Goal: Use online tool/utility: Utilize a website feature to perform a specific function

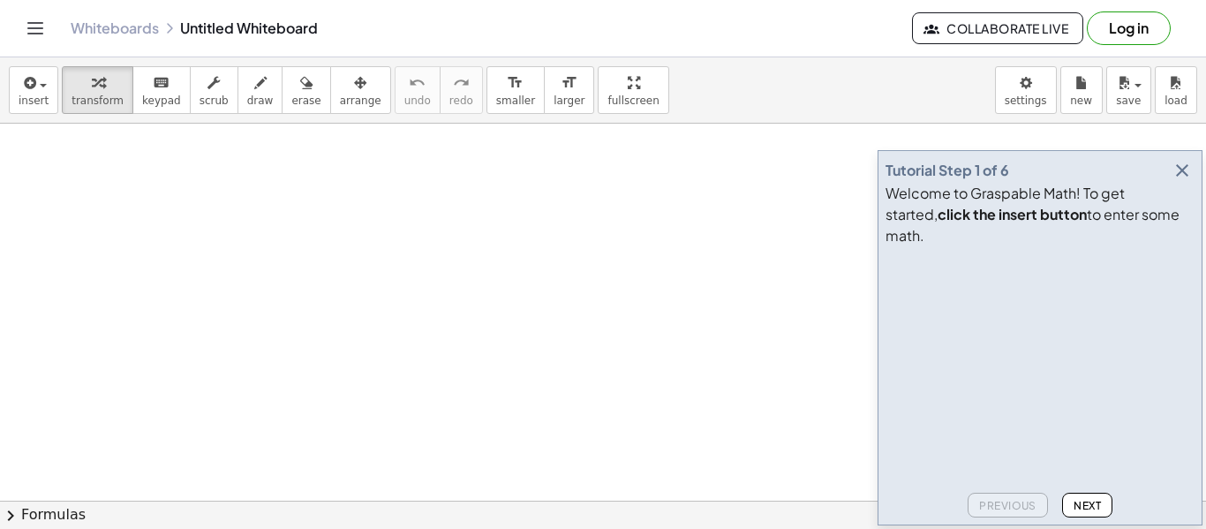
click at [1184, 181] on icon "button" at bounding box center [1181, 170] width 21 height 21
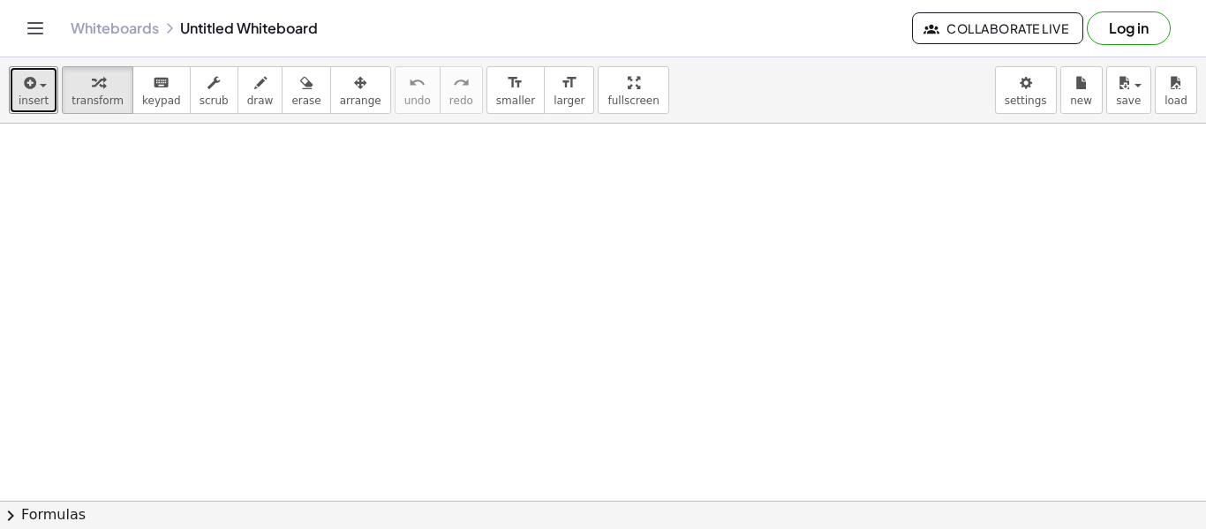
click at [32, 94] on span "insert" at bounding box center [34, 100] width 30 height 12
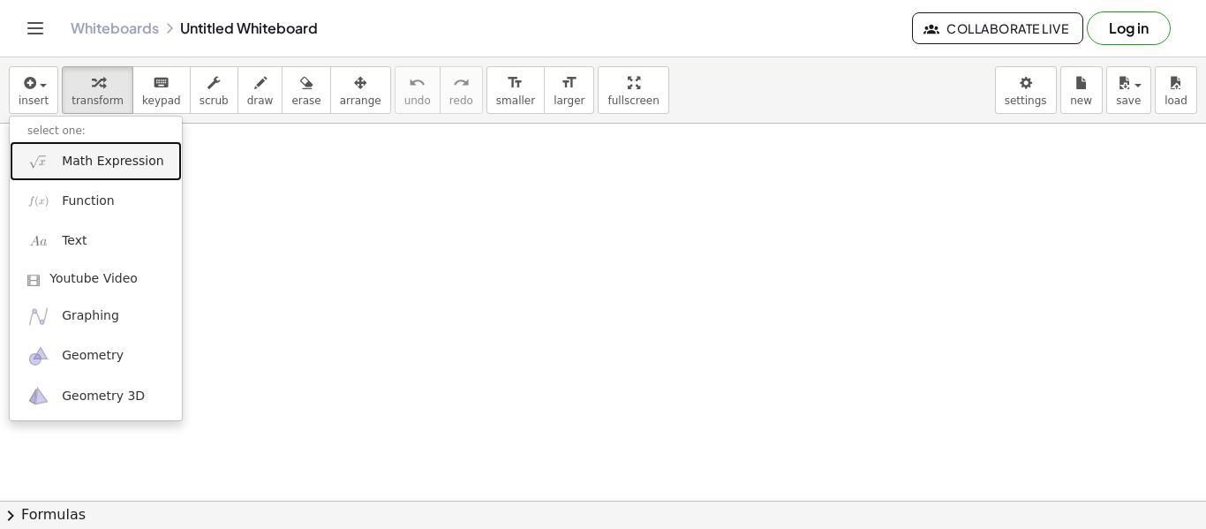
click at [68, 169] on span "Math Expression" at bounding box center [113, 162] width 102 height 18
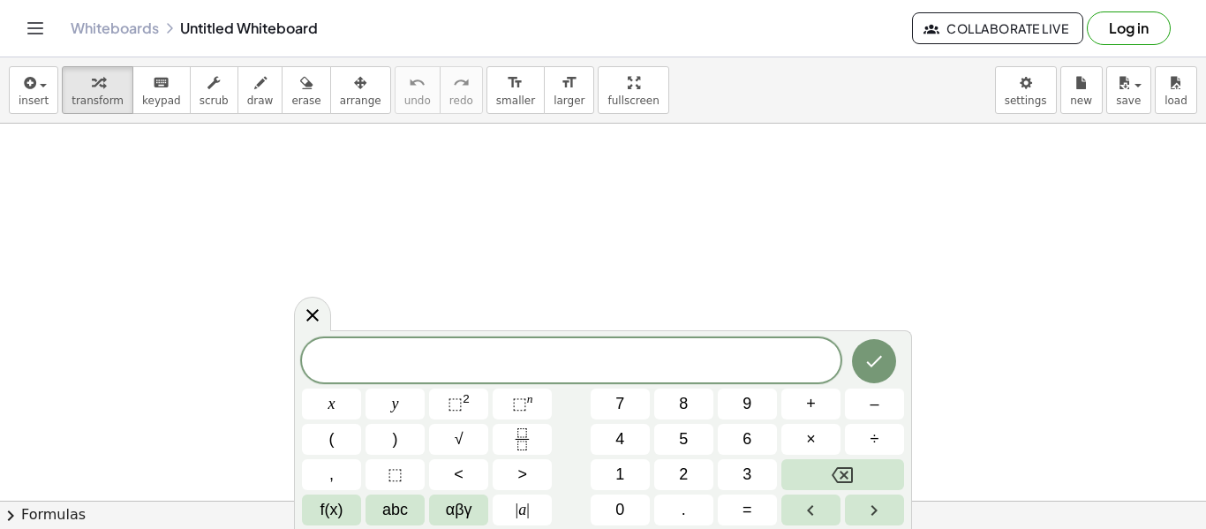
click at [392, 508] on span "abc" at bounding box center [395, 510] width 26 height 24
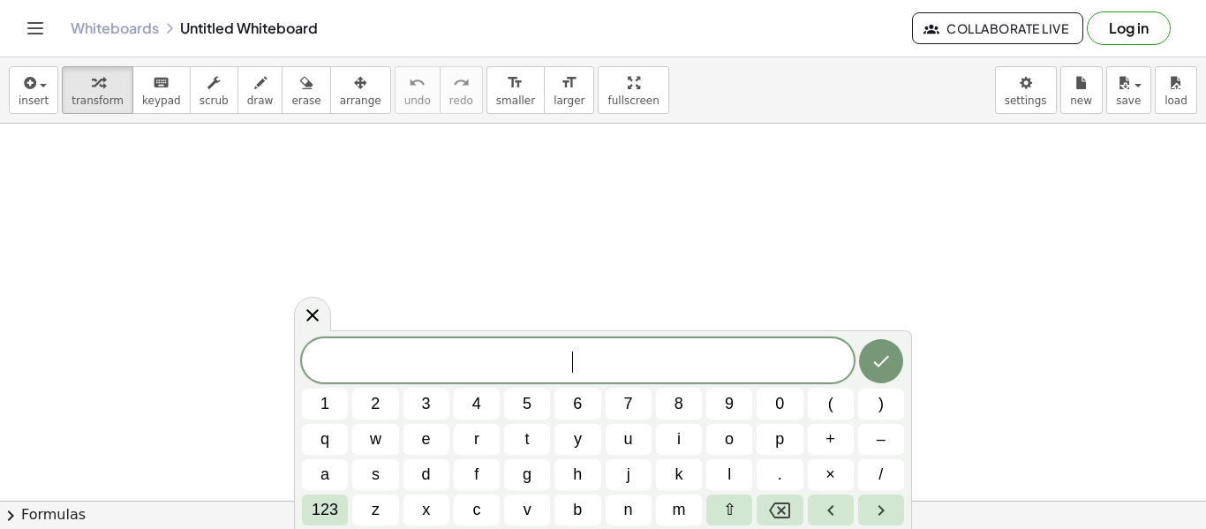
click at [737, 509] on button "⇧" at bounding box center [729, 509] width 46 height 31
click at [343, 479] on button "a" at bounding box center [325, 474] width 46 height 31
click at [314, 503] on span "123" at bounding box center [325, 510] width 26 height 24
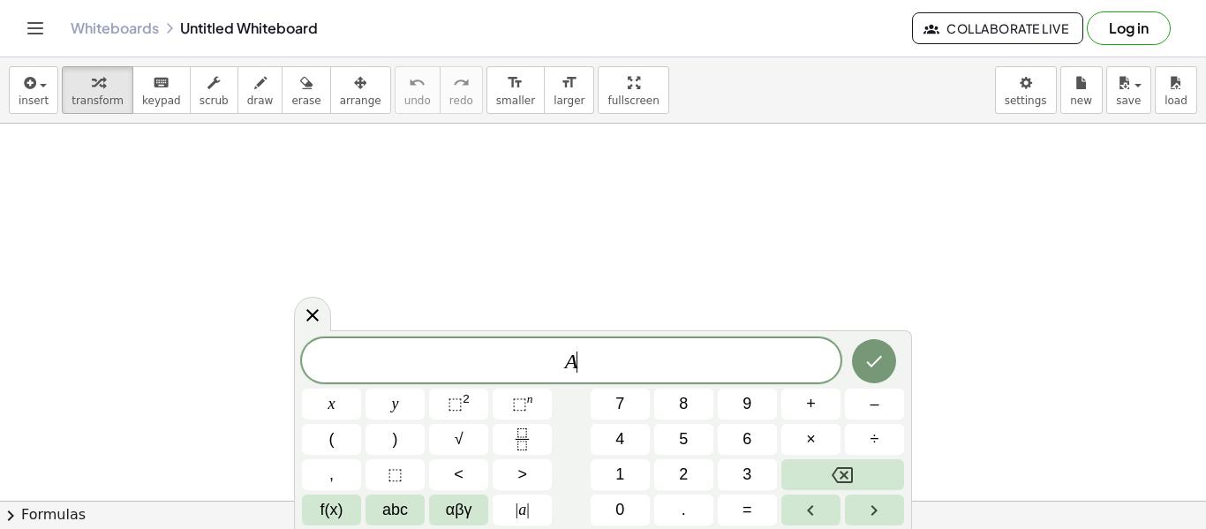
click at [734, 505] on button "=" at bounding box center [747, 509] width 59 height 31
click at [395, 515] on span "abc" at bounding box center [395, 510] width 26 height 24
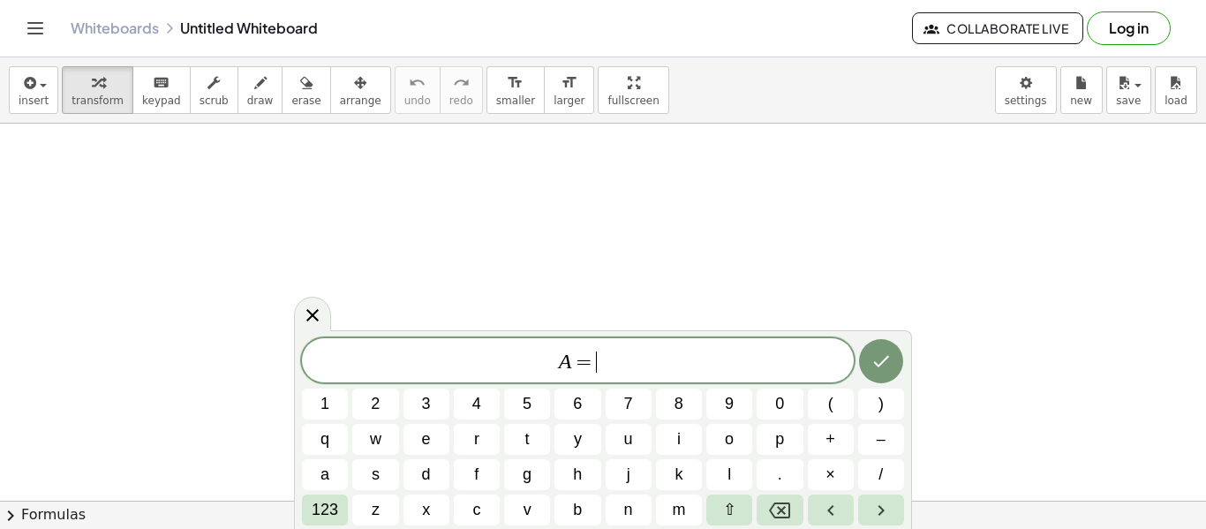
click at [729, 509] on span "⇧" at bounding box center [729, 510] width 13 height 24
click at [788, 439] on button "p" at bounding box center [779, 439] width 46 height 31
click at [325, 502] on span "123" at bounding box center [325, 510] width 26 height 24
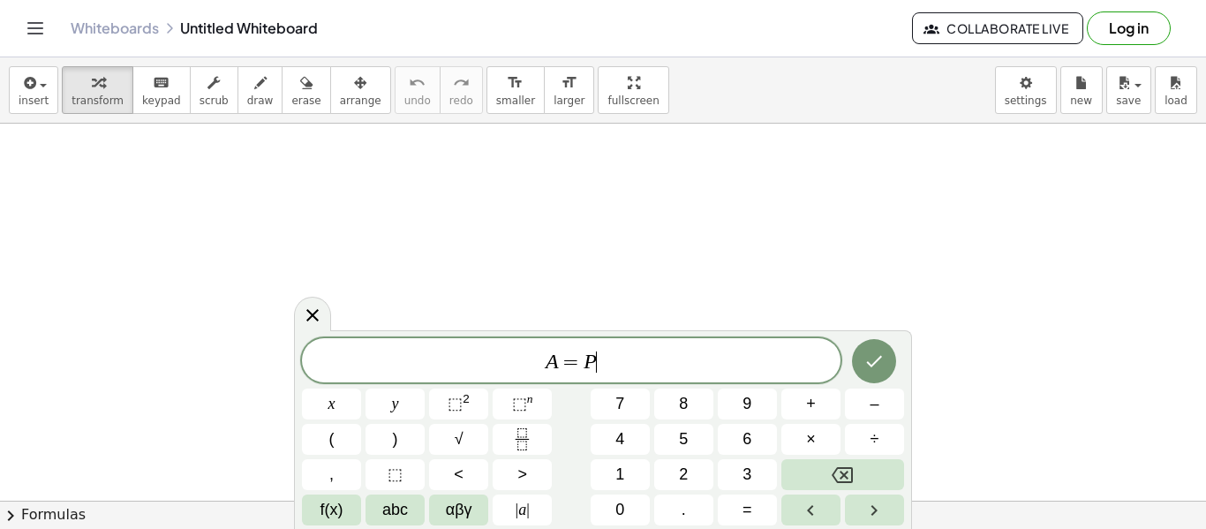
click at [332, 440] on span "(" at bounding box center [331, 439] width 5 height 24
click at [617, 477] on span "1" at bounding box center [619, 475] width 9 height 24
click at [816, 408] on button "+" at bounding box center [810, 403] width 59 height 31
click at [408, 508] on span "abc" at bounding box center [395, 510] width 26 height 24
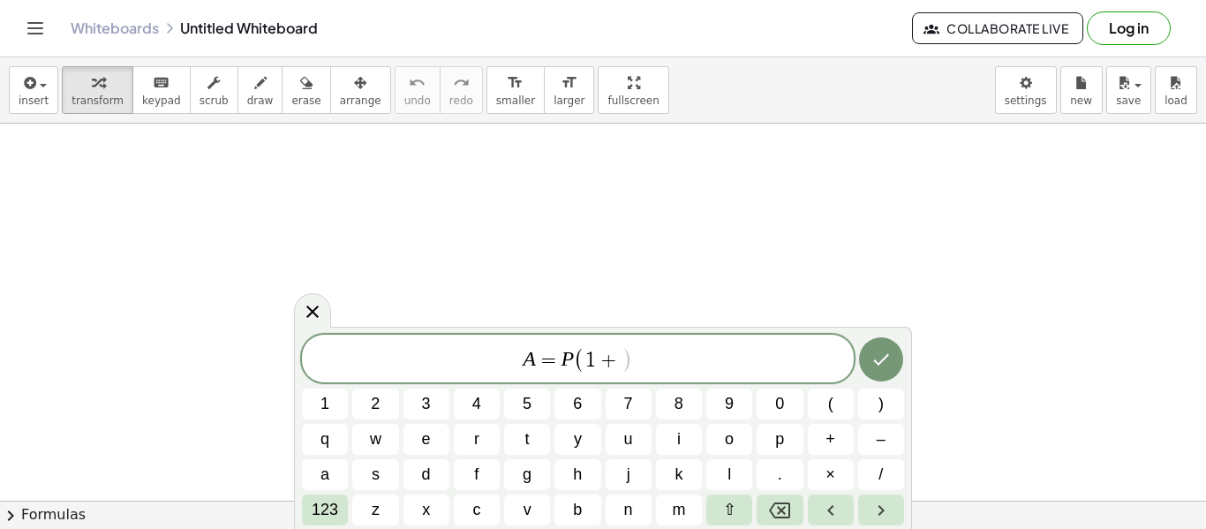
click at [695, 440] on button "i" at bounding box center [679, 439] width 46 height 31
click at [336, 512] on span "123" at bounding box center [325, 510] width 26 height 24
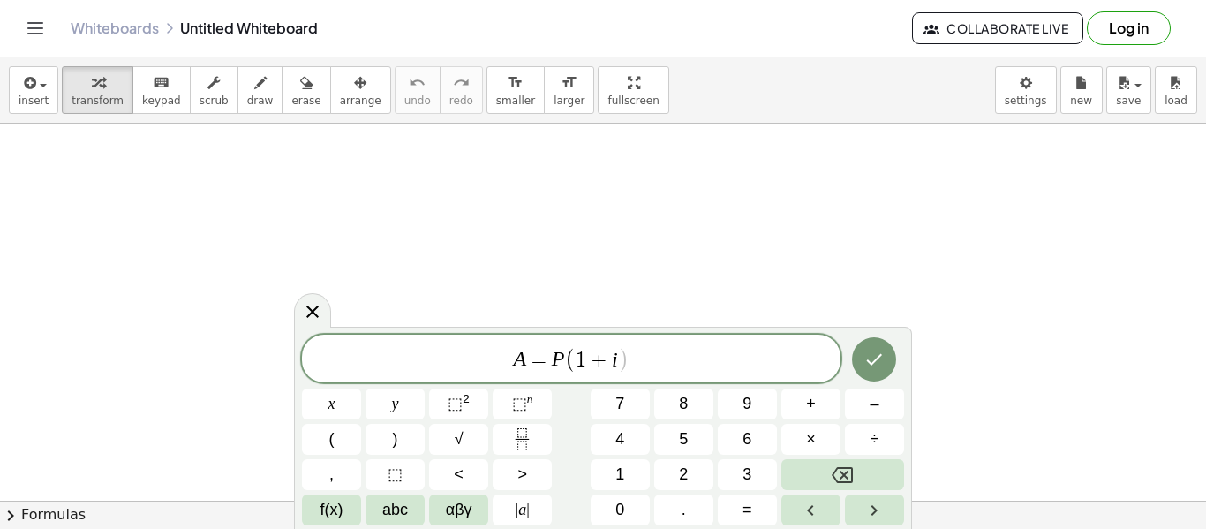
click at [410, 447] on button ")" at bounding box center [394, 439] width 59 height 31
click at [530, 408] on span "⬚ n" at bounding box center [522, 404] width 21 height 24
click at [388, 511] on span "abc" at bounding box center [395, 510] width 26 height 24
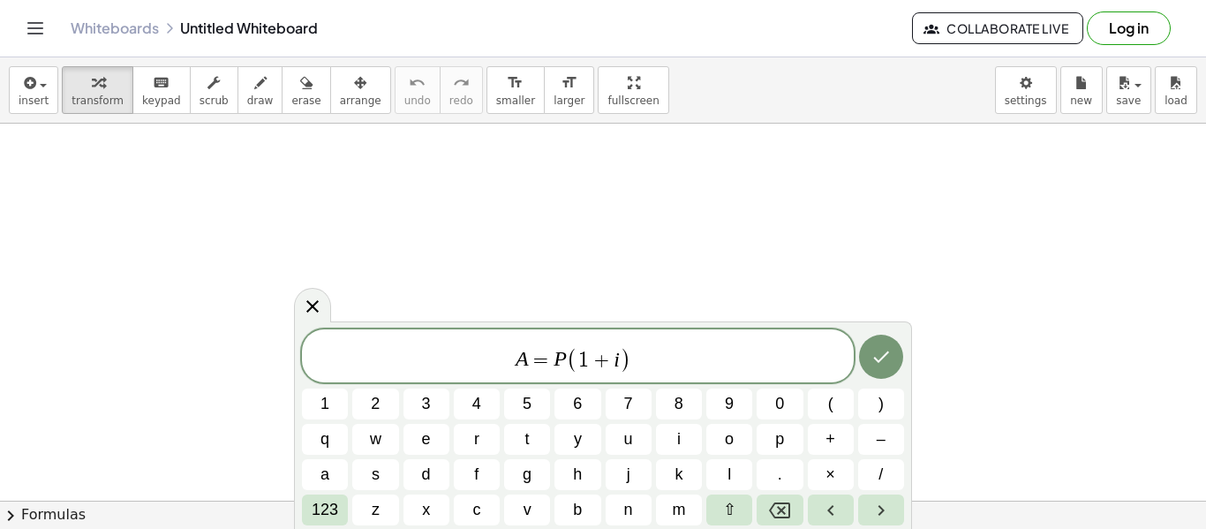
click at [615, 508] on button "n" at bounding box center [629, 509] width 46 height 31
click at [884, 371] on button "Done" at bounding box center [881, 357] width 44 height 44
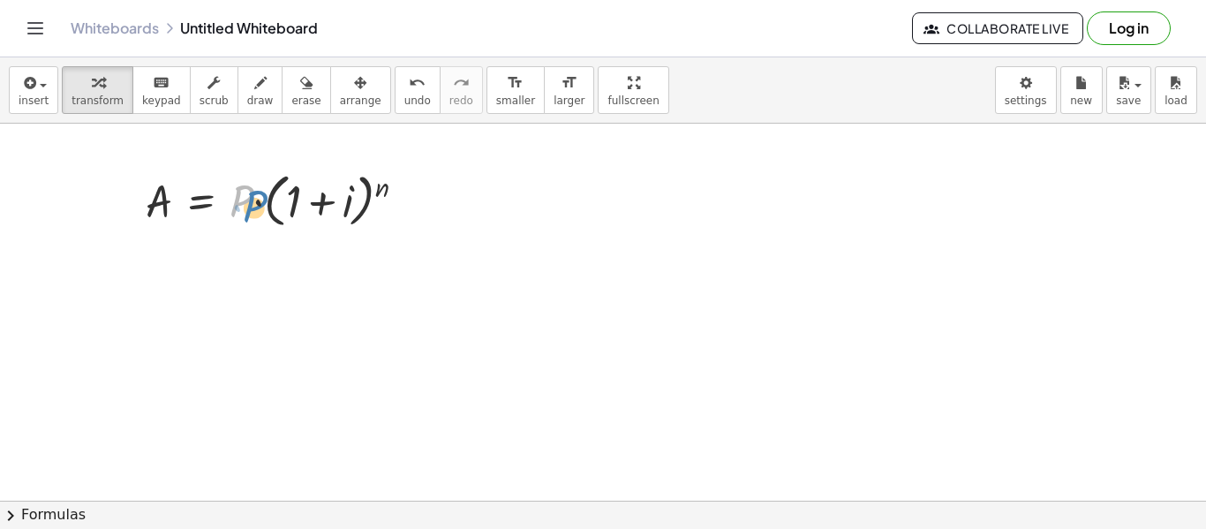
drag, startPoint x: 245, startPoint y: 190, endPoint x: 257, endPoint y: 194, distance: 13.1
click at [257, 194] on div at bounding box center [283, 199] width 292 height 67
click at [260, 197] on div at bounding box center [283, 199] width 292 height 67
drag, startPoint x: 379, startPoint y: 187, endPoint x: 352, endPoint y: 194, distance: 27.4
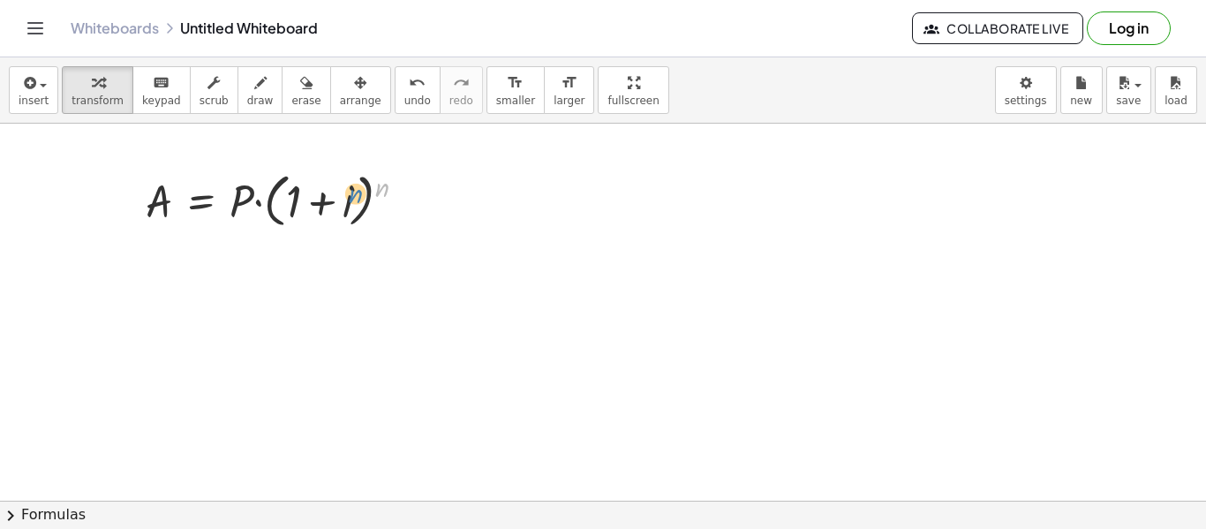
click at [352, 194] on div at bounding box center [283, 199] width 292 height 67
click at [387, 189] on div at bounding box center [283, 199] width 292 height 67
click at [309, 209] on div at bounding box center [283, 199] width 292 height 67
drag, startPoint x: 249, startPoint y: 200, endPoint x: 167, endPoint y: 247, distance: 94.5
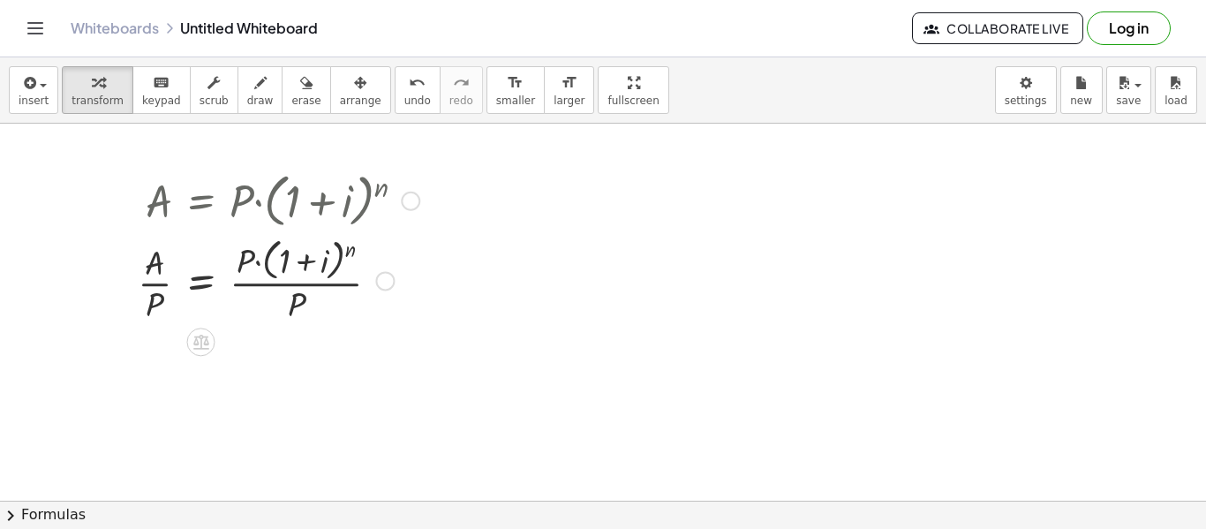
click at [200, 342] on icon at bounding box center [201, 342] width 16 height 15
click at [275, 345] on icon at bounding box center [271, 342] width 16 height 16
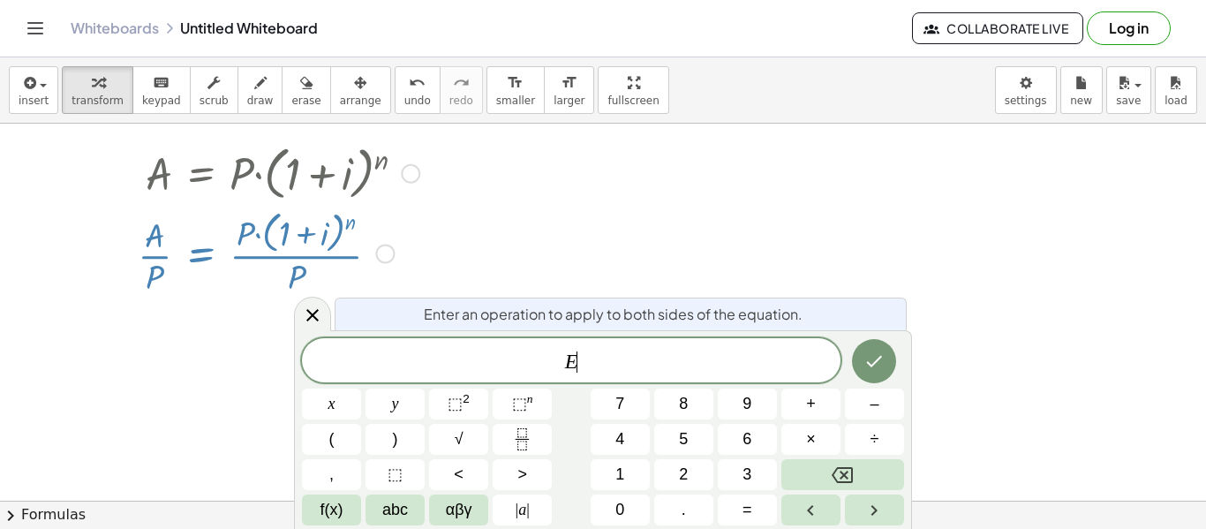
scroll to position [29, 0]
click at [312, 312] on icon at bounding box center [312, 315] width 21 height 21
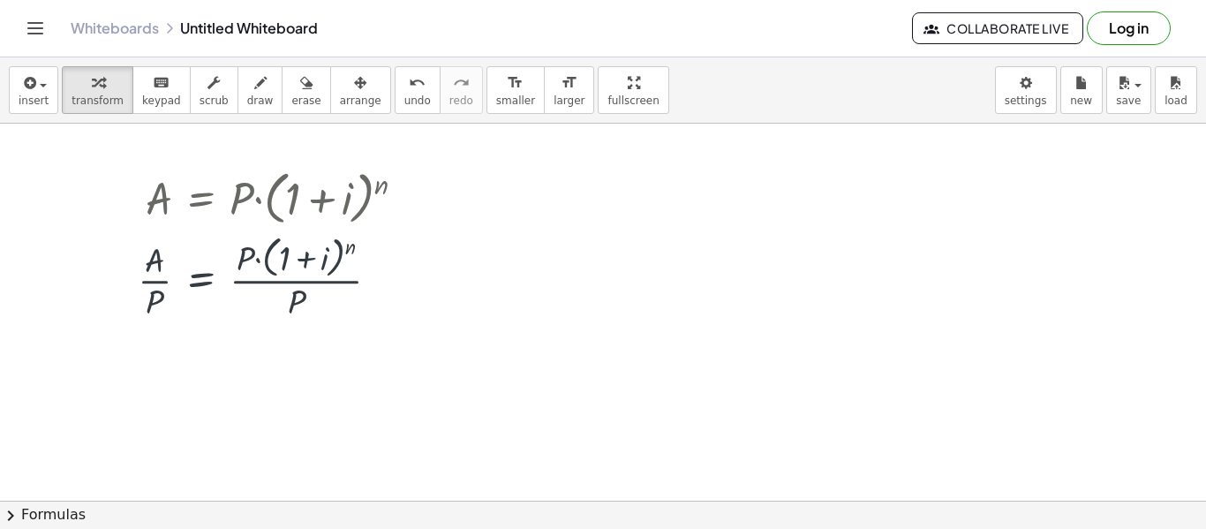
scroll to position [0, 0]
click at [305, 294] on div at bounding box center [278, 280] width 299 height 94
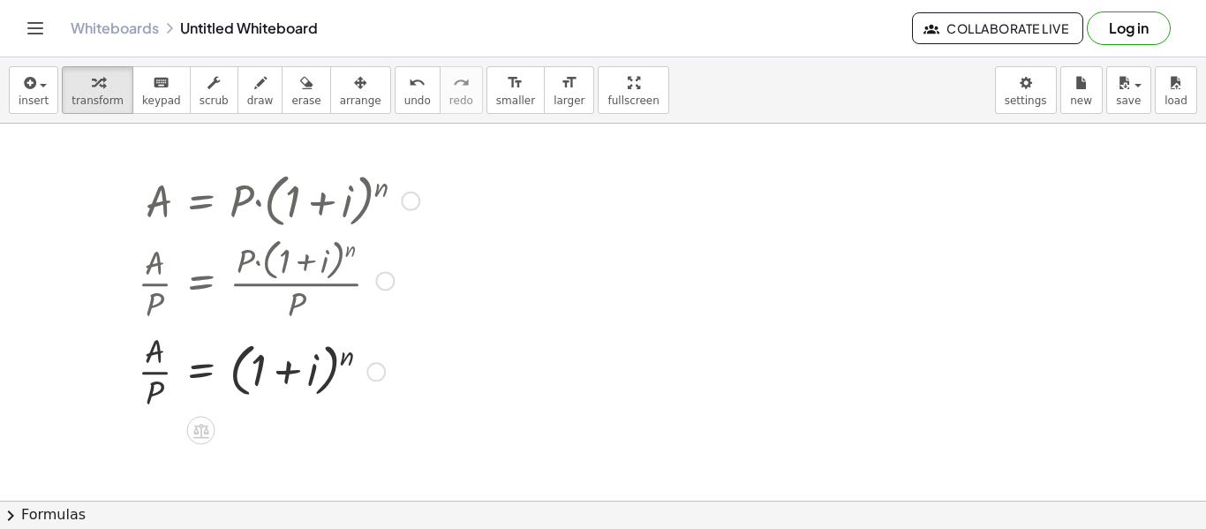
click at [305, 294] on div at bounding box center [283, 280] width 308 height 94
click at [290, 404] on div at bounding box center [278, 370] width 299 height 88
click at [351, 362] on div at bounding box center [278, 370] width 299 height 88
click at [338, 359] on div at bounding box center [278, 370] width 299 height 88
click at [346, 352] on div at bounding box center [278, 370] width 299 height 88
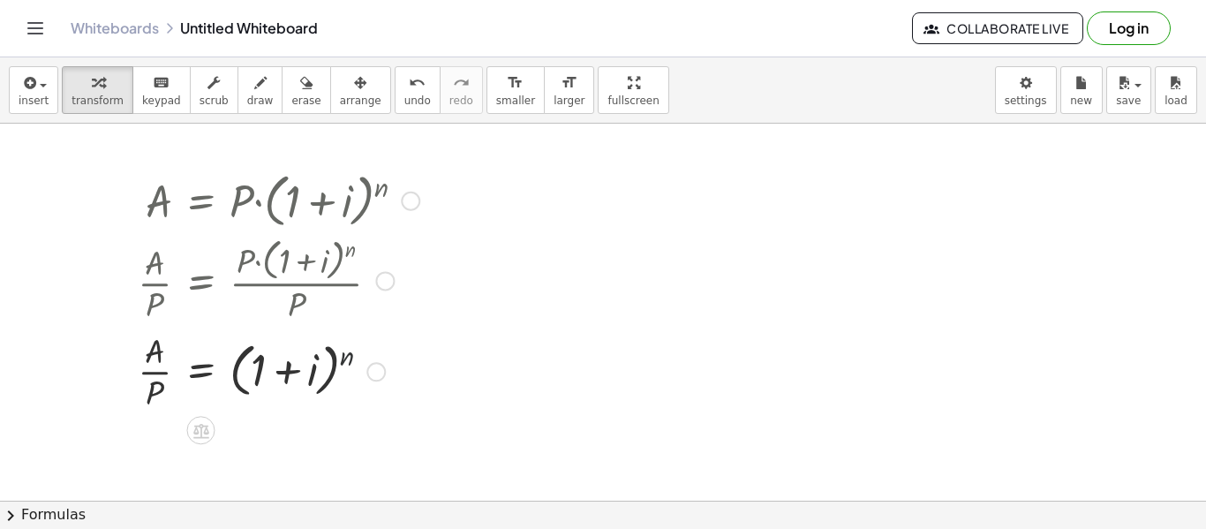
click at [320, 370] on div at bounding box center [278, 370] width 299 height 88
click at [313, 373] on div at bounding box center [278, 370] width 299 height 88
drag, startPoint x: 245, startPoint y: 374, endPoint x: 286, endPoint y: 375, distance: 41.5
click at [286, 375] on div at bounding box center [278, 370] width 299 height 88
click at [409, 87] on icon "undo" at bounding box center [417, 82] width 17 height 21
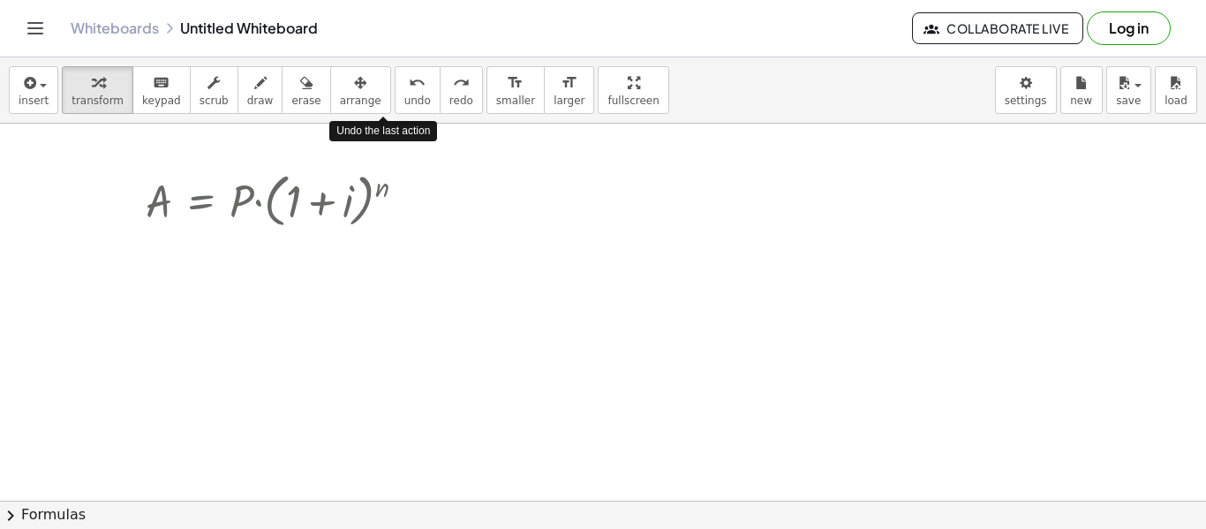
click at [409, 87] on icon "undo" at bounding box center [417, 82] width 17 height 21
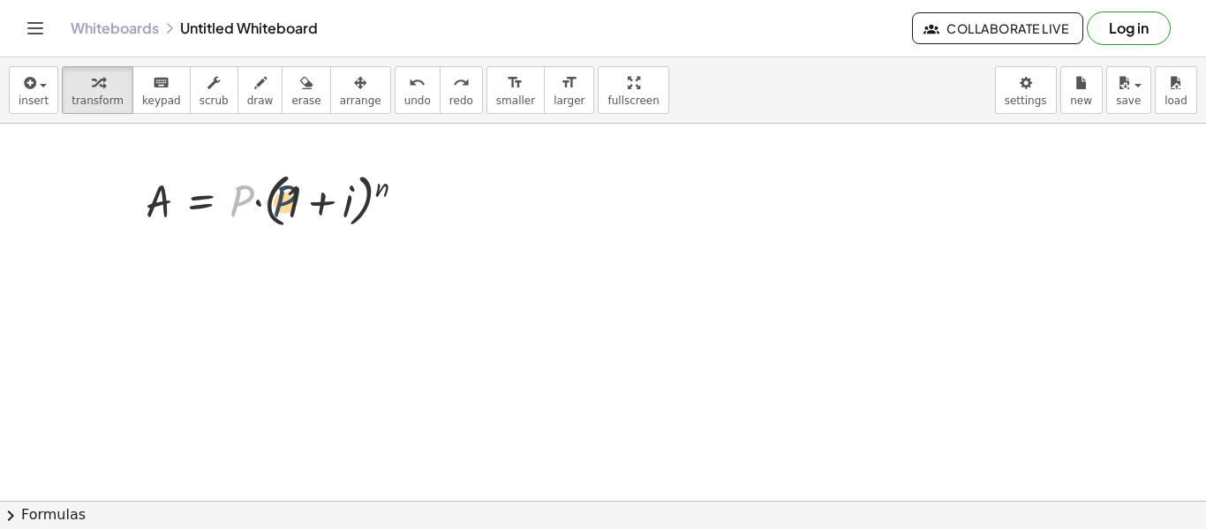
drag, startPoint x: 247, startPoint y: 207, endPoint x: 296, endPoint y: 206, distance: 48.6
click at [296, 206] on div at bounding box center [283, 199] width 292 height 67
click at [239, 198] on div at bounding box center [283, 199] width 292 height 67
drag, startPoint x: 246, startPoint y: 195, endPoint x: 326, endPoint y: 192, distance: 79.5
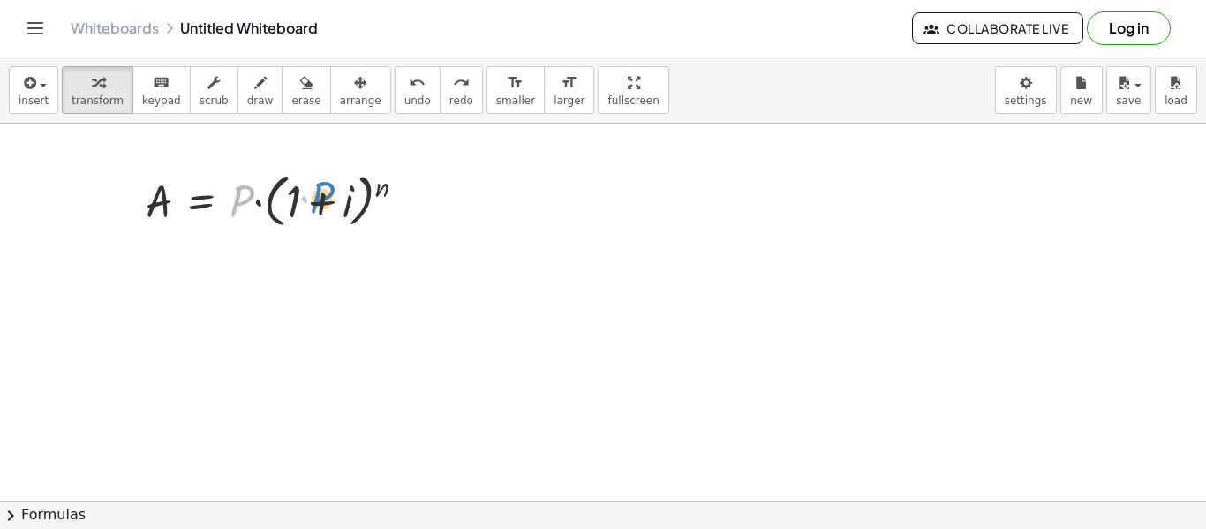
click at [326, 192] on div at bounding box center [283, 199] width 292 height 67
click at [292, 192] on div at bounding box center [283, 199] width 292 height 67
click at [310, 192] on div at bounding box center [283, 199] width 292 height 67
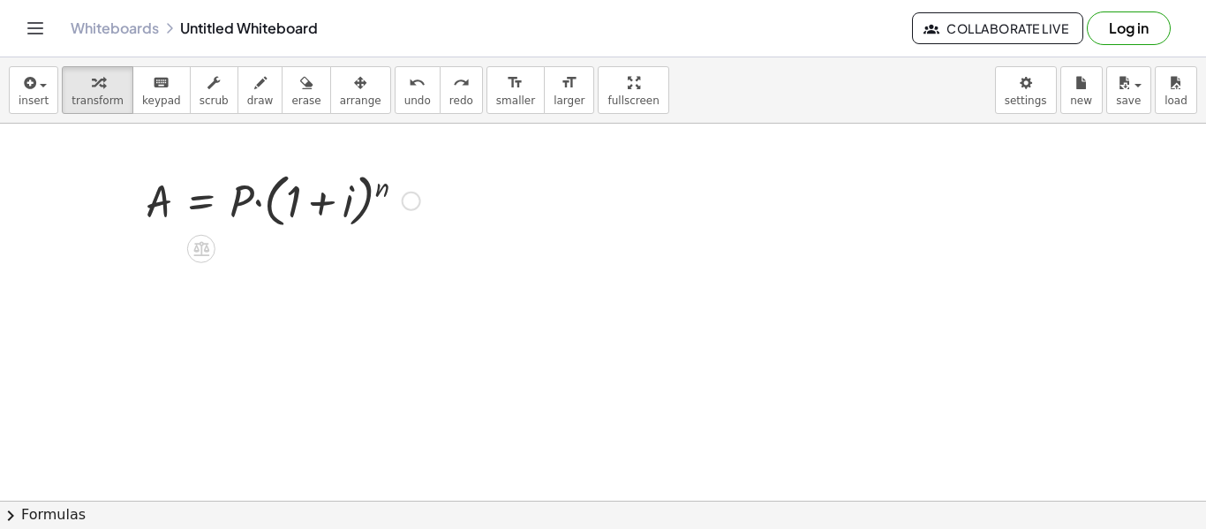
click at [261, 197] on div at bounding box center [283, 199] width 292 height 67
click at [383, 188] on div at bounding box center [283, 199] width 292 height 67
drag, startPoint x: 383, startPoint y: 188, endPoint x: 257, endPoint y: 189, distance: 126.2
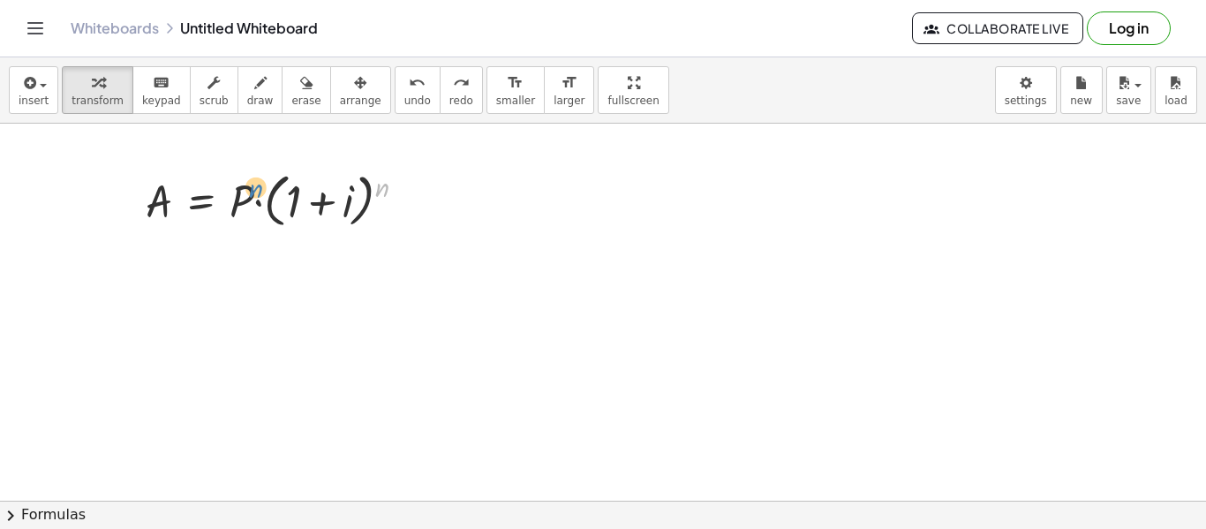
click at [257, 189] on div at bounding box center [283, 199] width 292 height 67
click at [342, 203] on div at bounding box center [283, 199] width 292 height 67
click at [345, 201] on div at bounding box center [283, 199] width 292 height 67
drag, startPoint x: 346, startPoint y: 205, endPoint x: 139, endPoint y: 211, distance: 206.6
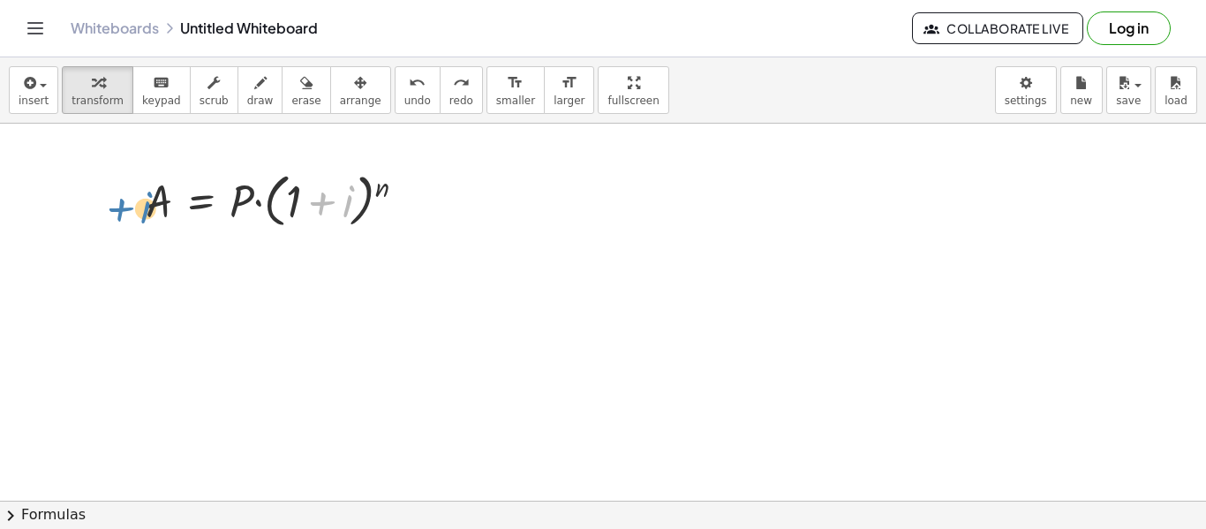
click at [139, 211] on div "+ i A = · P · ( + 1 + i ) n" at bounding box center [276, 200] width 314 height 76
drag, startPoint x: 349, startPoint y: 201, endPoint x: 166, endPoint y: 189, distance: 183.1
click at [166, 189] on div at bounding box center [283, 199] width 292 height 67
drag, startPoint x: 342, startPoint y: 201, endPoint x: 109, endPoint y: 205, distance: 233.9
click at [335, 200] on div at bounding box center [283, 199] width 292 height 67
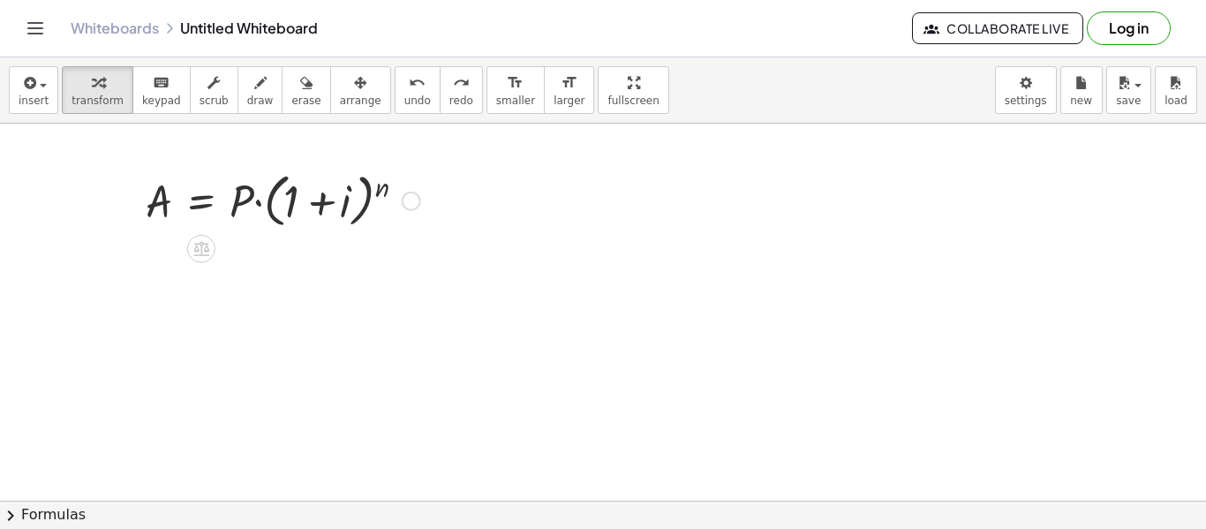
click at [335, 200] on div at bounding box center [283, 199] width 292 height 67
drag, startPoint x: 350, startPoint y: 200, endPoint x: 314, endPoint y: 199, distance: 35.4
click at [314, 199] on div at bounding box center [283, 199] width 292 height 67
click at [295, 205] on div at bounding box center [283, 199] width 292 height 67
drag, startPoint x: 349, startPoint y: 200, endPoint x: 184, endPoint y: 207, distance: 164.3
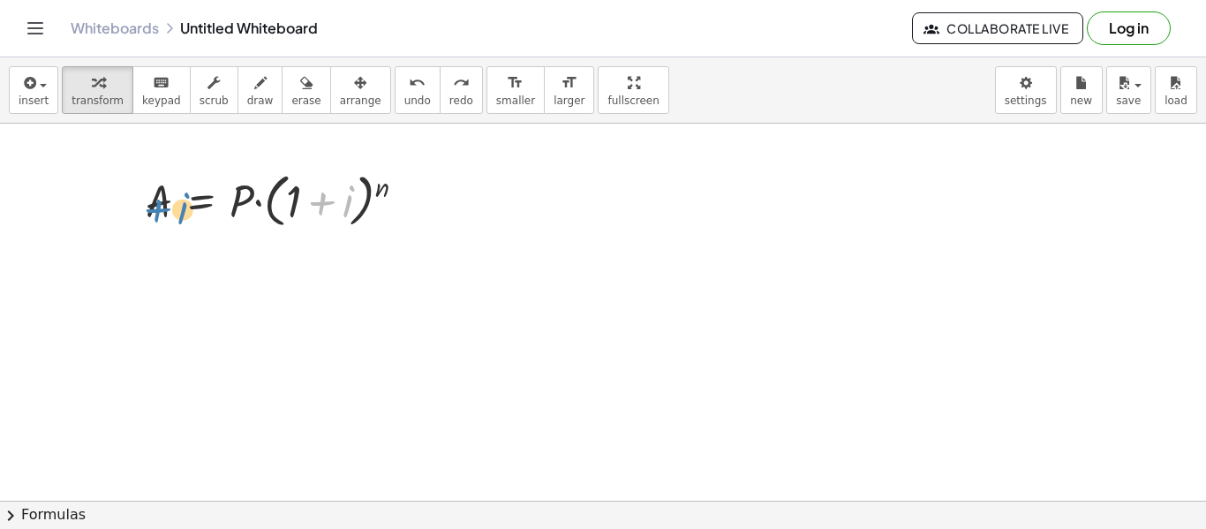
click at [184, 207] on div at bounding box center [283, 199] width 292 height 67
drag, startPoint x: 336, startPoint y: 200, endPoint x: 118, endPoint y: 197, distance: 218.1
click at [379, 195] on div at bounding box center [283, 199] width 292 height 67
drag, startPoint x: 242, startPoint y: 208, endPoint x: 154, endPoint y: 258, distance: 101.2
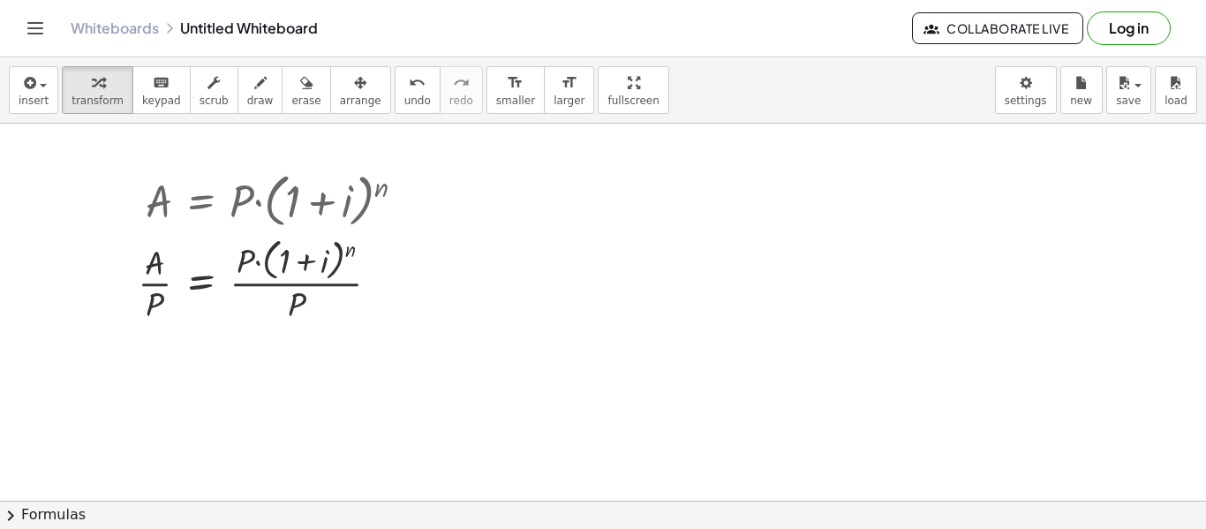
click at [404, 94] on span "undo" at bounding box center [417, 100] width 26 height 12
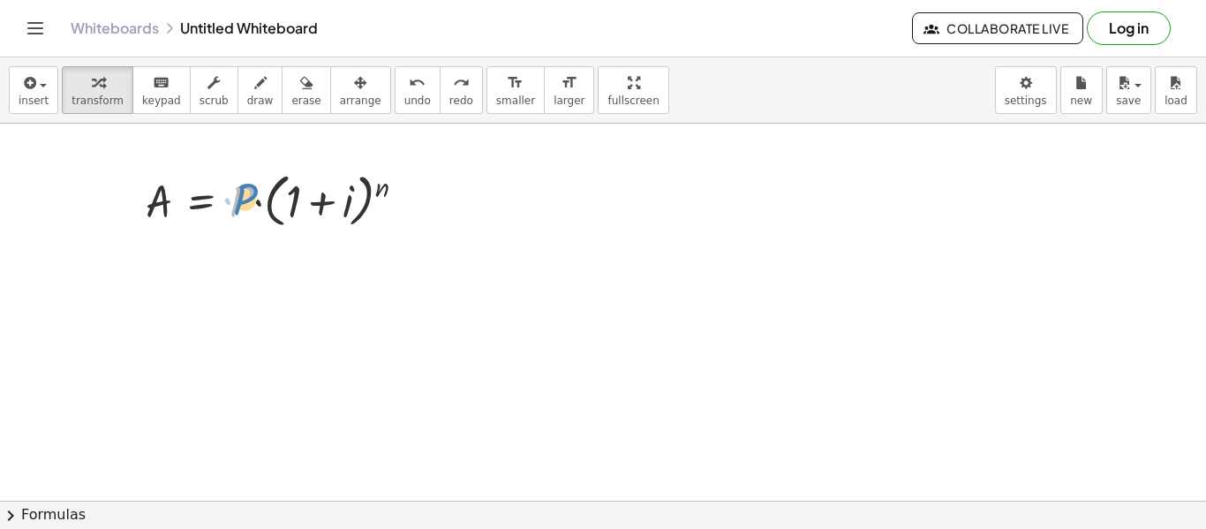
click at [251, 199] on div at bounding box center [283, 199] width 292 height 67
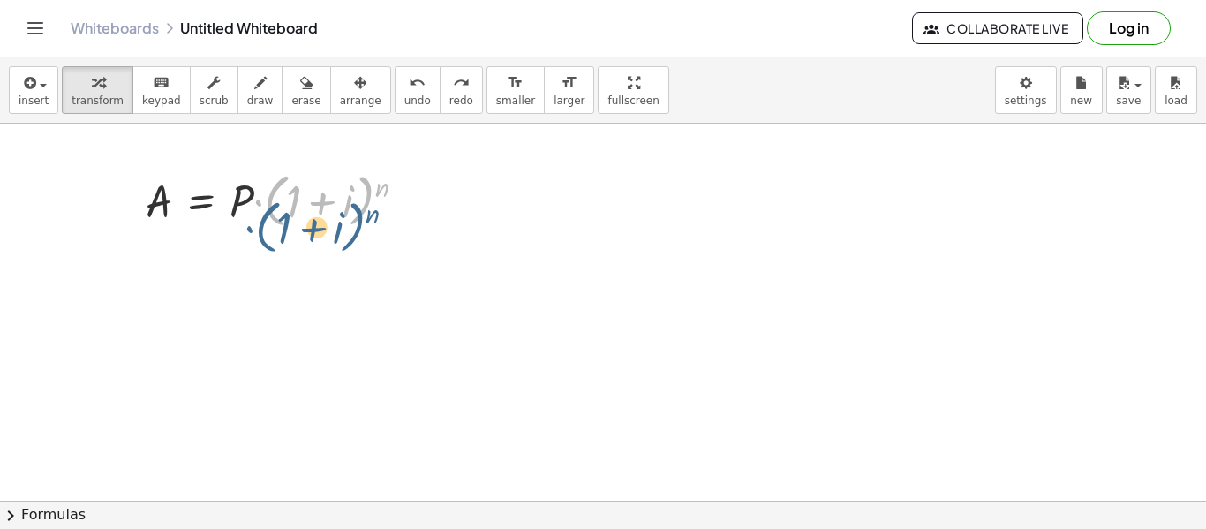
drag, startPoint x: 267, startPoint y: 192, endPoint x: 257, endPoint y: 211, distance: 20.9
click at [257, 211] on div at bounding box center [283, 199] width 292 height 67
drag, startPoint x: 257, startPoint y: 207, endPoint x: 244, endPoint y: 235, distance: 30.4
click at [244, 235] on div "· ( + 1 + i ) n A = · P · ( + 1 + i ) n" at bounding box center [276, 200] width 314 height 76
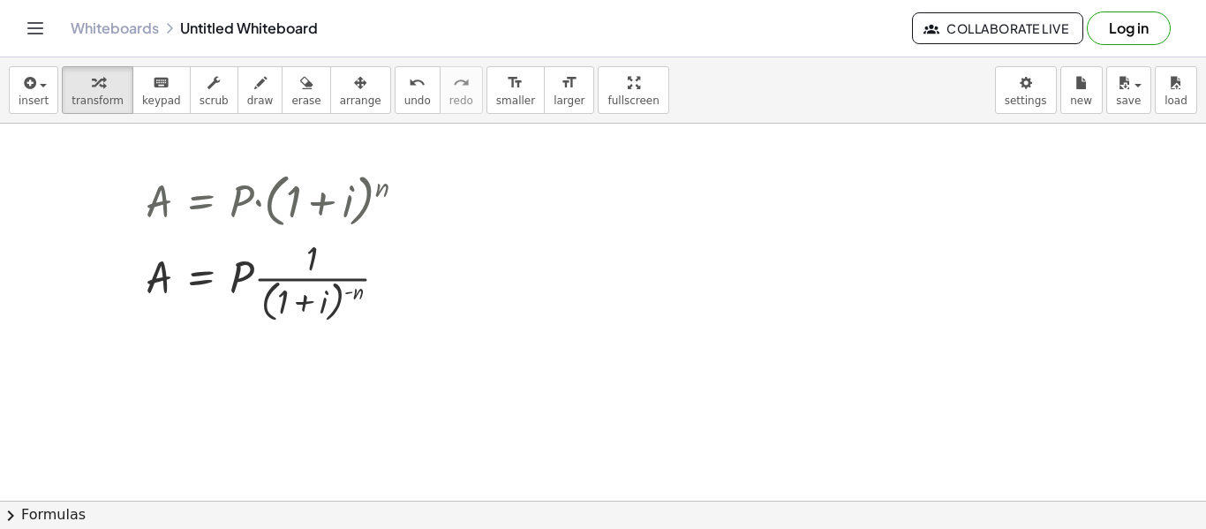
click at [395, 101] on button "undo undo" at bounding box center [418, 90] width 46 height 48
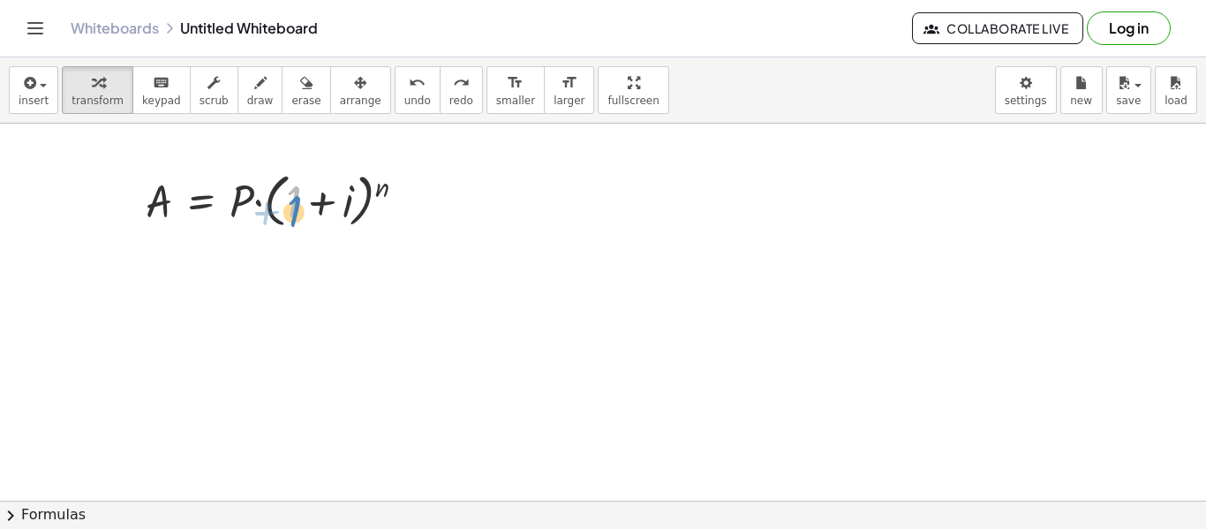
click at [288, 198] on div at bounding box center [283, 199] width 292 height 67
click at [278, 205] on div at bounding box center [283, 199] width 292 height 67
click at [347, 201] on div at bounding box center [283, 199] width 292 height 67
drag, startPoint x: 345, startPoint y: 200, endPoint x: 353, endPoint y: 186, distance: 16.2
click at [353, 186] on div at bounding box center [283, 199] width 292 height 67
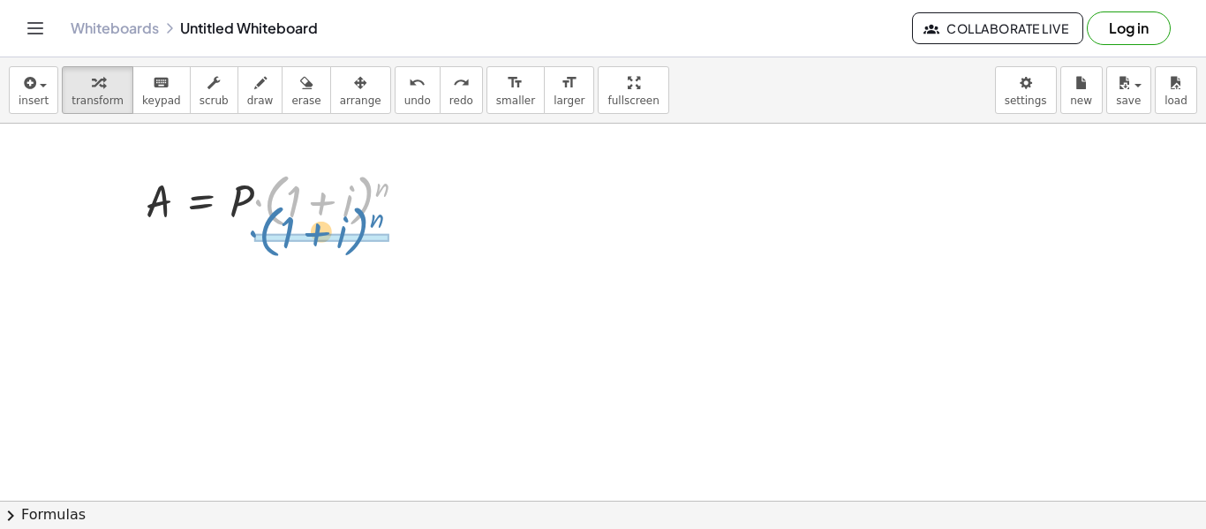
drag, startPoint x: 371, startPoint y: 199, endPoint x: 367, endPoint y: 215, distance: 16.3
click at [367, 215] on div at bounding box center [283, 199] width 292 height 67
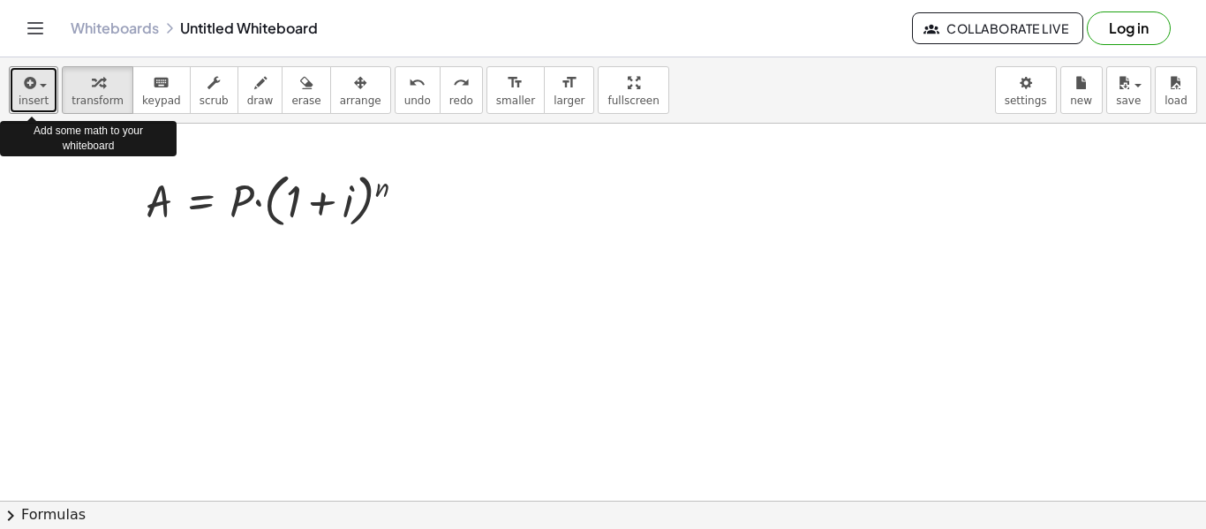
click at [41, 87] on span "button" at bounding box center [43, 86] width 7 height 4
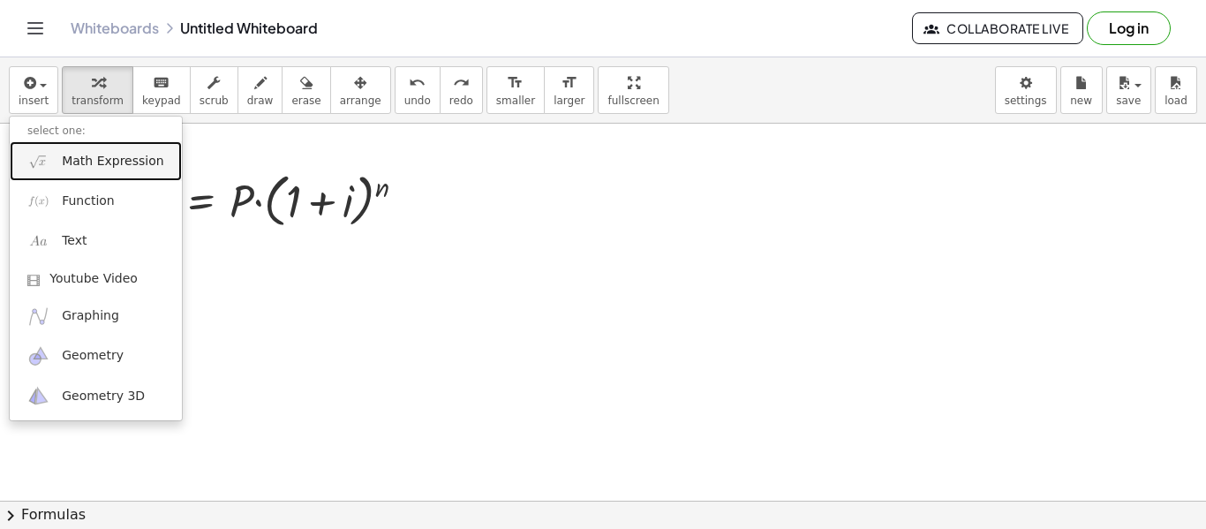
click at [67, 162] on span "Math Expression" at bounding box center [113, 162] width 102 height 18
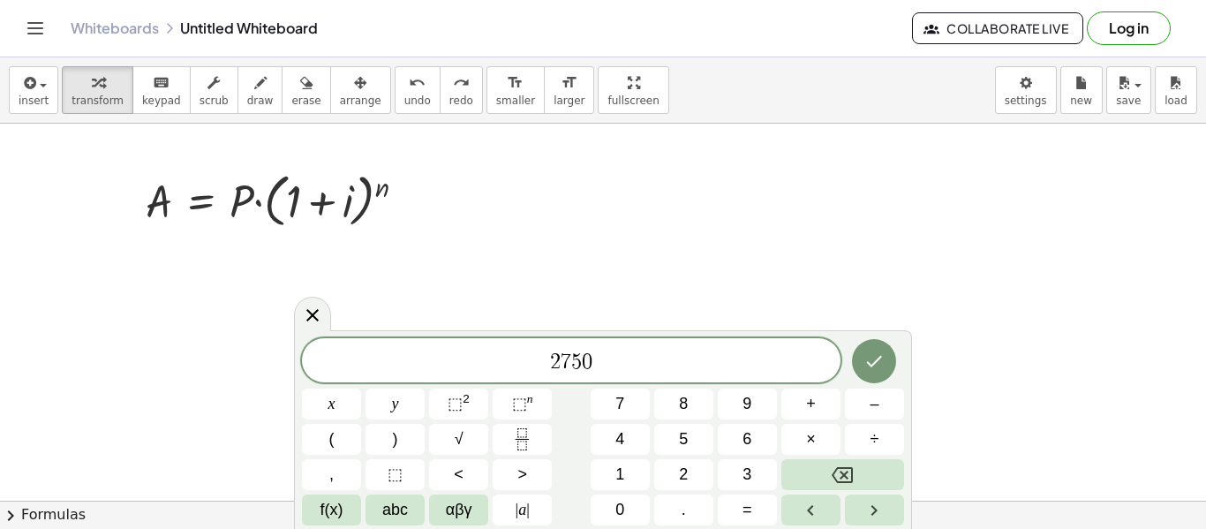
click at [738, 503] on button "=" at bounding box center [747, 509] width 59 height 31
click at [686, 483] on span "2" at bounding box center [683, 475] width 9 height 24
click at [689, 440] on button "5" at bounding box center [683, 439] width 59 height 31
click at [628, 507] on button "0" at bounding box center [620, 509] width 59 height 31
click at [355, 449] on button "(" at bounding box center [331, 439] width 59 height 31
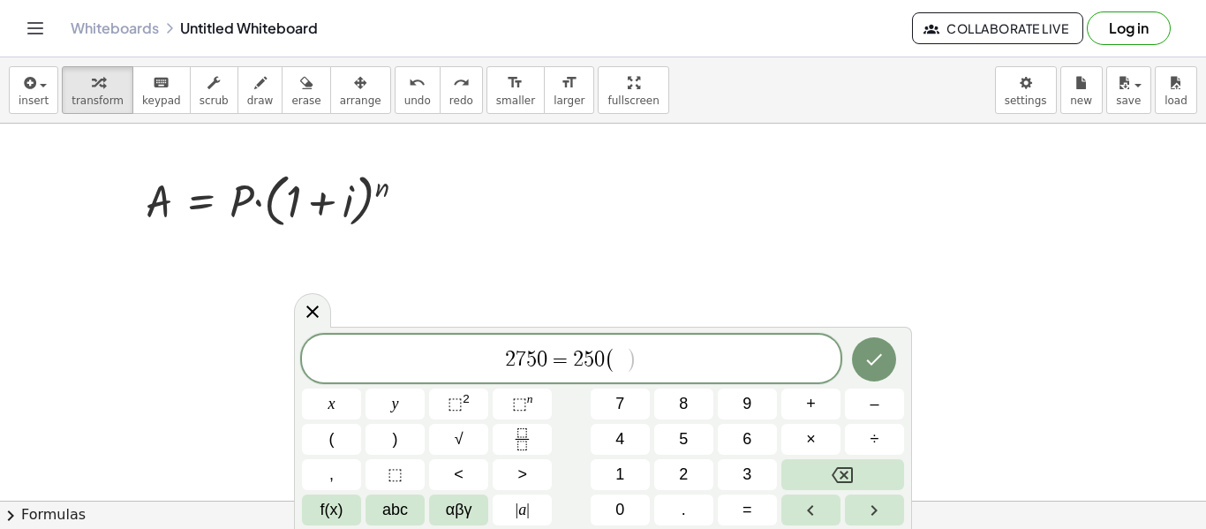
click at [624, 472] on span "1" at bounding box center [619, 475] width 9 height 24
click at [806, 412] on span "+" at bounding box center [811, 404] width 10 height 24
click at [393, 514] on span "abc" at bounding box center [395, 510] width 26 height 24
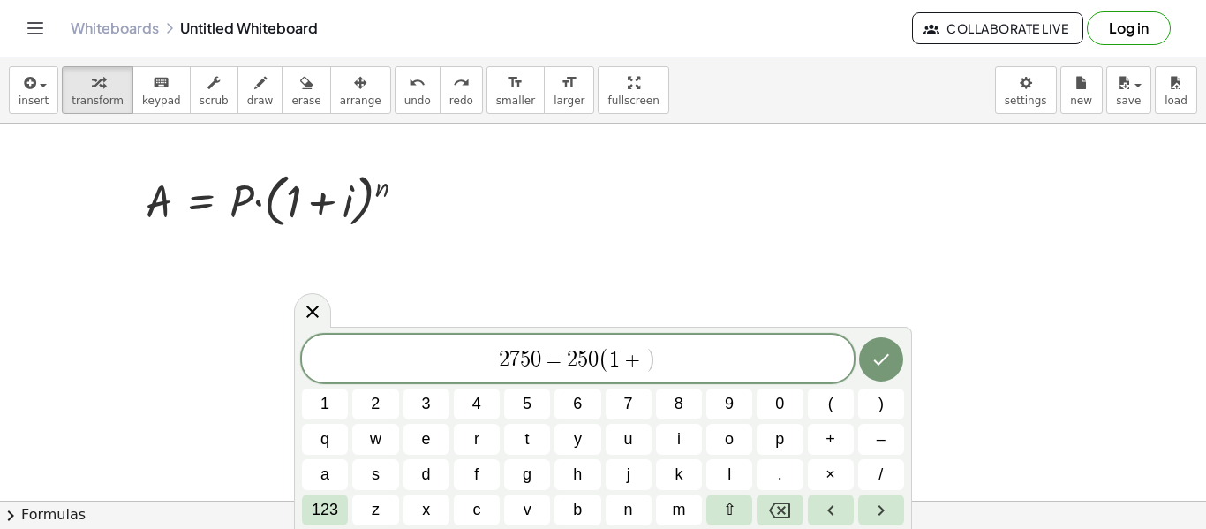
click at [680, 447] on span "i" at bounding box center [679, 439] width 4 height 24
click at [302, 516] on button "123" at bounding box center [325, 509] width 46 height 31
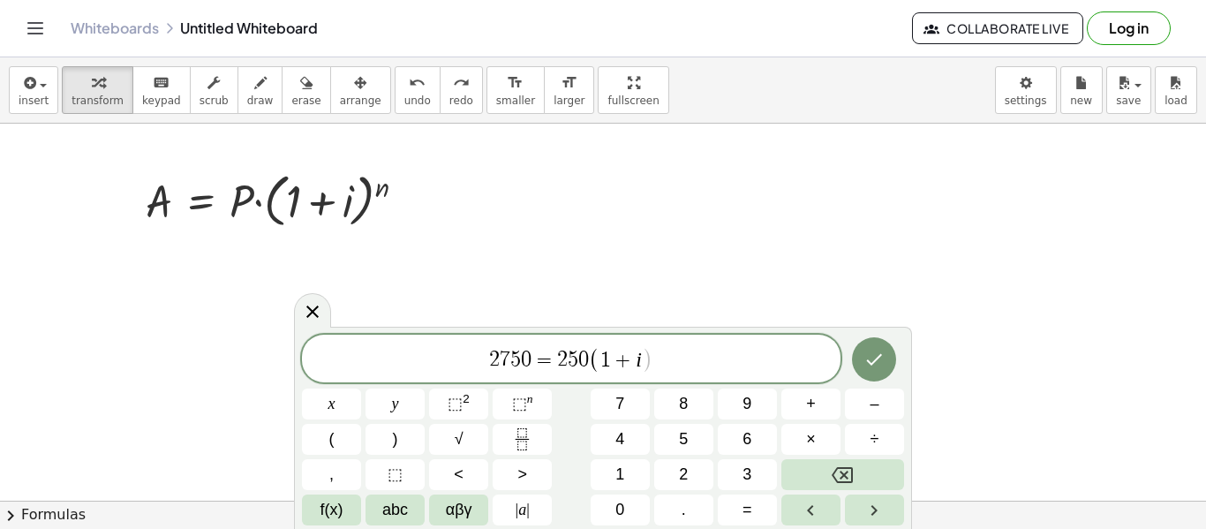
click at [388, 441] on button ")" at bounding box center [394, 439] width 59 height 31
click at [509, 405] on button "⬚ n" at bounding box center [522, 403] width 59 height 31
click at [621, 477] on span "1" at bounding box center [619, 475] width 9 height 24
click at [686, 410] on span "8" at bounding box center [683, 404] width 9 height 24
click at [883, 351] on icon "Done" at bounding box center [873, 356] width 21 height 21
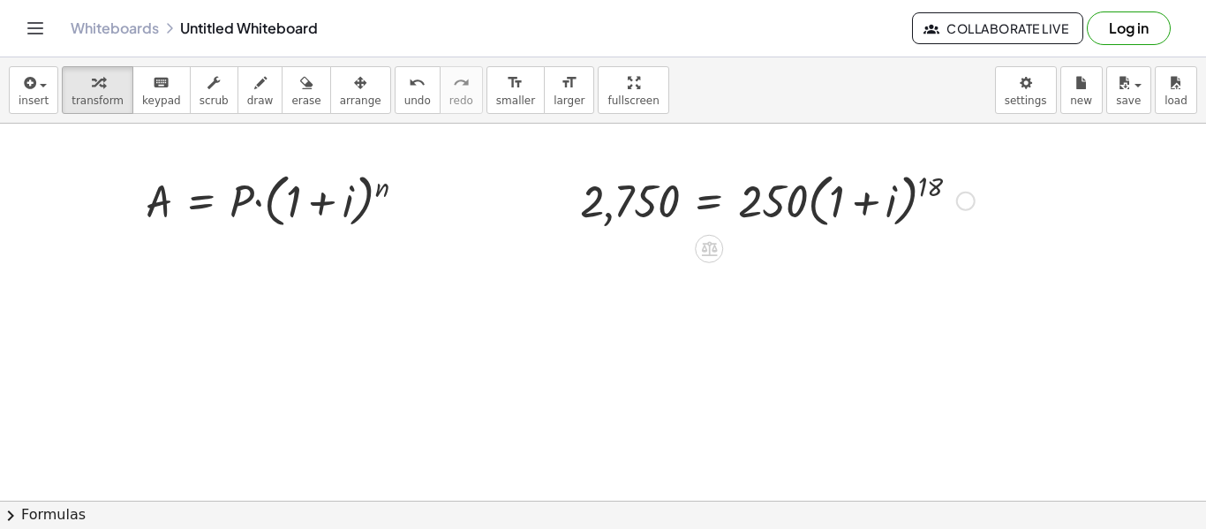
click at [922, 186] on div at bounding box center [777, 199] width 412 height 67
click at [868, 215] on div at bounding box center [777, 199] width 412 height 67
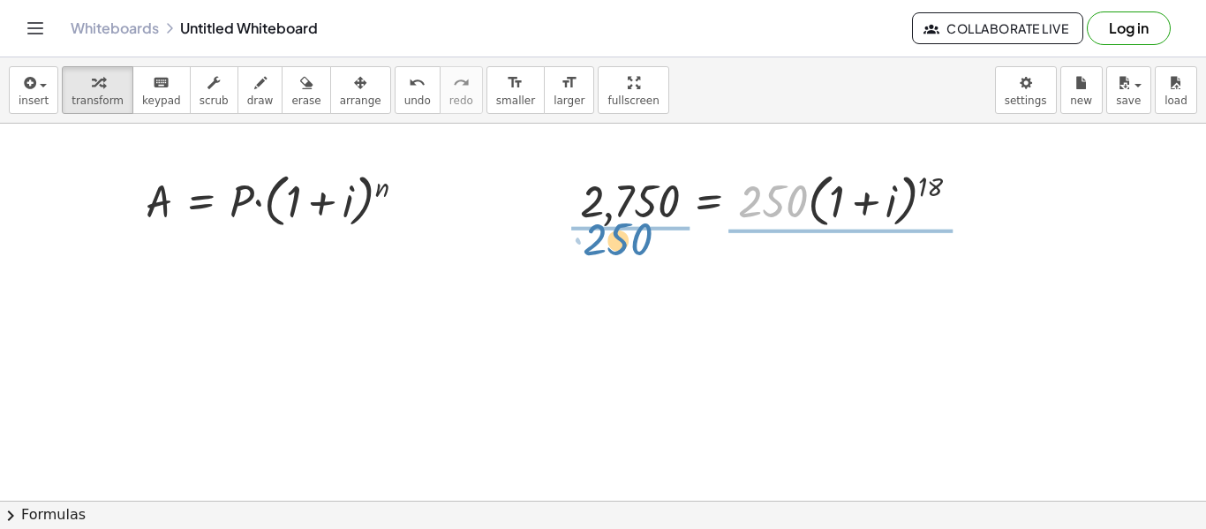
drag, startPoint x: 757, startPoint y: 204, endPoint x: 603, endPoint y: 245, distance: 159.7
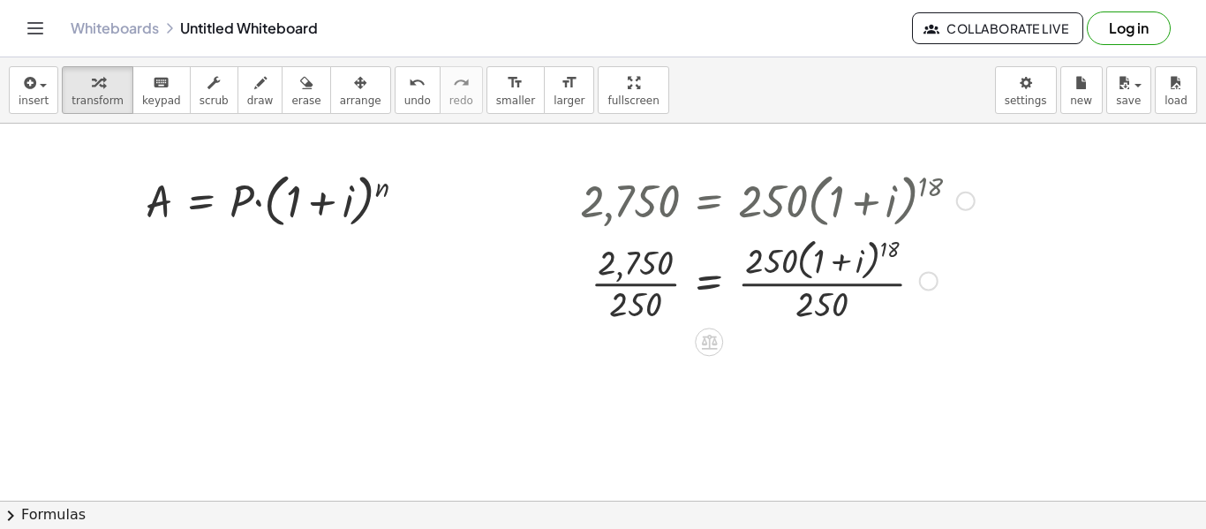
click at [634, 271] on div at bounding box center [777, 280] width 412 height 94
click at [638, 288] on div at bounding box center [777, 280] width 412 height 94
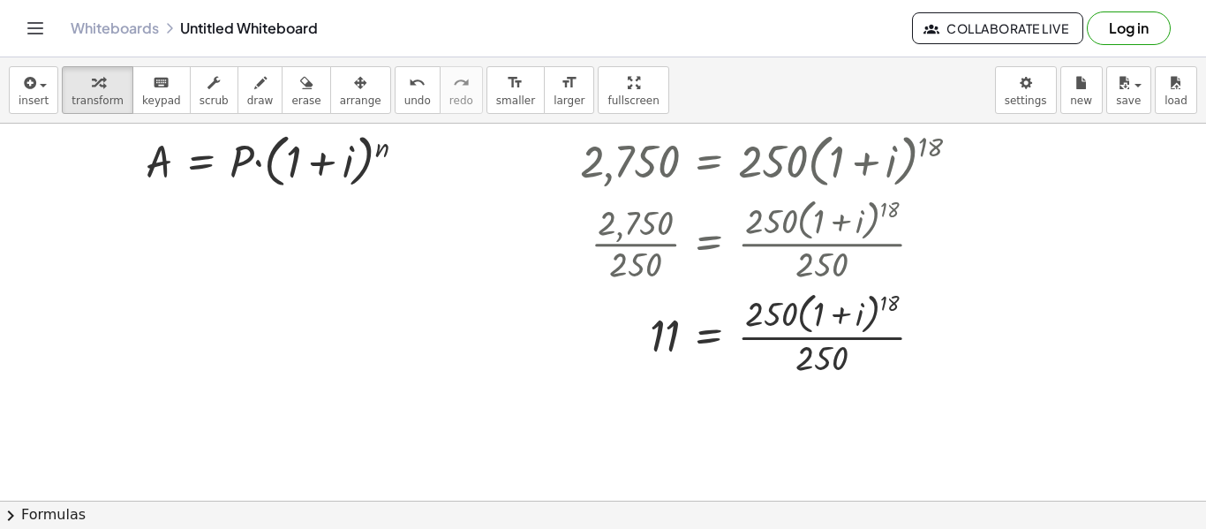
scroll to position [41, 0]
click at [832, 362] on div at bounding box center [777, 331] width 412 height 94
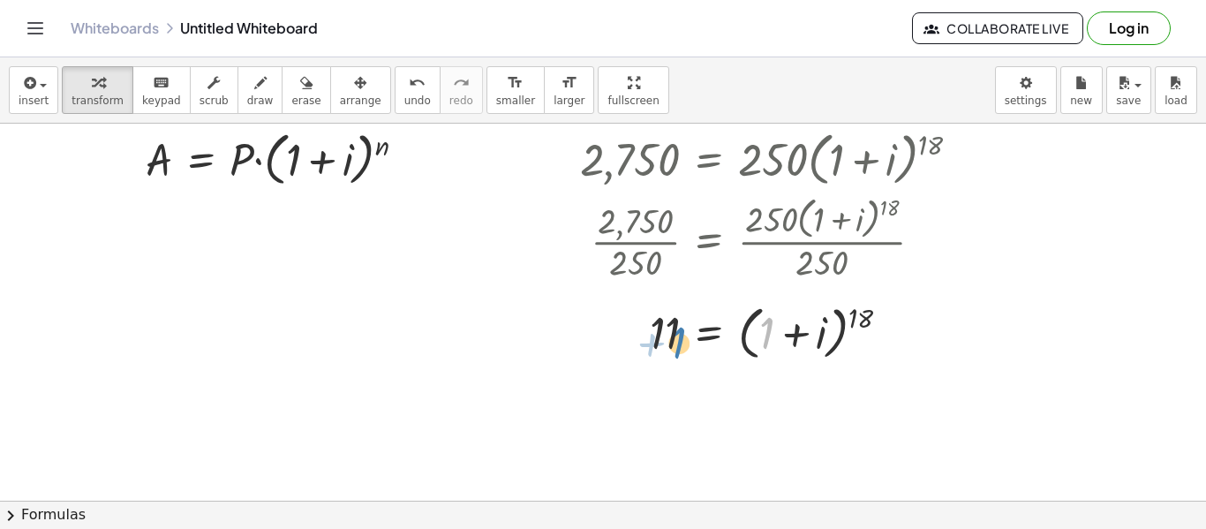
drag, startPoint x: 771, startPoint y: 334, endPoint x: 670, endPoint y: 339, distance: 100.8
click at [670, 339] on div at bounding box center [777, 330] width 412 height 67
drag, startPoint x: 768, startPoint y: 335, endPoint x: 613, endPoint y: 333, distance: 154.5
click at [613, 333] on div at bounding box center [777, 330] width 412 height 67
drag, startPoint x: 824, startPoint y: 332, endPoint x: 651, endPoint y: 335, distance: 173.0
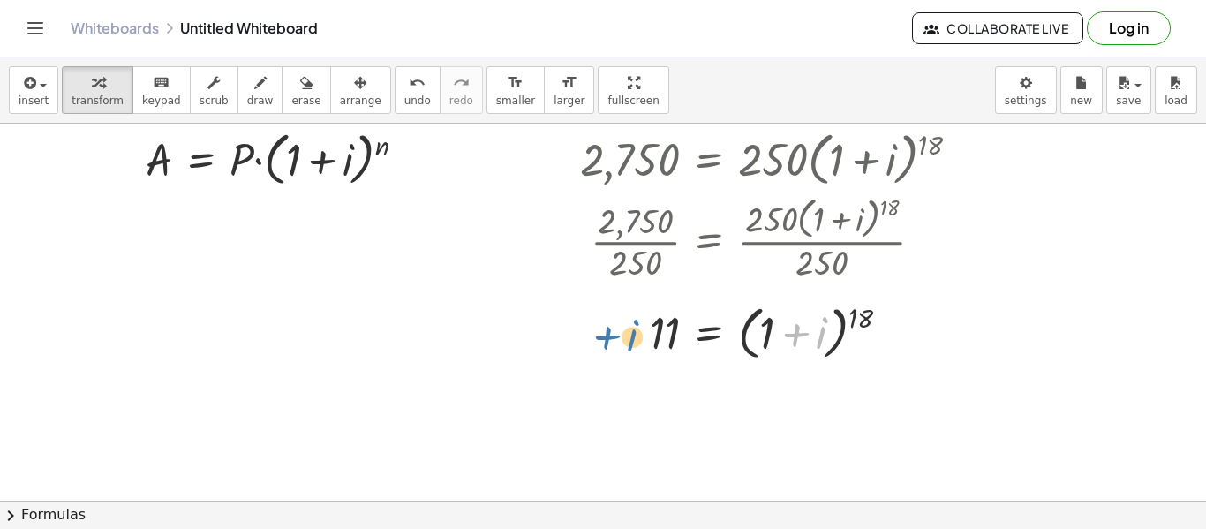
click at [651, 335] on div at bounding box center [777, 330] width 412 height 67
drag, startPoint x: 863, startPoint y: 318, endPoint x: 656, endPoint y: 329, distance: 207.8
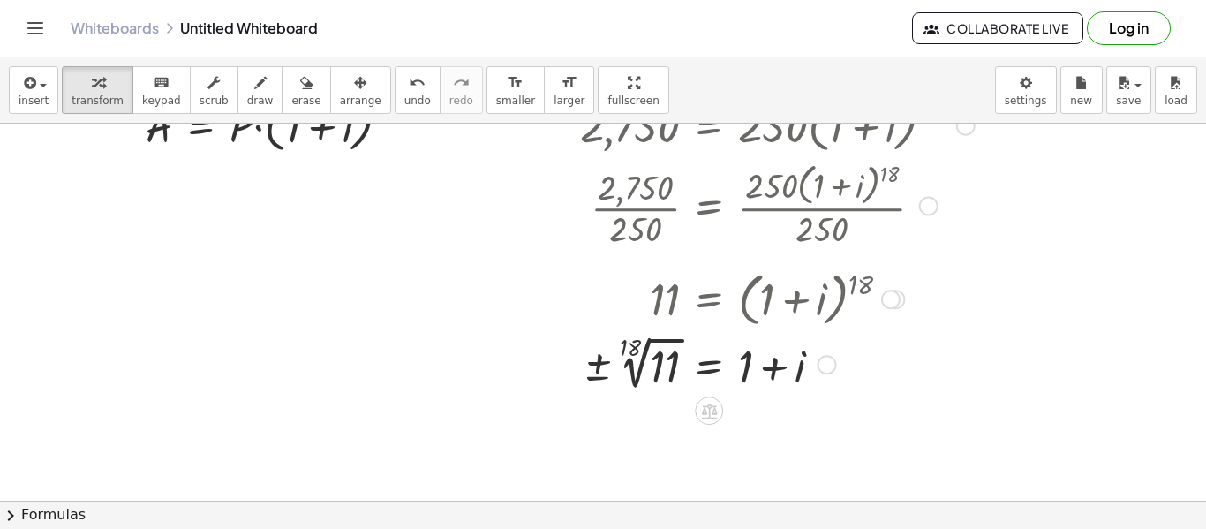
scroll to position [49, 0]
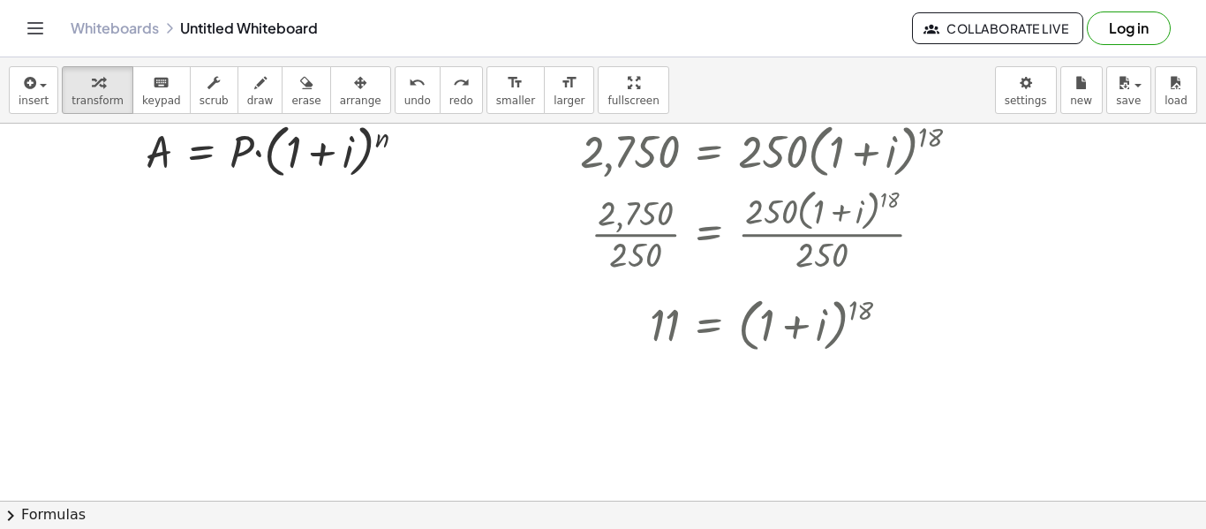
click at [404, 102] on span "undo" at bounding box center [417, 100] width 26 height 12
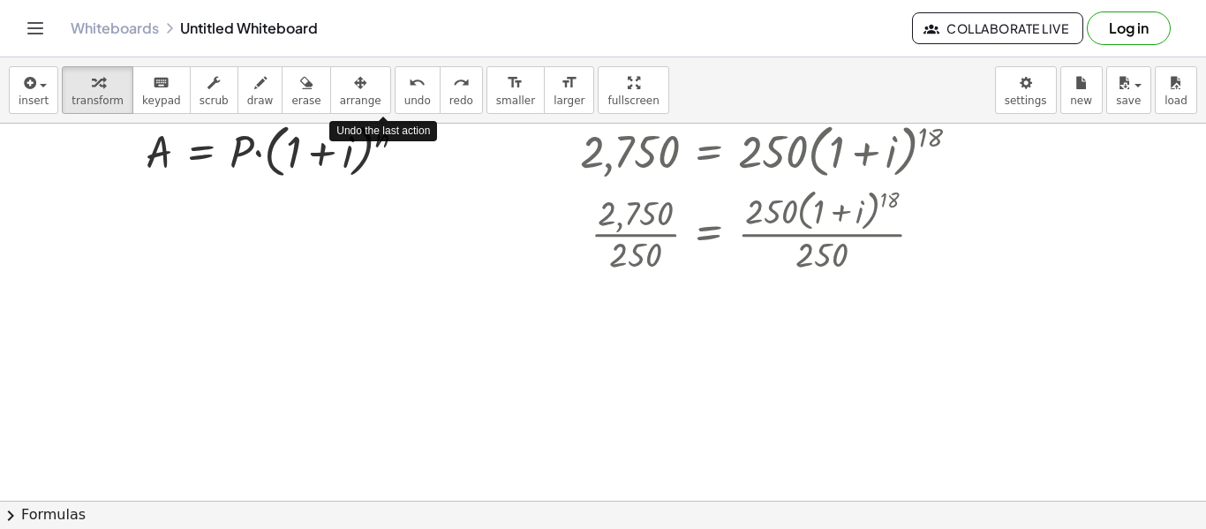
click at [404, 102] on span "undo" at bounding box center [417, 100] width 26 height 12
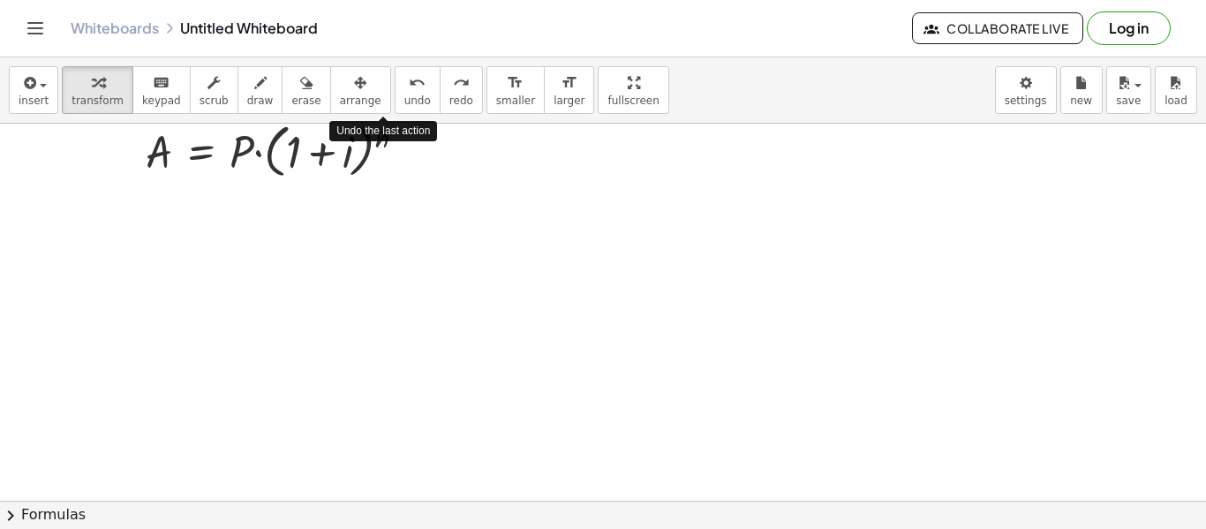
click at [404, 102] on span "undo" at bounding box center [417, 100] width 26 height 12
click at [449, 97] on span "redo" at bounding box center [461, 100] width 24 height 12
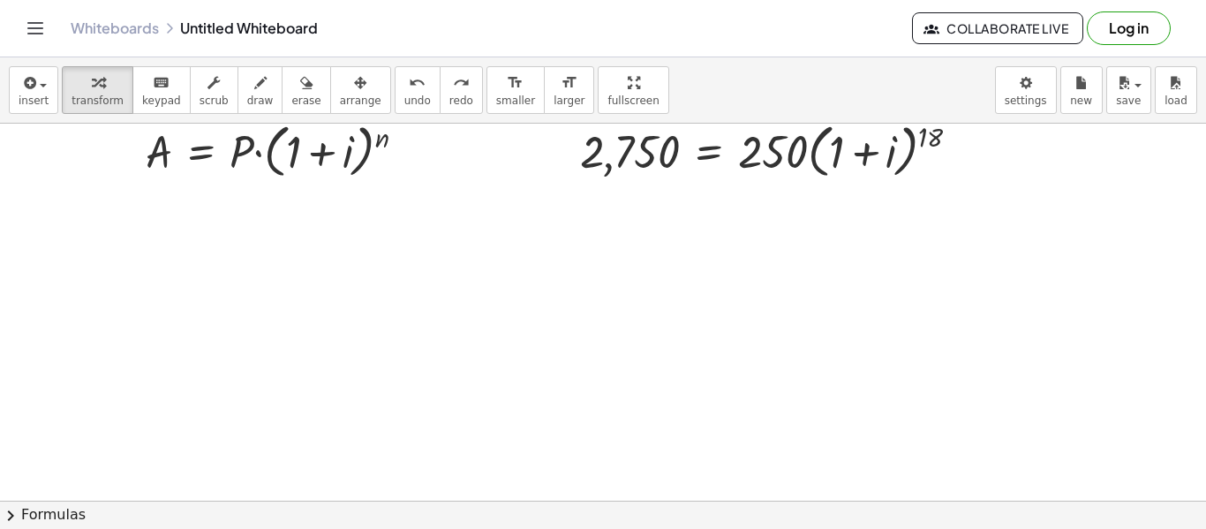
scroll to position [0, 0]
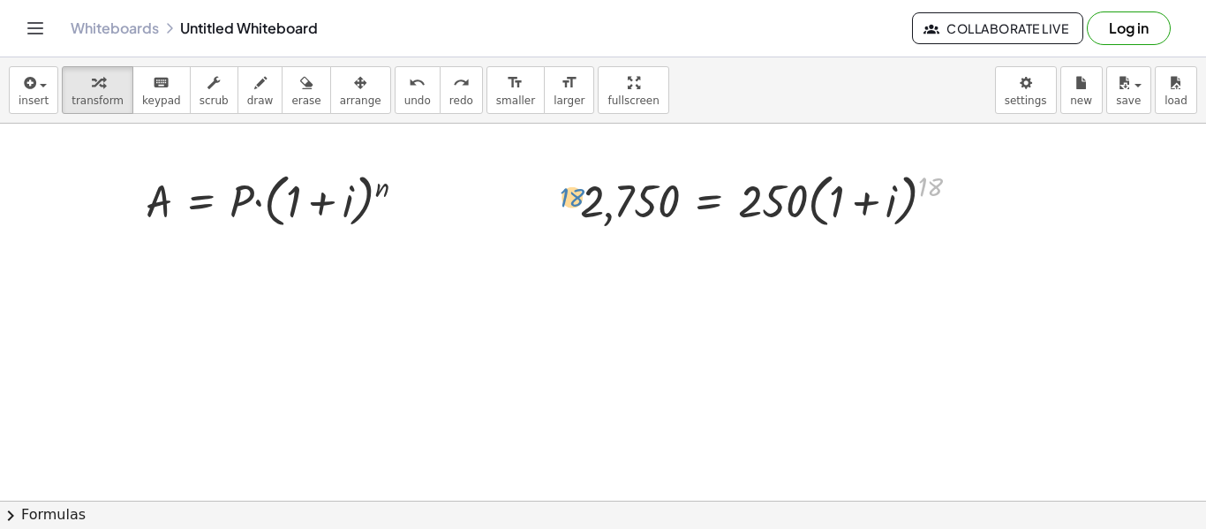
drag, startPoint x: 928, startPoint y: 184, endPoint x: 571, endPoint y: 193, distance: 356.7
click at [571, 193] on div "18 2,750 = · 250 · ( + 1 + i ) 18" at bounding box center [770, 200] width 434 height 76
drag, startPoint x: 927, startPoint y: 187, endPoint x: 598, endPoint y: 204, distance: 328.8
click at [598, 204] on div at bounding box center [777, 199] width 412 height 67
drag, startPoint x: 938, startPoint y: 185, endPoint x: 610, endPoint y: 192, distance: 328.4
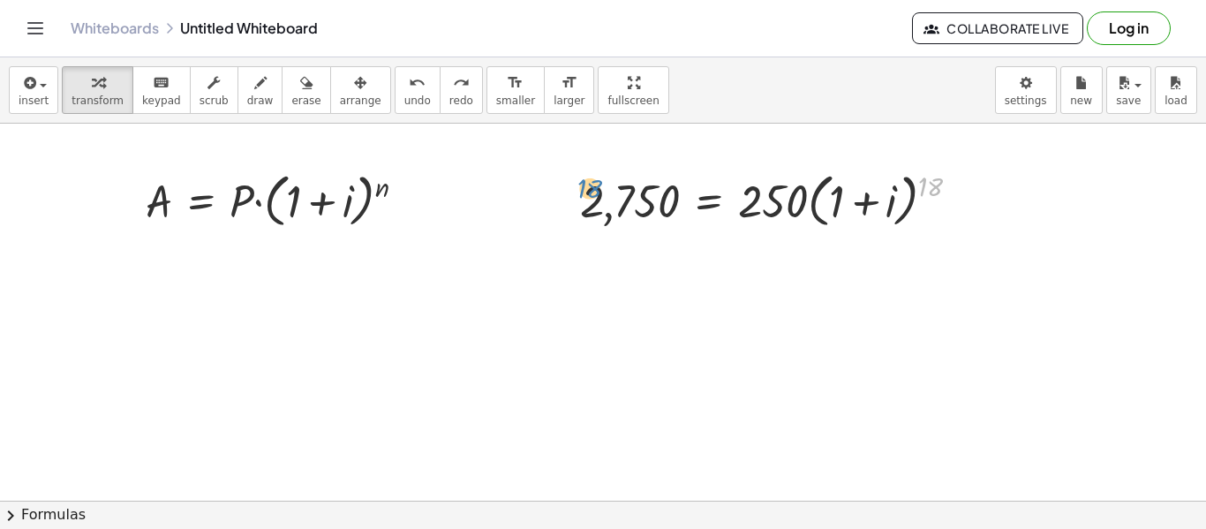
click at [610, 192] on div at bounding box center [777, 199] width 412 height 67
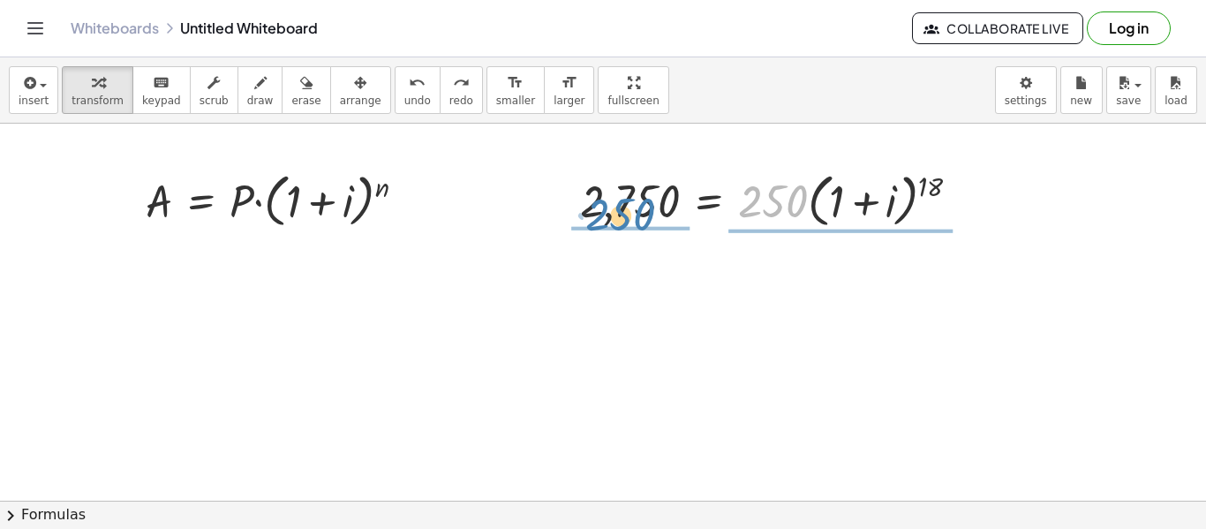
drag, startPoint x: 782, startPoint y: 207, endPoint x: 630, endPoint y: 220, distance: 152.4
click at [630, 220] on div at bounding box center [777, 199] width 412 height 67
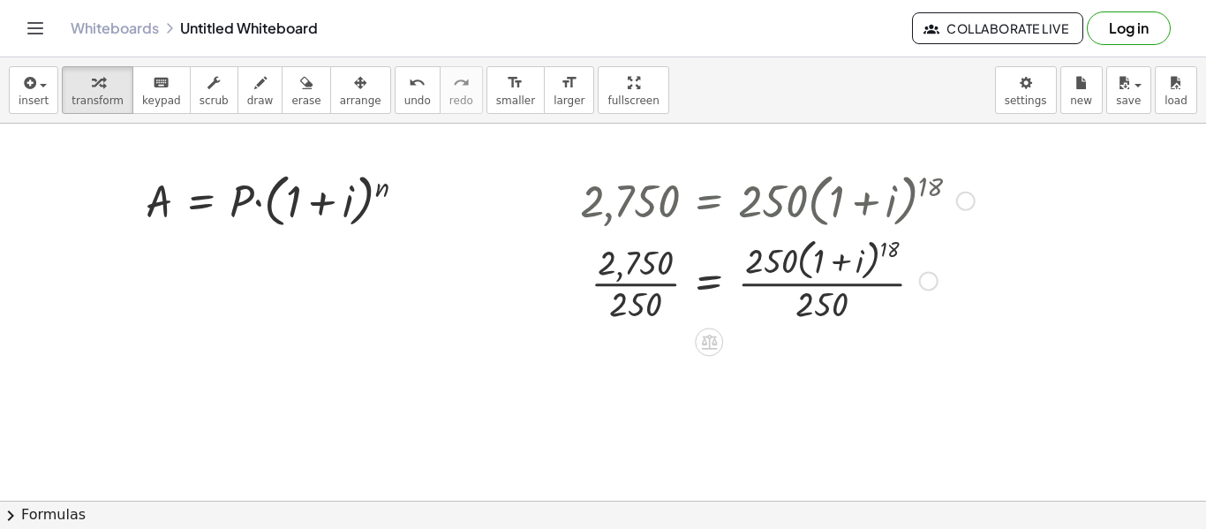
click at [634, 297] on div at bounding box center [777, 280] width 412 height 94
click at [709, 201] on div "2,750 = · 250 · ( + 1 + i ) 18 · 2,750 · 250 = · 250 · ( + 1 + i ) 18 · 250 = ·…" at bounding box center [709, 201] width 0 height 0
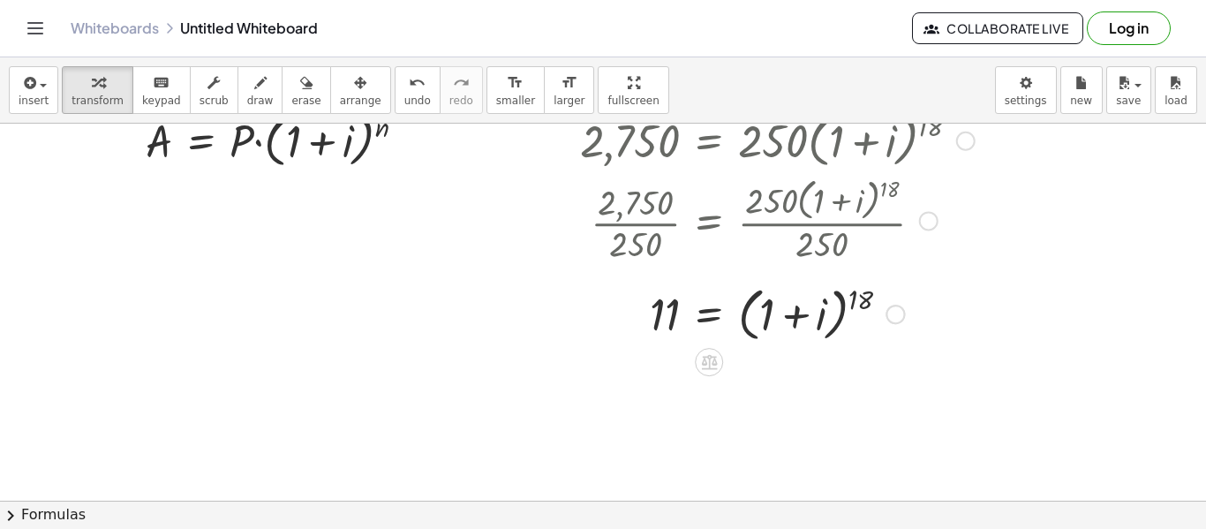
scroll to position [65, 0]
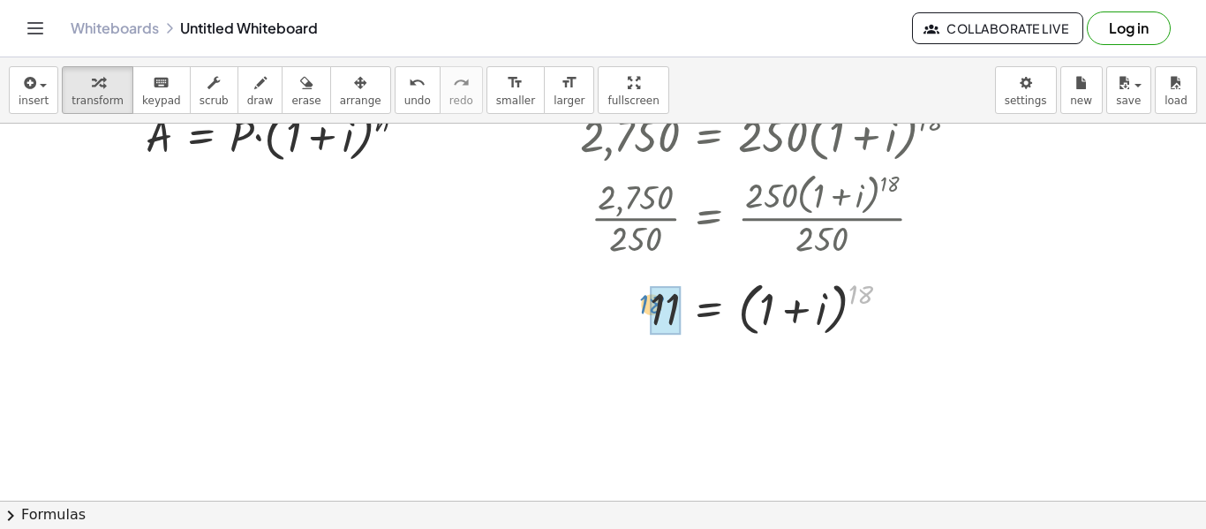
drag, startPoint x: 858, startPoint y: 298, endPoint x: 654, endPoint y: 308, distance: 204.1
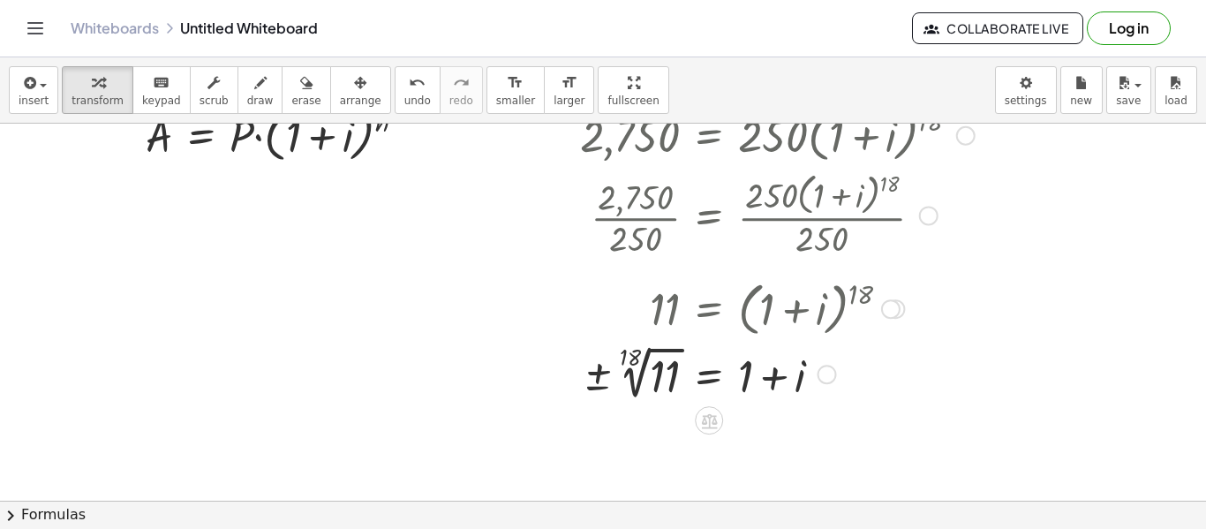
click at [642, 374] on div at bounding box center [777, 373] width 412 height 64
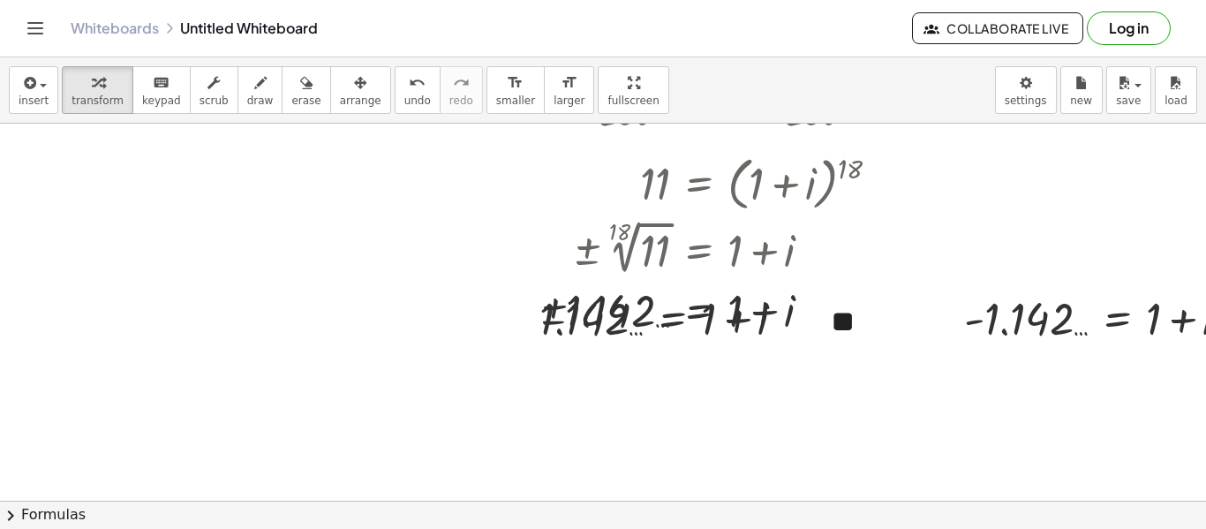
scroll to position [189, 12]
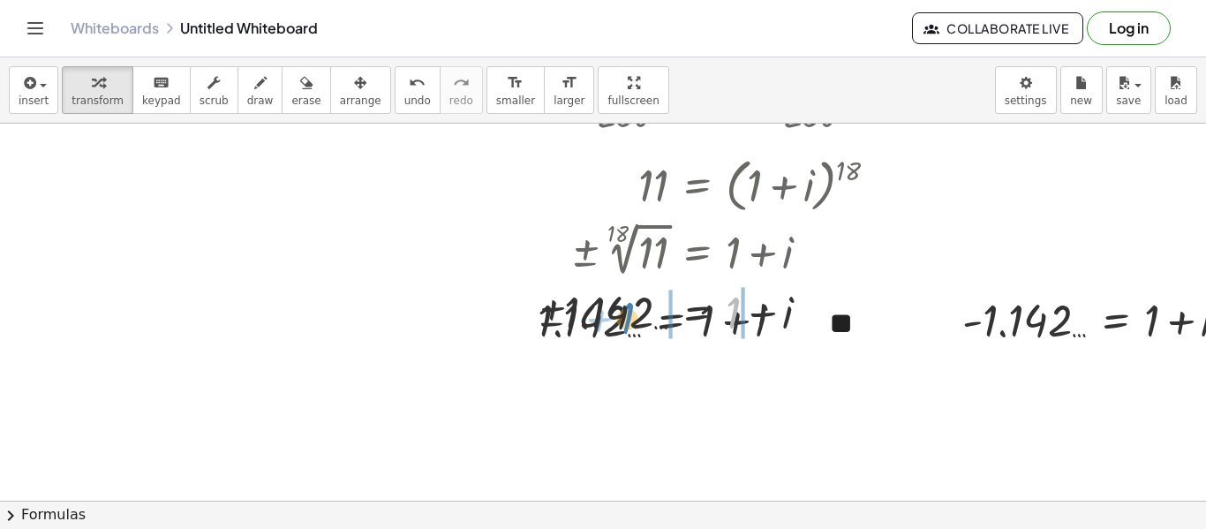
drag, startPoint x: 729, startPoint y: 318, endPoint x: 617, endPoint y: 322, distance: 112.2
click at [617, 322] on div at bounding box center [750, 311] width 442 height 60
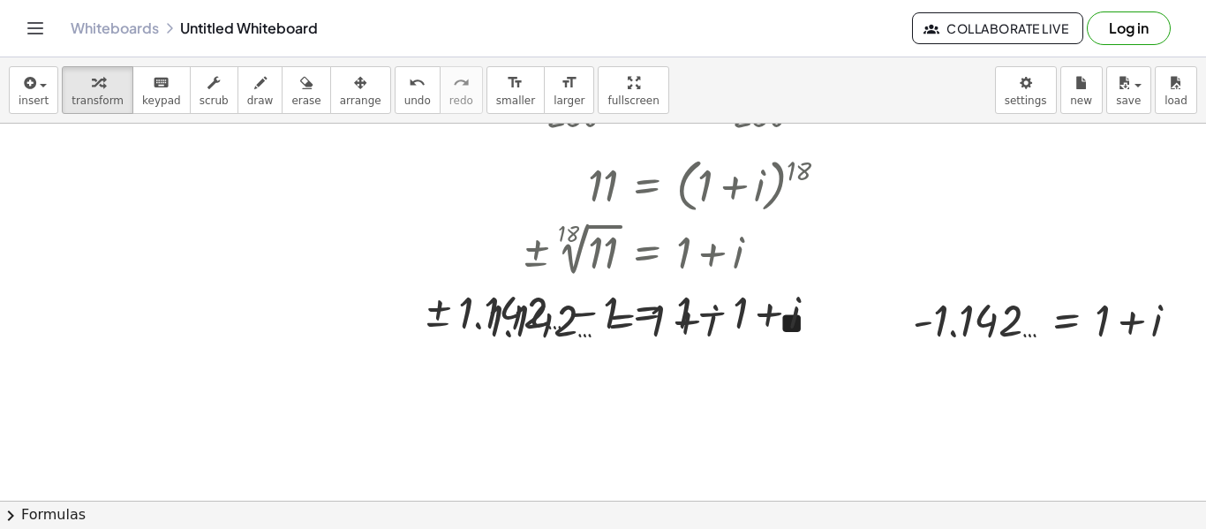
scroll to position [189, 75]
drag, startPoint x: 726, startPoint y: 330, endPoint x: 638, endPoint y: 335, distance: 88.4
click at [638, 335] on div at bounding box center [665, 311] width 514 height 60
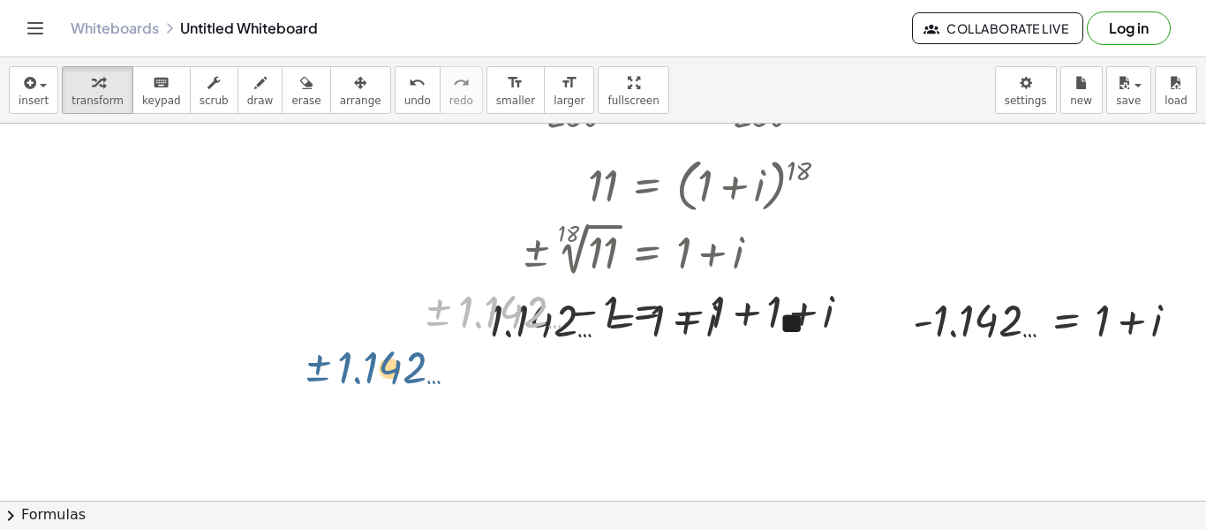
drag, startPoint x: 527, startPoint y: 315, endPoint x: 405, endPoint y: 369, distance: 133.2
click at [405, 369] on div "A = · P · ( + 1 + i ) n 2,750 = · 250 · ( + 1 + i ) 18 · 2,750 · 250 = · 250 · …" at bounding box center [541, 312] width 1206 height 754
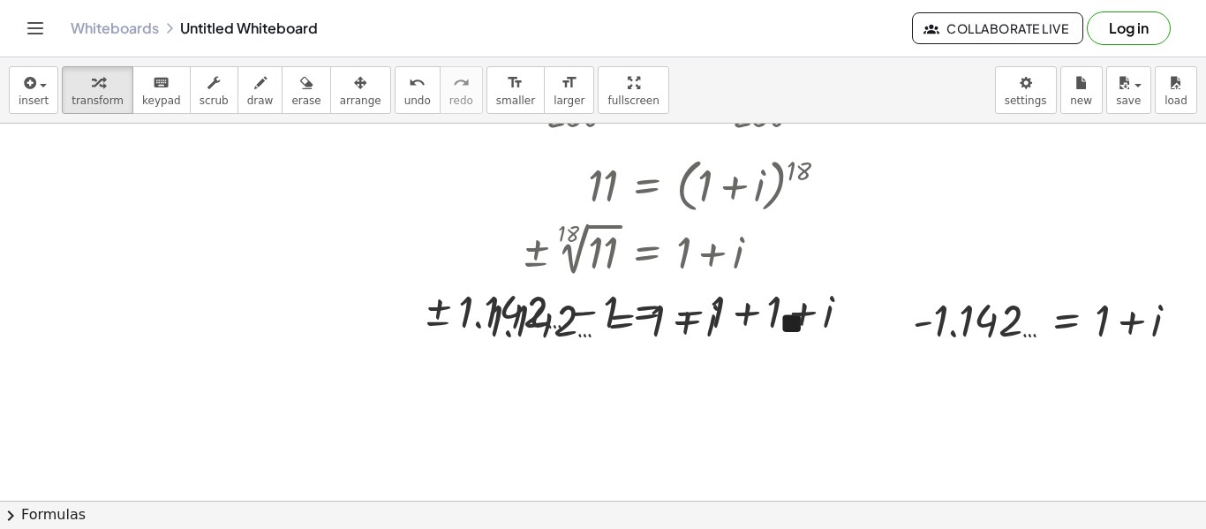
click at [404, 87] on div "undo" at bounding box center [417, 81] width 26 height 21
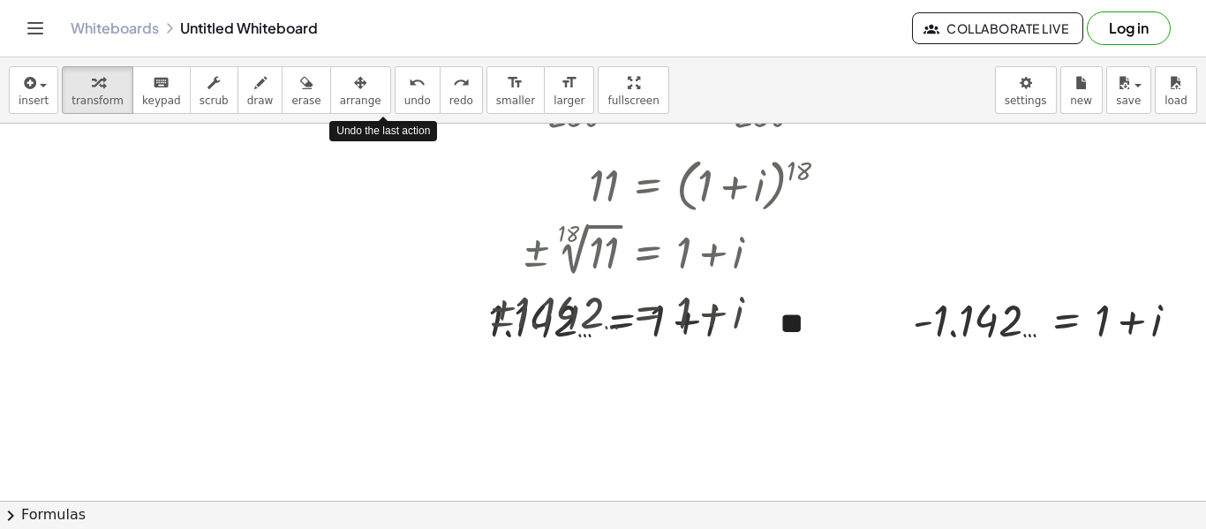
click at [404, 87] on div "undo" at bounding box center [417, 81] width 26 height 21
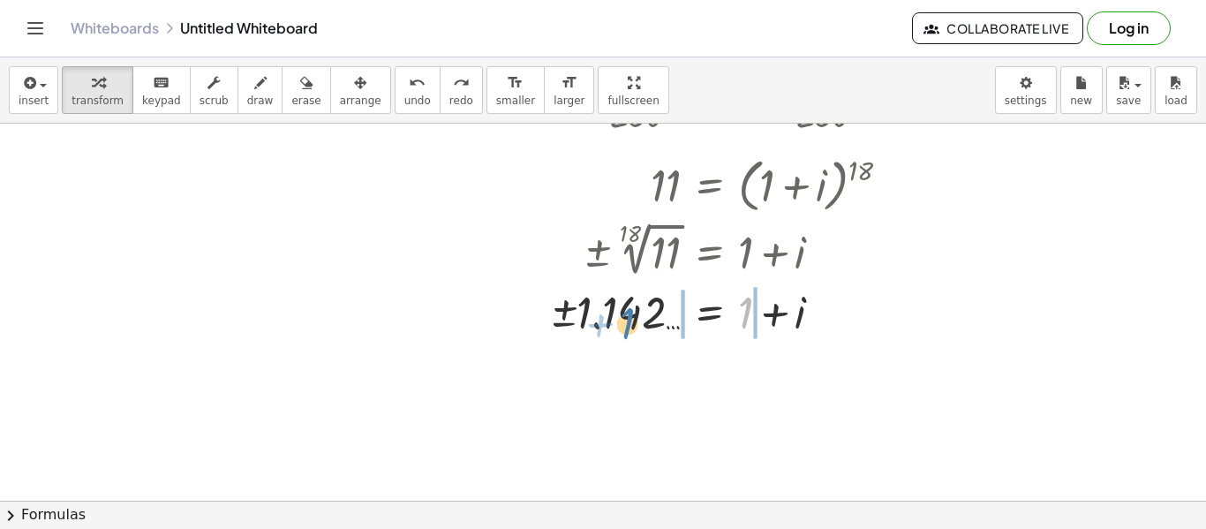
drag, startPoint x: 746, startPoint y: 312, endPoint x: 628, endPoint y: 321, distance: 118.7
click at [628, 321] on div at bounding box center [762, 311] width 442 height 60
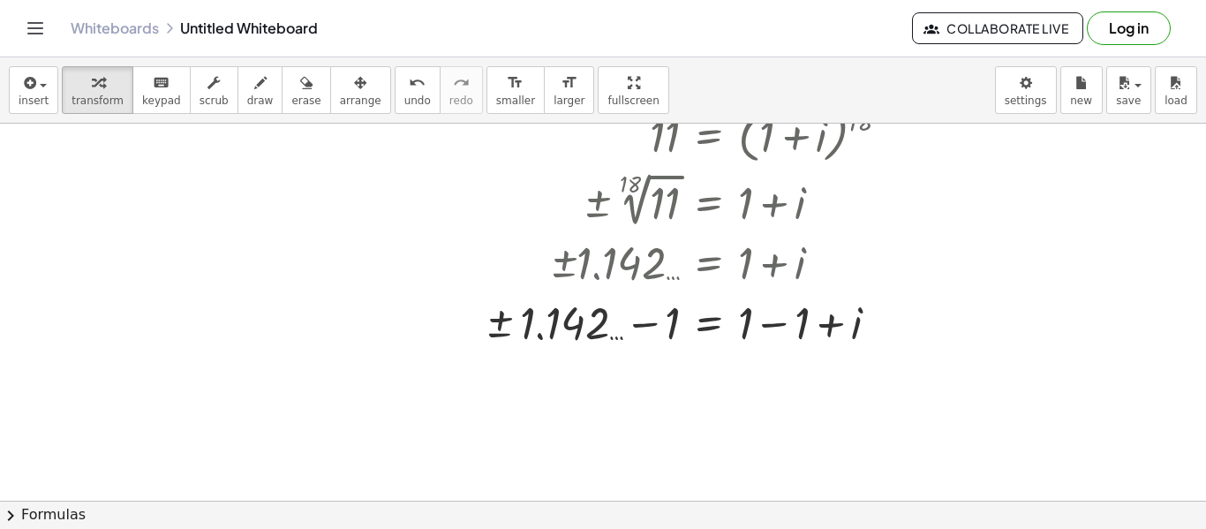
scroll to position [239, 0]
click at [794, 316] on div at bounding box center [727, 320] width 514 height 60
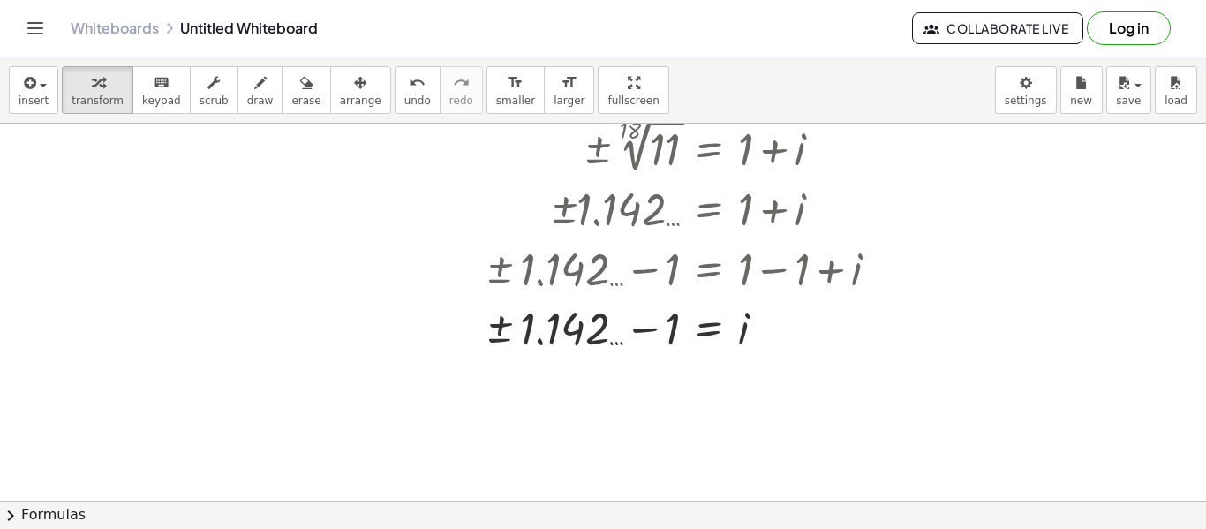
scroll to position [293, 0]
click at [620, 336] on div at bounding box center [727, 327] width 514 height 58
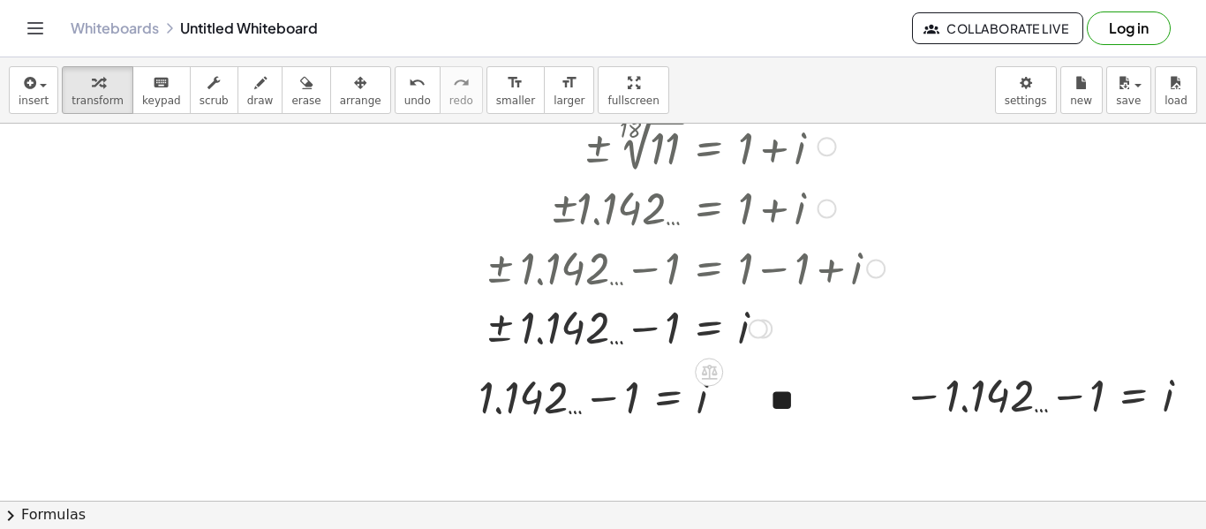
click at [645, 330] on div at bounding box center [727, 327] width 514 height 58
click at [557, 333] on div at bounding box center [727, 327] width 514 height 58
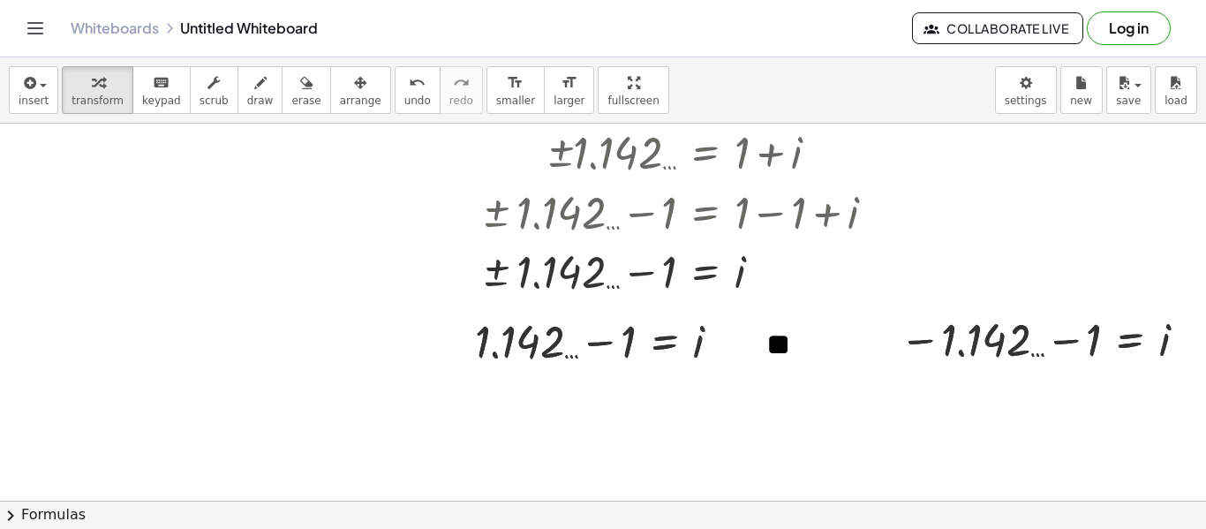
scroll to position [348, 17]
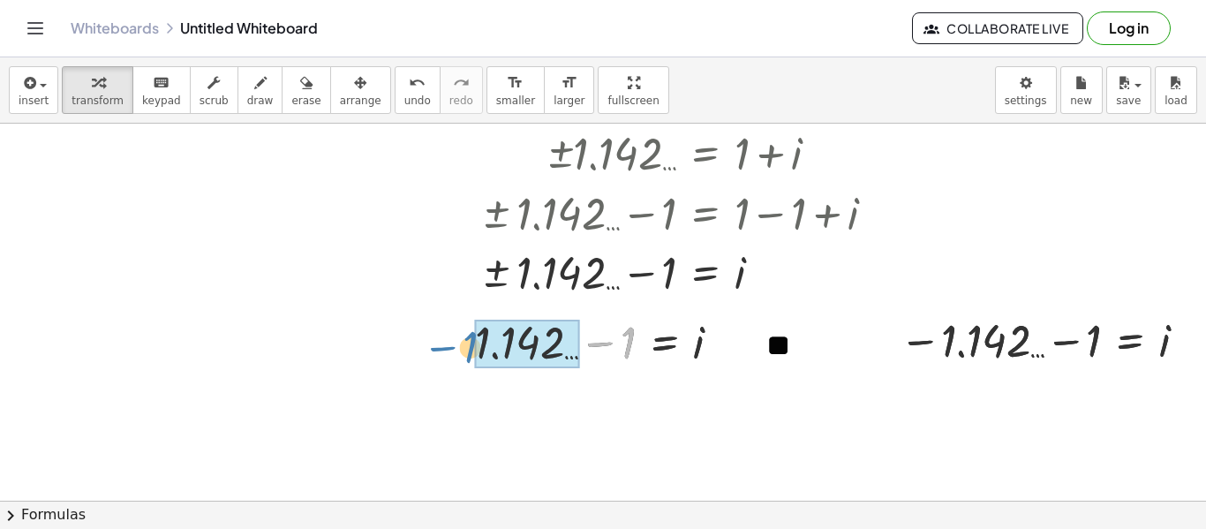
drag, startPoint x: 613, startPoint y: 337, endPoint x: 456, endPoint y: 342, distance: 156.3
click at [456, 342] on div "− 1 + 1.142 … − 1 = i" at bounding box center [597, 340] width 299 height 69
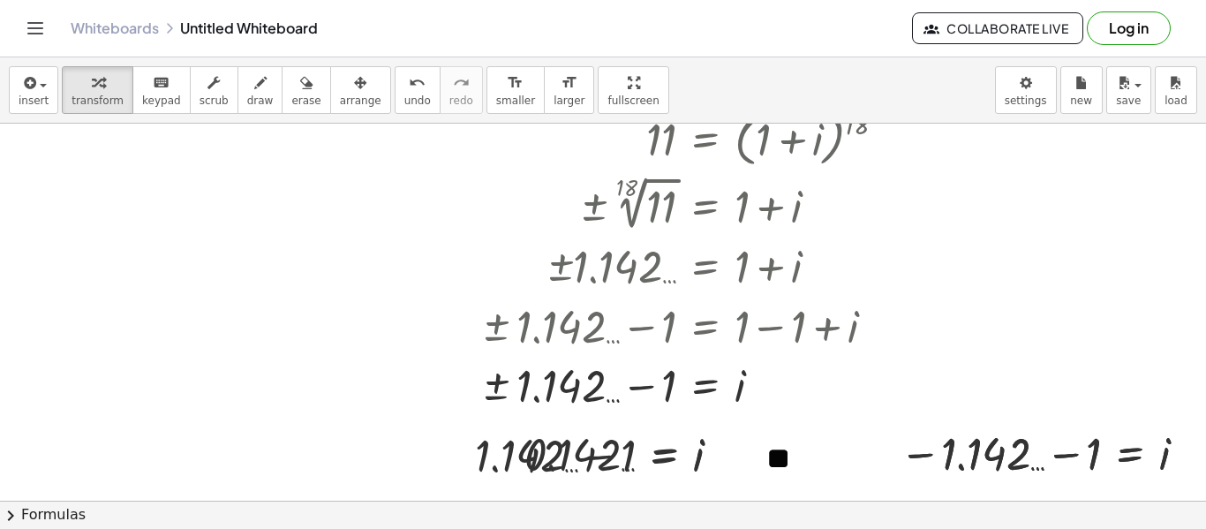
scroll to position [234, 17]
click at [567, 442] on div at bounding box center [630, 454] width 228 height 58
click at [562, 445] on div at bounding box center [630, 454] width 228 height 58
drag, startPoint x: 484, startPoint y: 463, endPoint x: 512, endPoint y: 463, distance: 28.2
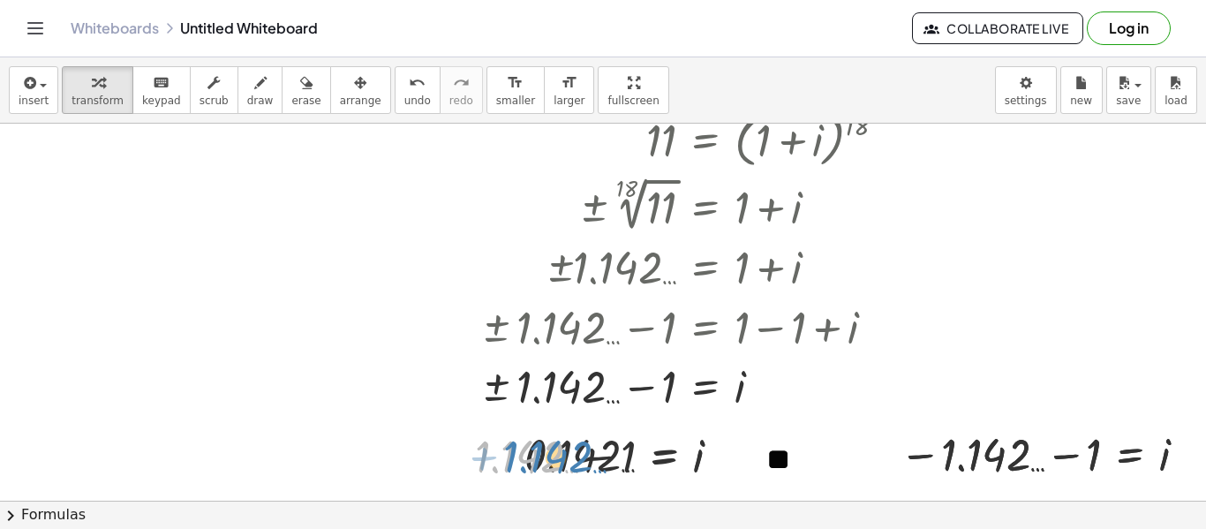
click at [512, 463] on div at bounding box center [604, 455] width 277 height 60
drag, startPoint x: 501, startPoint y: 459, endPoint x: 595, endPoint y: 457, distance: 93.6
click at [595, 457] on div at bounding box center [604, 455] width 277 height 60
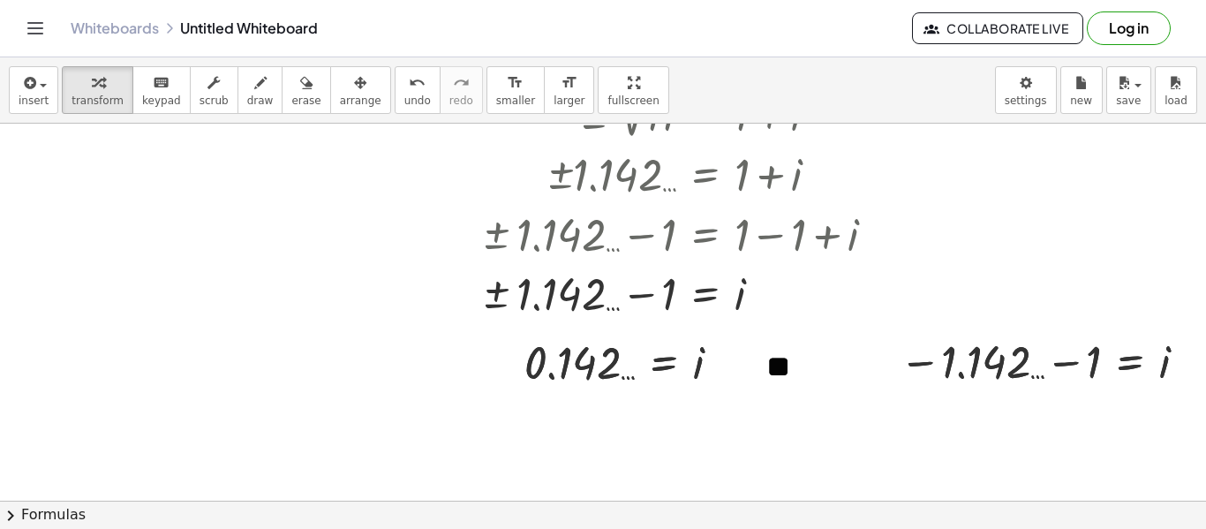
scroll to position [339, 17]
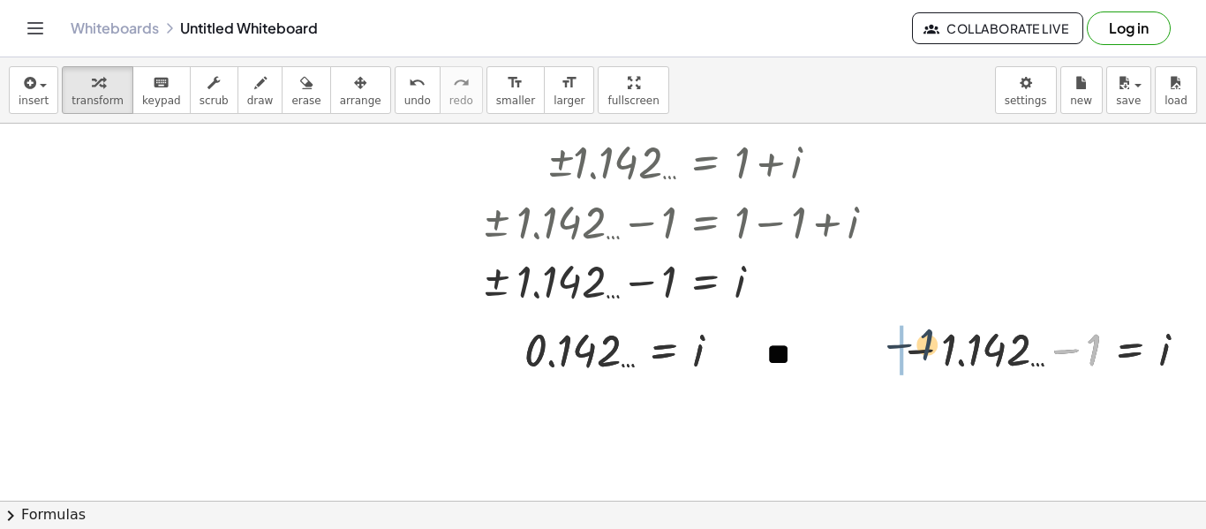
drag, startPoint x: 1080, startPoint y: 345, endPoint x: 919, endPoint y: 341, distance: 160.7
click at [919, 341] on div at bounding box center [1046, 349] width 311 height 58
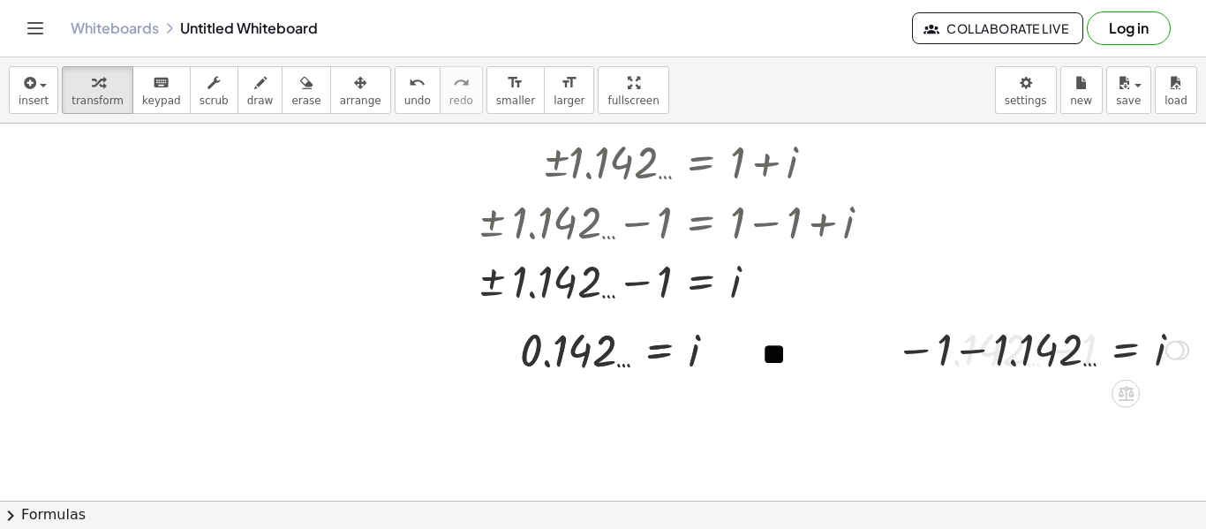
click at [1011, 361] on div at bounding box center [1041, 349] width 311 height 58
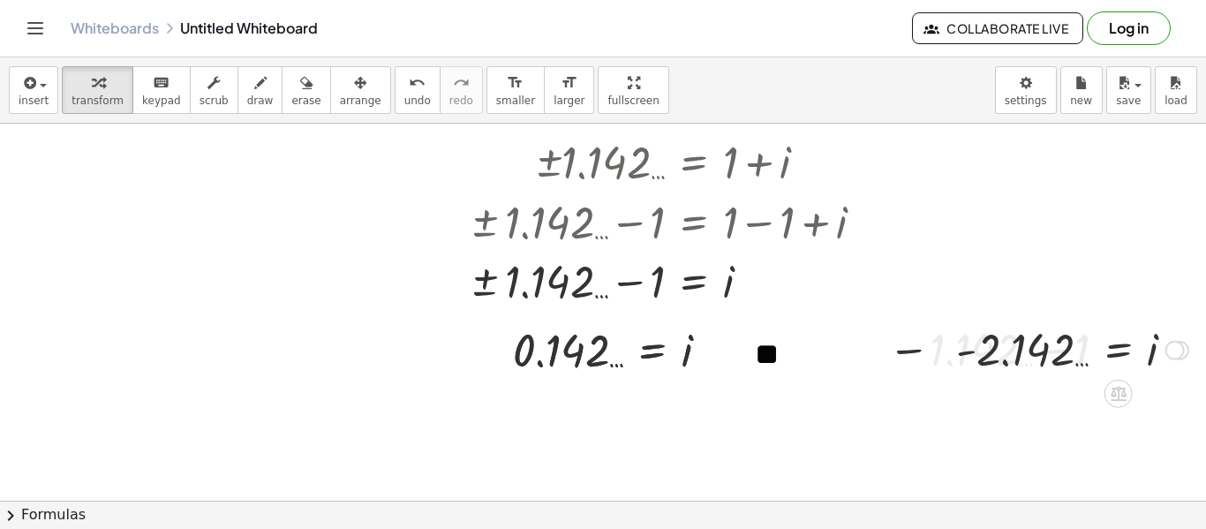
click at [997, 358] on div at bounding box center [1072, 349] width 250 height 58
click at [923, 363] on div at bounding box center [1034, 349] width 311 height 58
click at [922, 358] on div at bounding box center [1034, 349] width 311 height 58
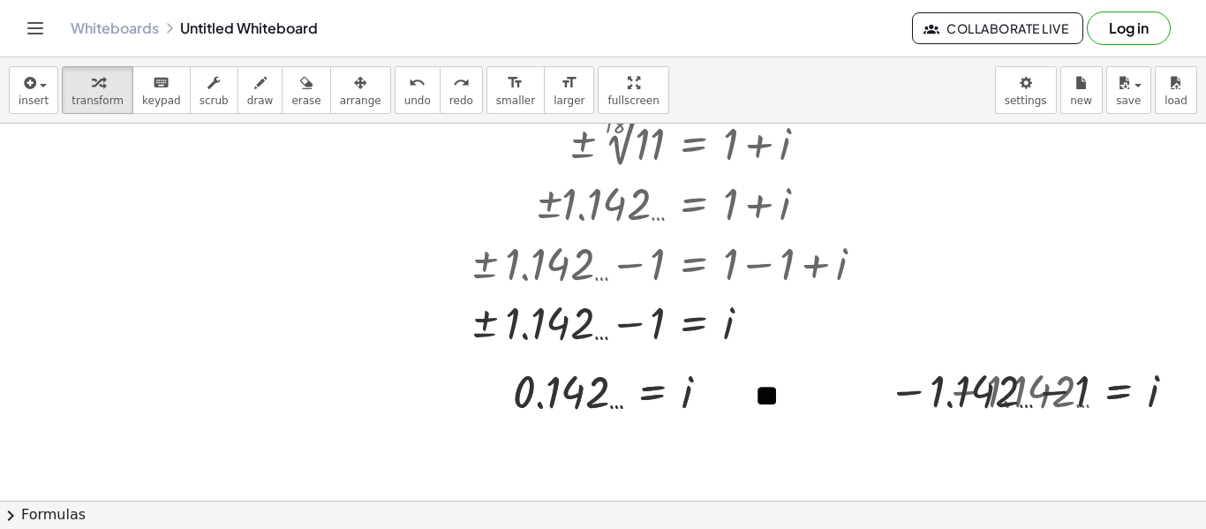
click at [404, 94] on span "undo" at bounding box center [417, 100] width 26 height 12
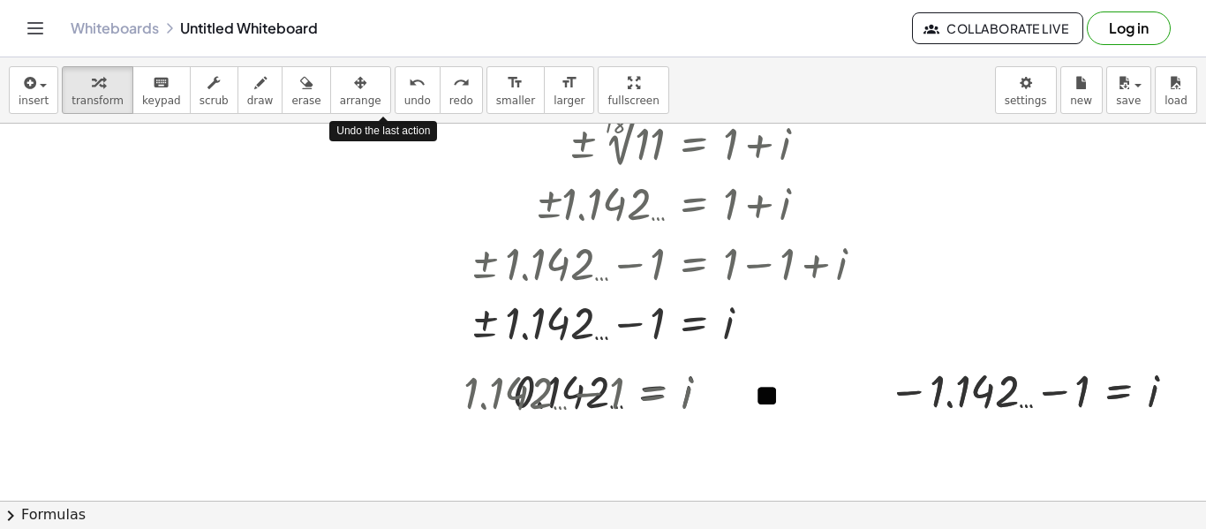
click at [404, 94] on span "undo" at bounding box center [417, 100] width 26 height 12
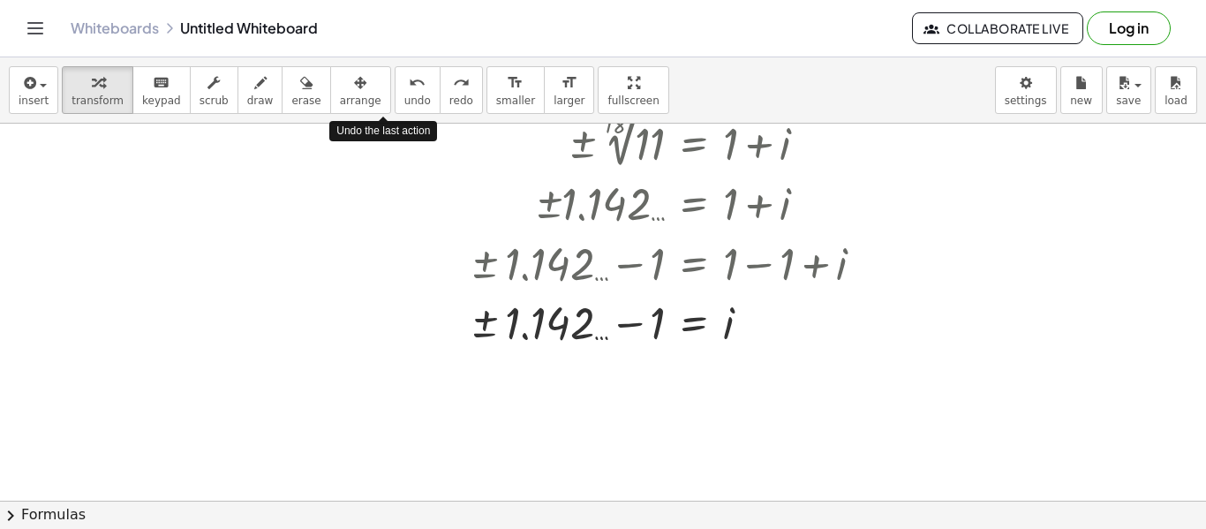
click at [404, 94] on span "undo" at bounding box center [417, 100] width 26 height 12
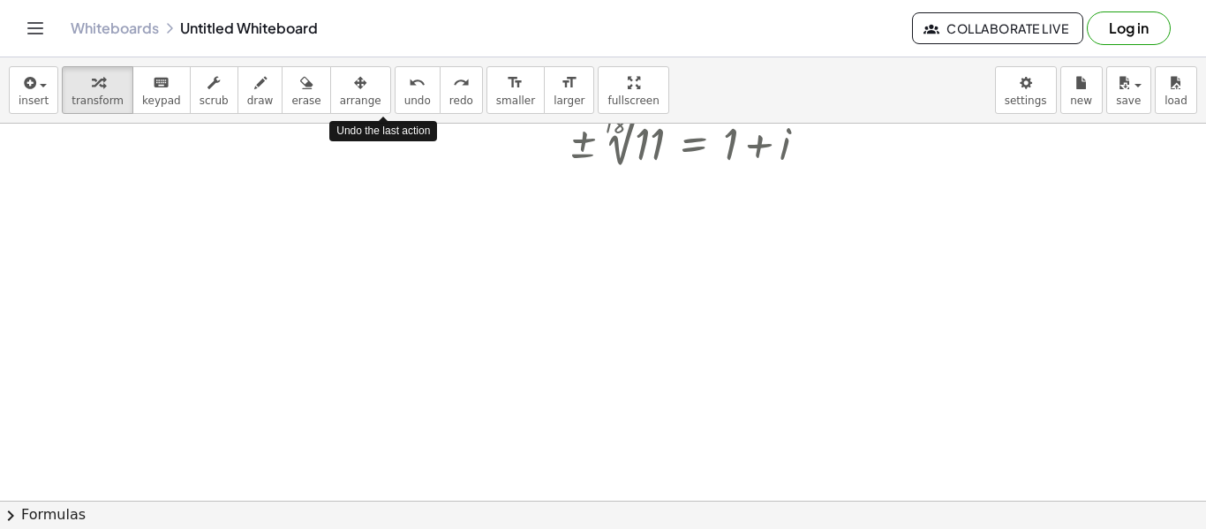
click at [404, 94] on span "undo" at bounding box center [417, 100] width 26 height 12
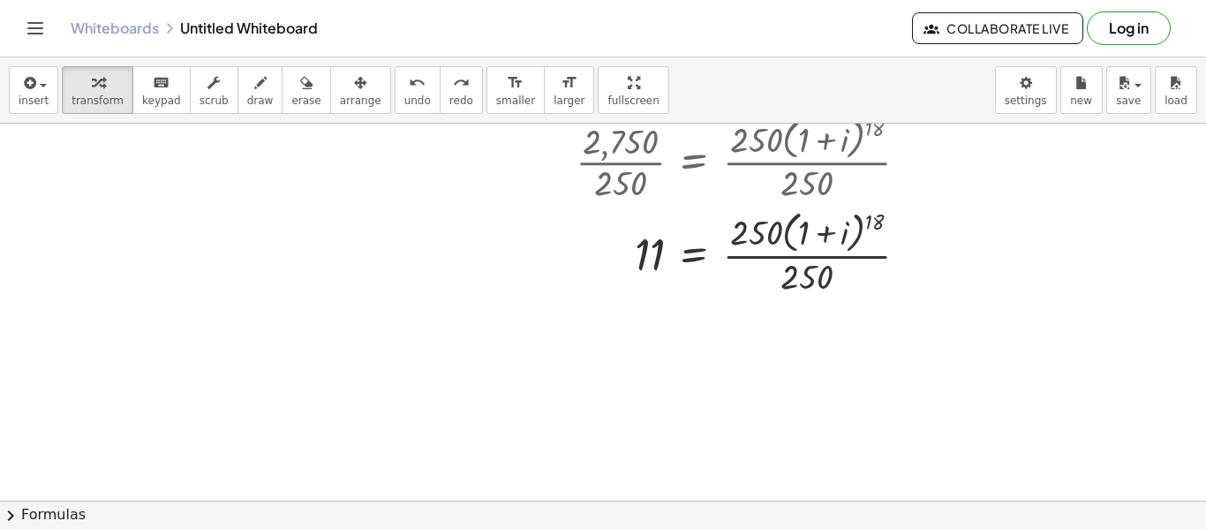
scroll to position [0, 17]
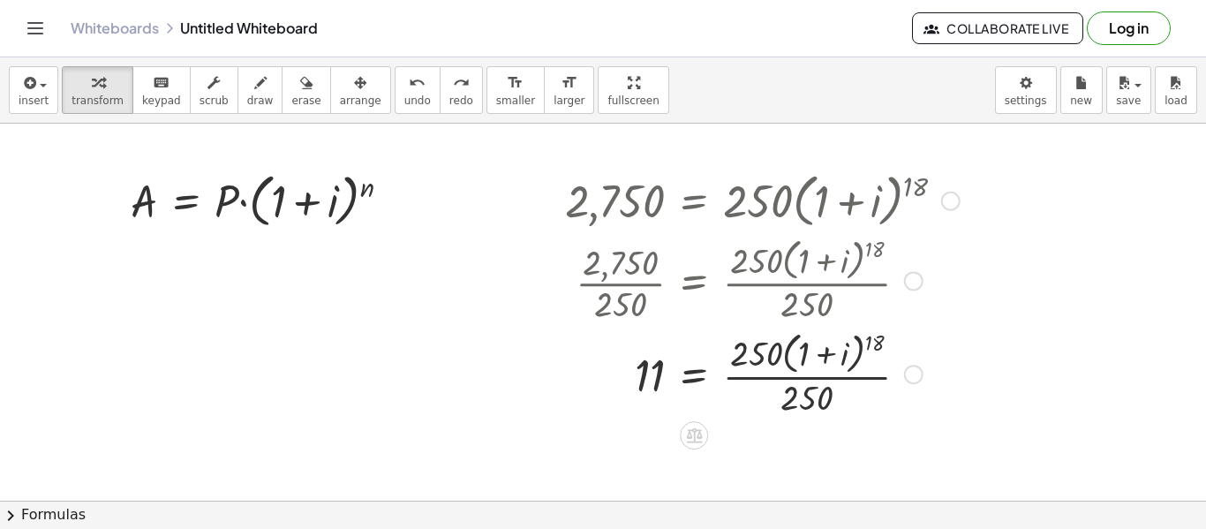
click at [819, 403] on div at bounding box center [762, 373] width 412 height 94
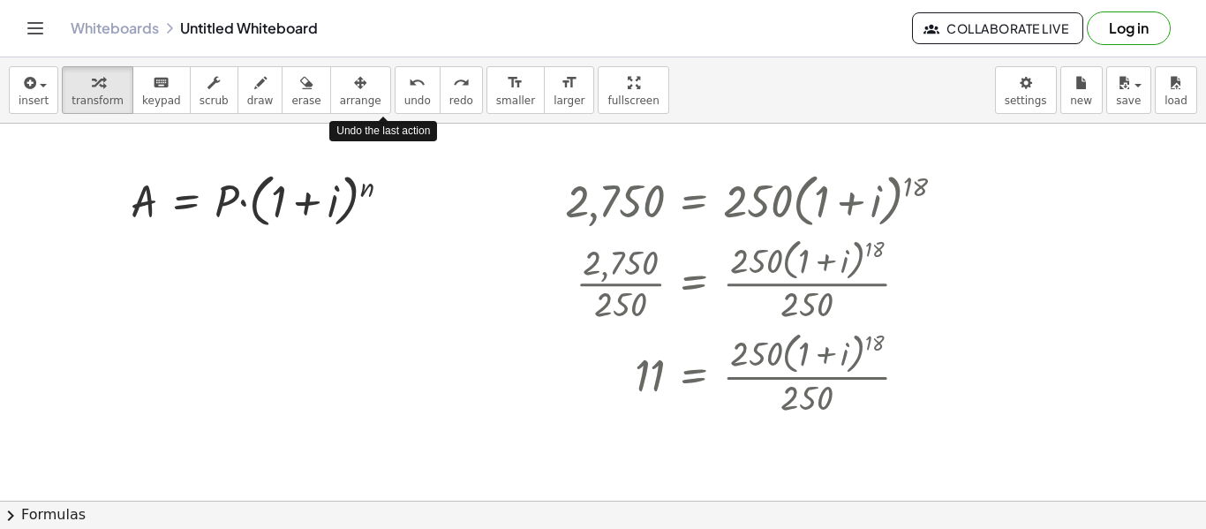
click at [404, 97] on span "undo" at bounding box center [417, 100] width 26 height 12
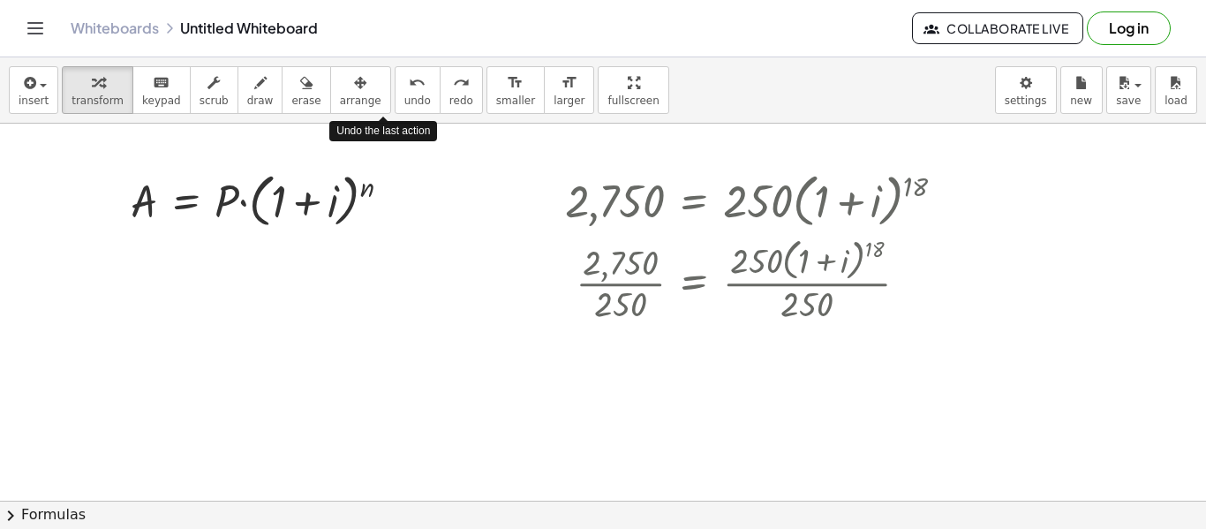
click at [404, 97] on span "undo" at bounding box center [417, 100] width 26 height 12
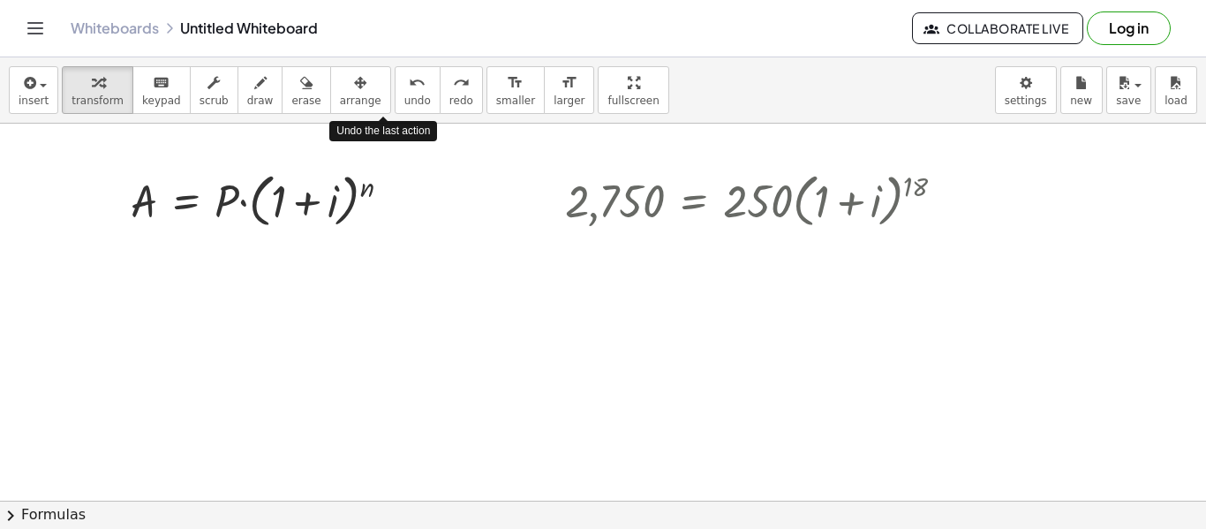
click at [404, 97] on span "undo" at bounding box center [417, 100] width 26 height 12
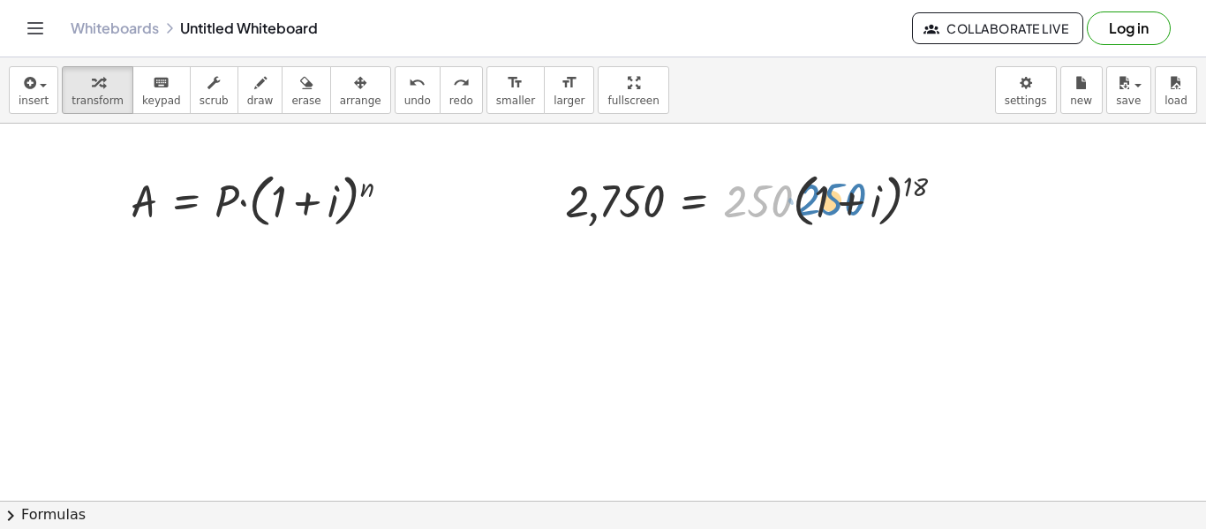
drag, startPoint x: 779, startPoint y: 205, endPoint x: 814, endPoint y: 193, distance: 37.1
click at [814, 193] on div at bounding box center [762, 199] width 412 height 67
drag, startPoint x: 735, startPoint y: 204, endPoint x: 851, endPoint y: 202, distance: 115.6
click at [851, 202] on div at bounding box center [762, 199] width 412 height 67
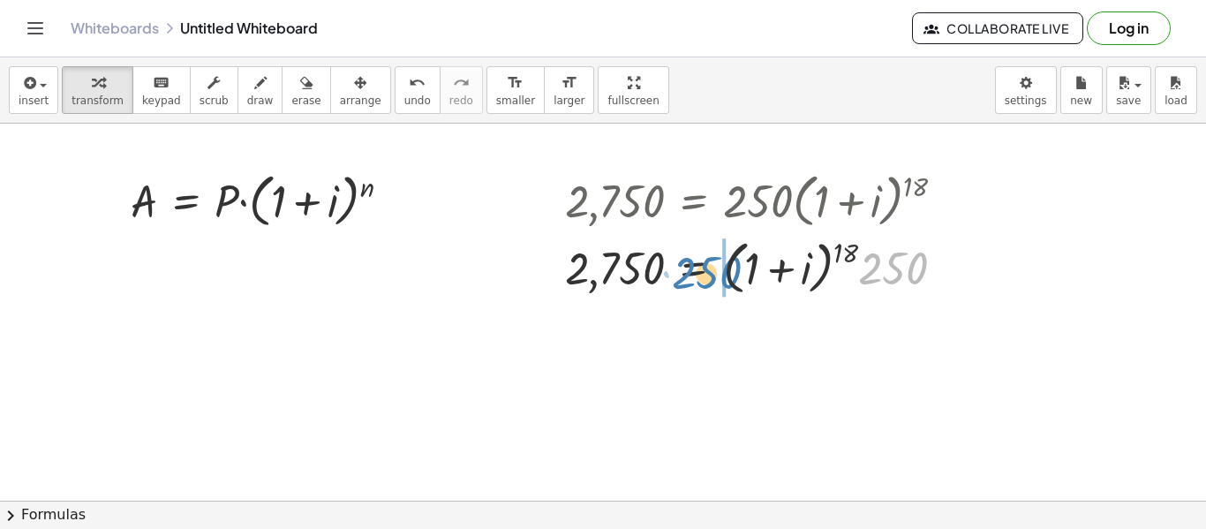
drag, startPoint x: 892, startPoint y: 277, endPoint x: 706, endPoint y: 281, distance: 186.3
click at [706, 281] on div at bounding box center [762, 266] width 412 height 67
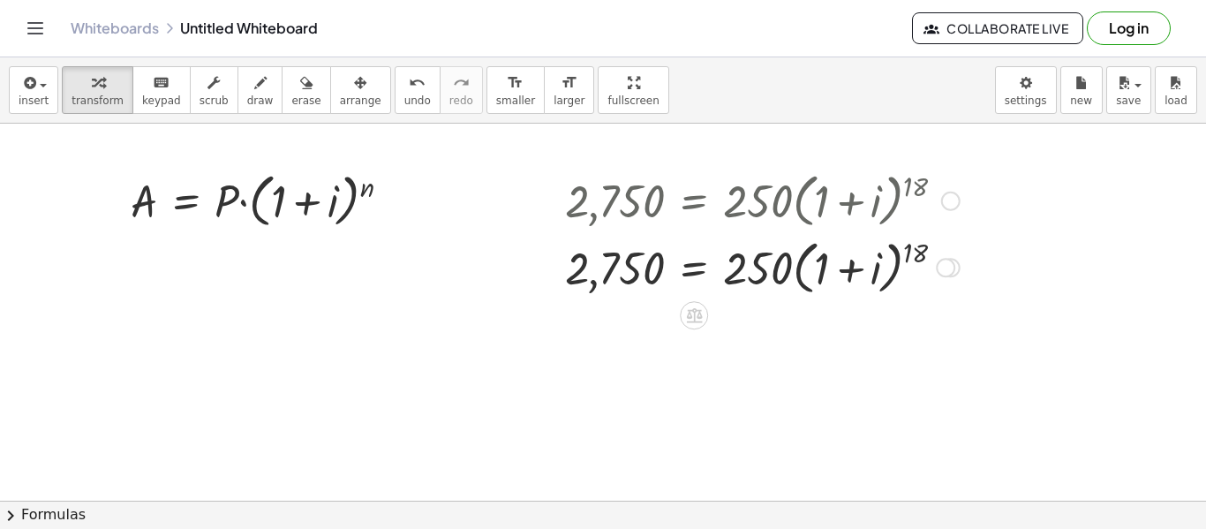
click at [781, 213] on div at bounding box center [762, 199] width 412 height 67
click at [770, 260] on div at bounding box center [762, 266] width 412 height 67
drag, startPoint x: 777, startPoint y: 271, endPoint x: 837, endPoint y: 267, distance: 60.2
click at [837, 267] on div at bounding box center [762, 266] width 412 height 67
drag, startPoint x: 755, startPoint y: 269, endPoint x: 886, endPoint y: 270, distance: 131.5
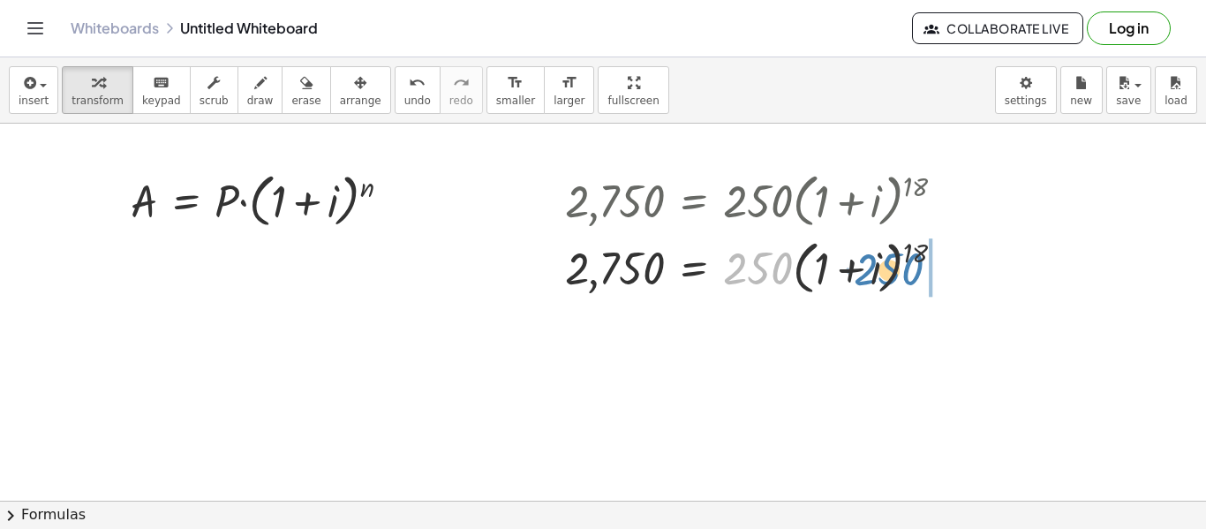
click at [886, 270] on div at bounding box center [762, 266] width 412 height 67
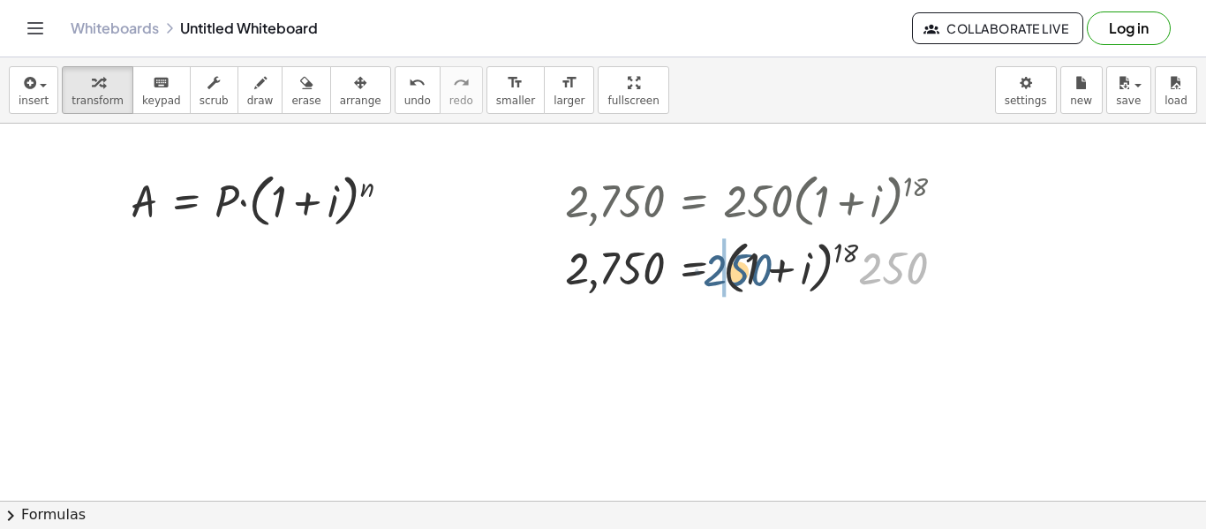
drag, startPoint x: 874, startPoint y: 270, endPoint x: 712, endPoint y: 273, distance: 161.6
click at [712, 273] on div at bounding box center [762, 266] width 412 height 67
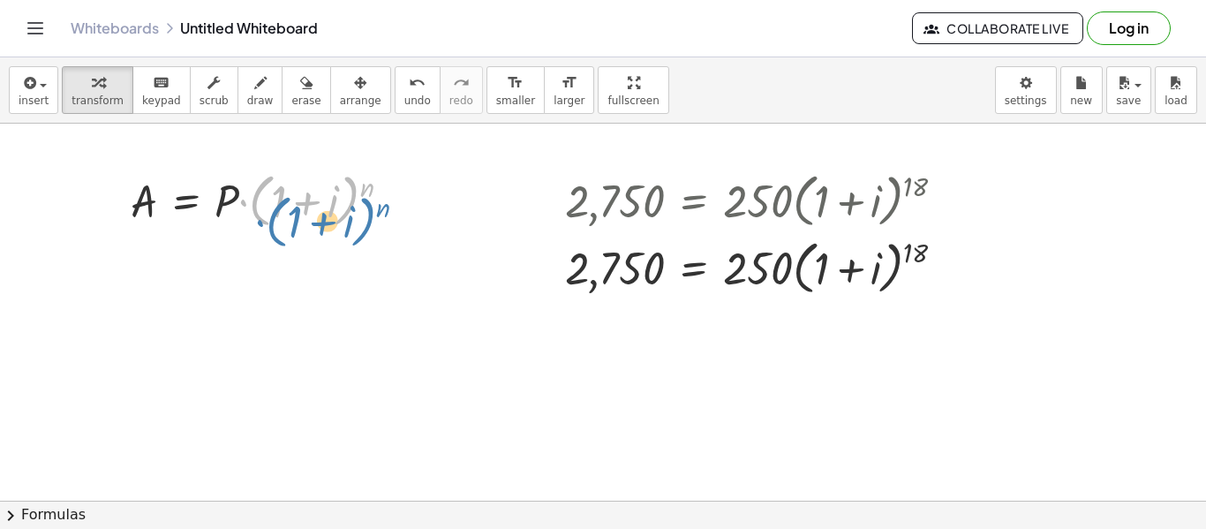
drag, startPoint x: 243, startPoint y: 206, endPoint x: 260, endPoint y: 226, distance: 26.9
click at [260, 226] on div at bounding box center [268, 199] width 292 height 67
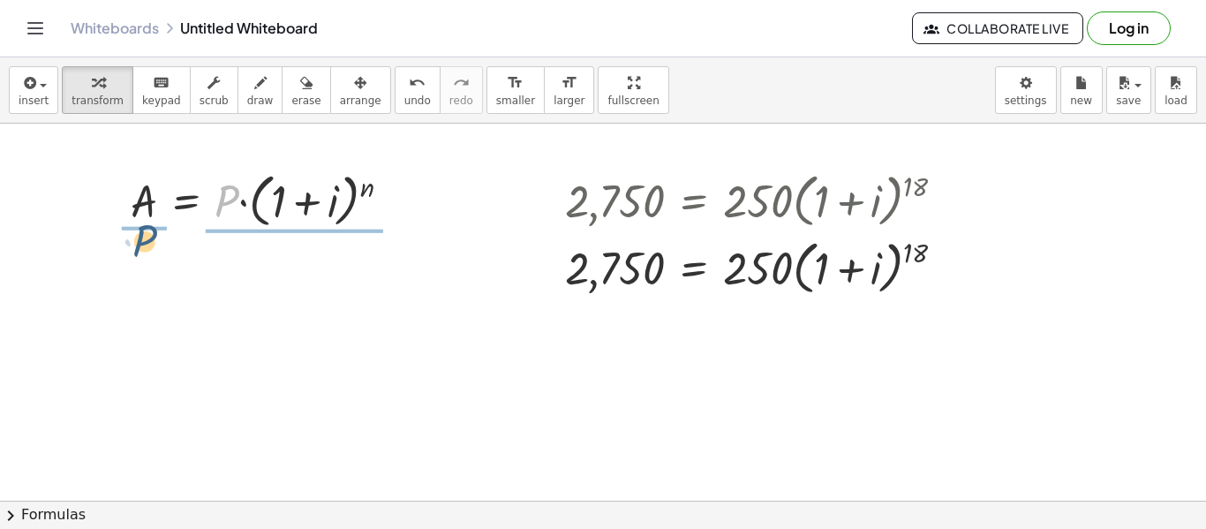
drag, startPoint x: 229, startPoint y: 199, endPoint x: 144, endPoint y: 235, distance: 91.8
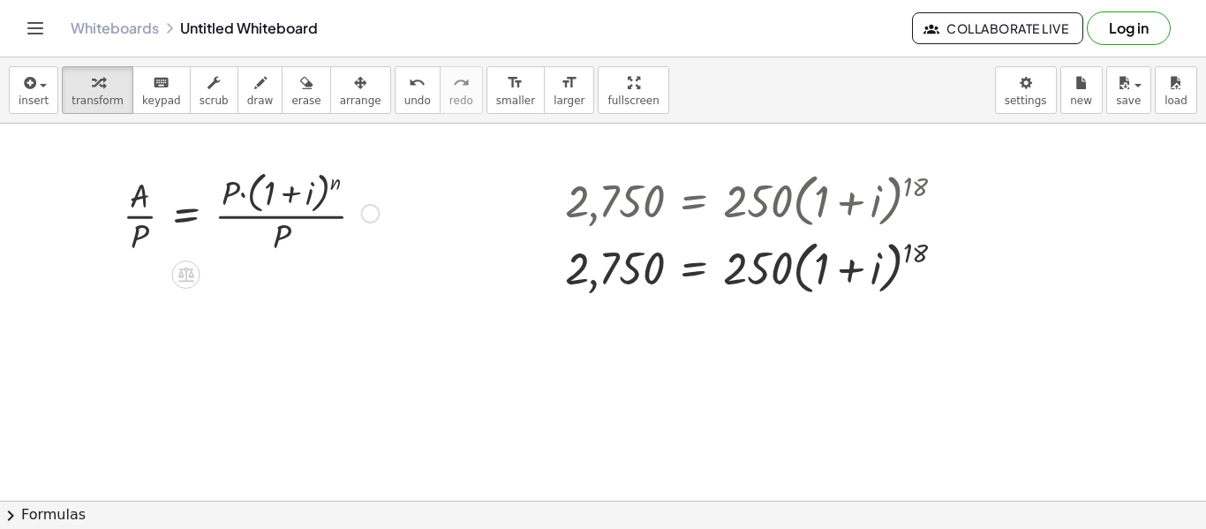
click at [285, 222] on div at bounding box center [263, 199] width 299 height 67
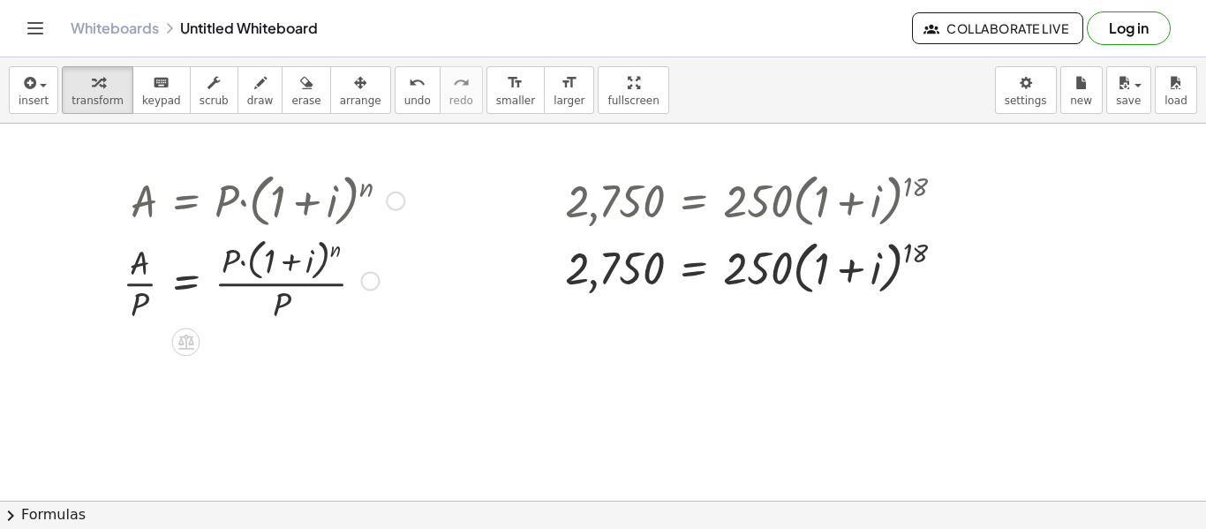
click at [283, 302] on div at bounding box center [263, 280] width 299 height 94
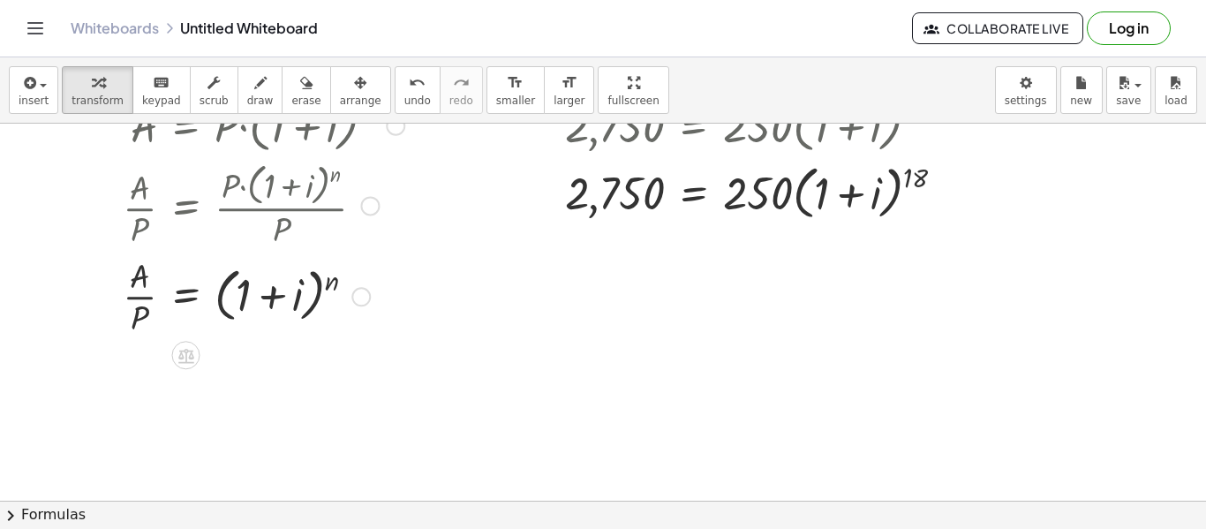
scroll to position [76, 17]
click at [131, 297] on div at bounding box center [263, 294] width 299 height 88
drag, startPoint x: 327, startPoint y: 284, endPoint x: 133, endPoint y: 290, distance: 193.4
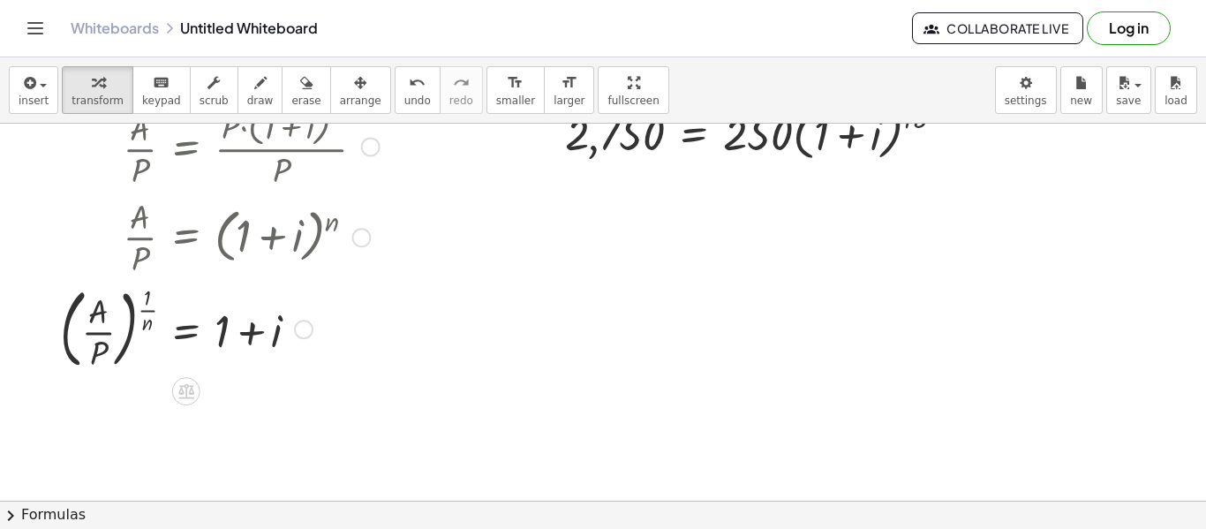
scroll to position [140, 17]
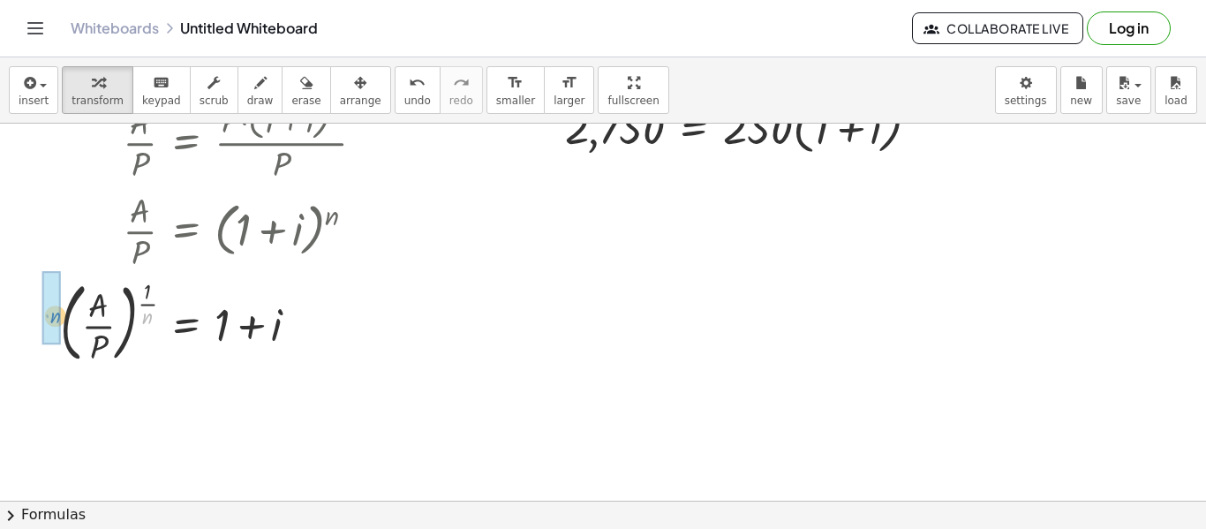
drag, startPoint x: 142, startPoint y: 312, endPoint x: 49, endPoint y: 311, distance: 93.6
click at [49, 311] on div "A = · P · ( + 1 + i ) n · A · P = · P · ( + 1 + i ) n · P · A · P = ( + 1 + i )…" at bounding box center [226, 197] width 384 height 352
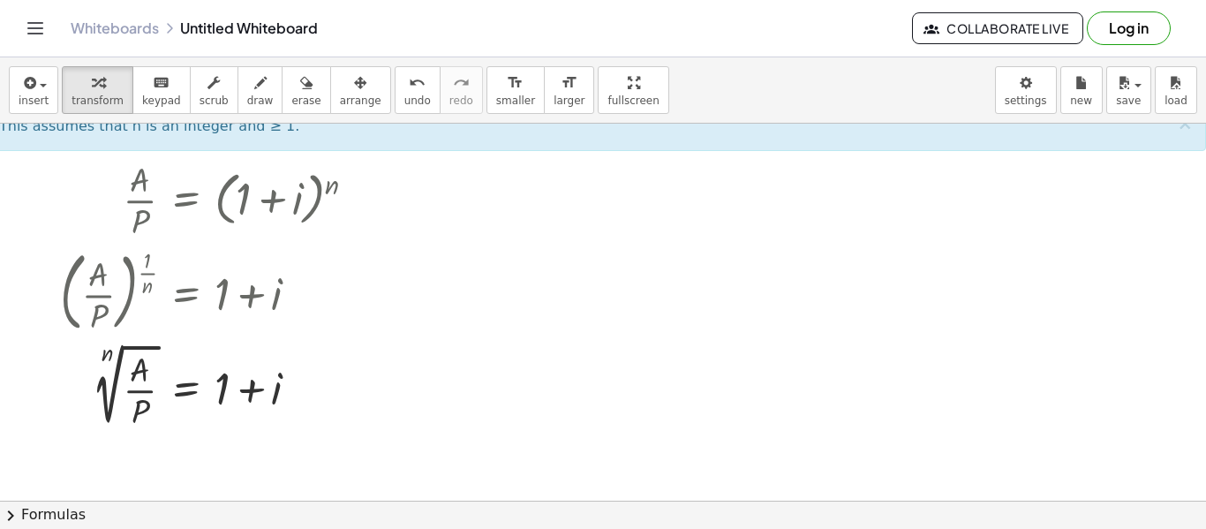
scroll to position [122, 17]
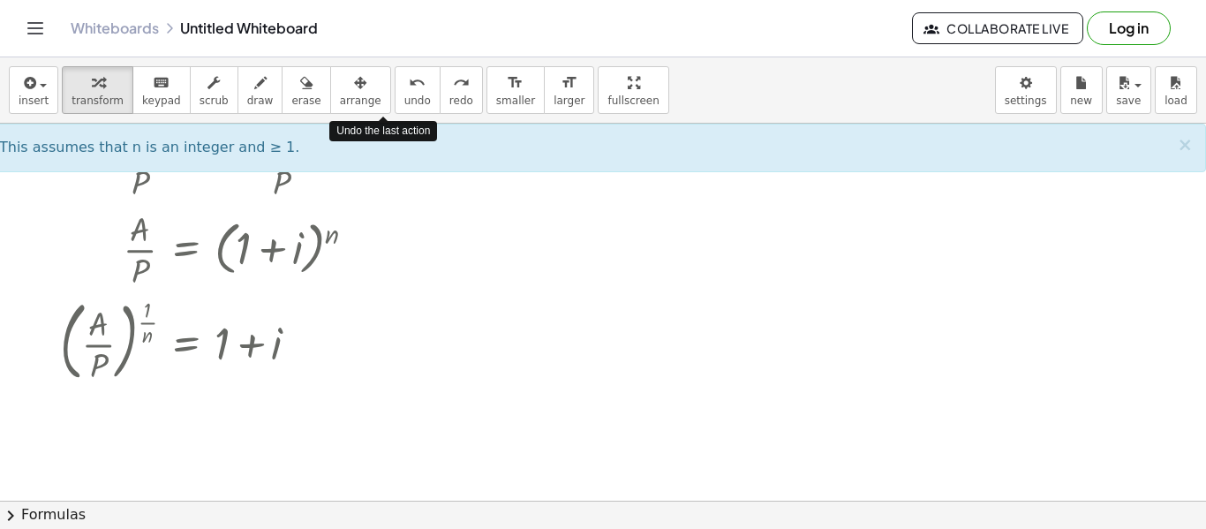
click at [404, 104] on span "undo" at bounding box center [417, 100] width 26 height 12
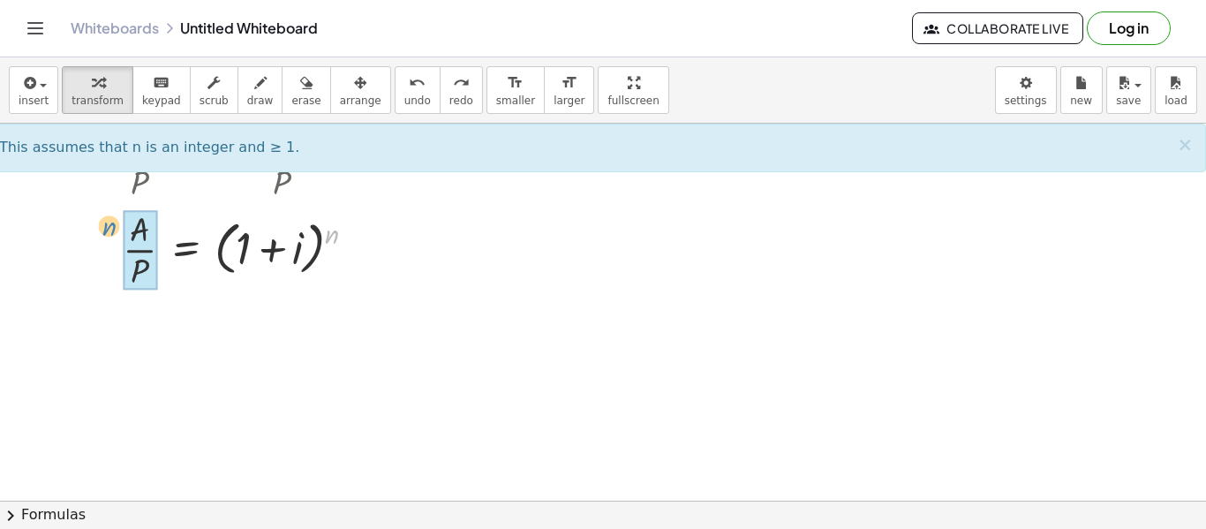
drag, startPoint x: 332, startPoint y: 235, endPoint x: 109, endPoint y: 224, distance: 223.6
click at [109, 224] on div "A = · P · ( + 1 + i ) n · A · P = · P · ( + 1 + i ) n · P n · A · P = ( + 1 + i…" at bounding box center [256, 168] width 321 height 257
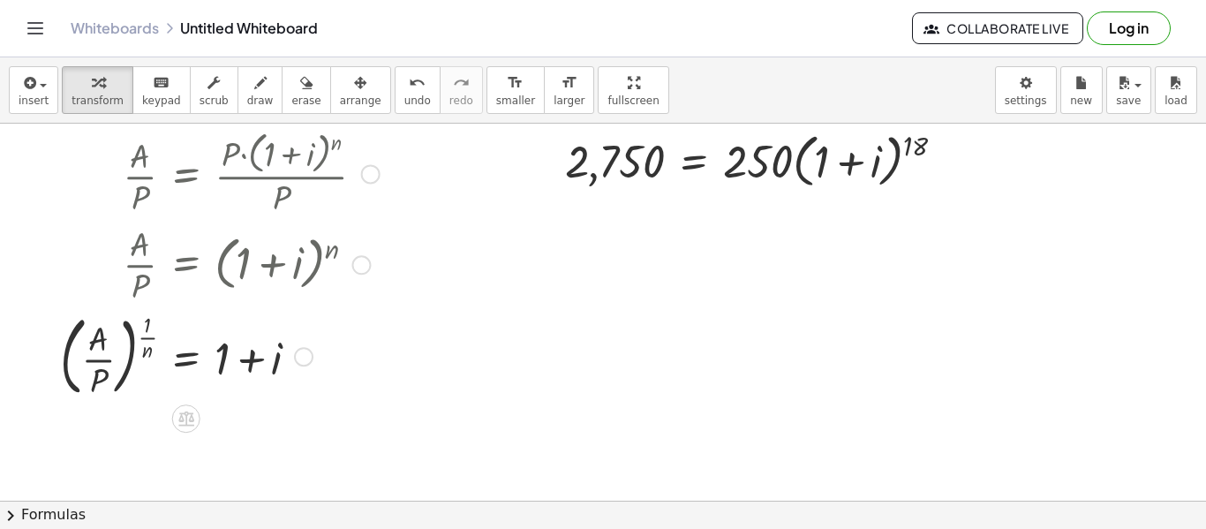
scroll to position [102, 17]
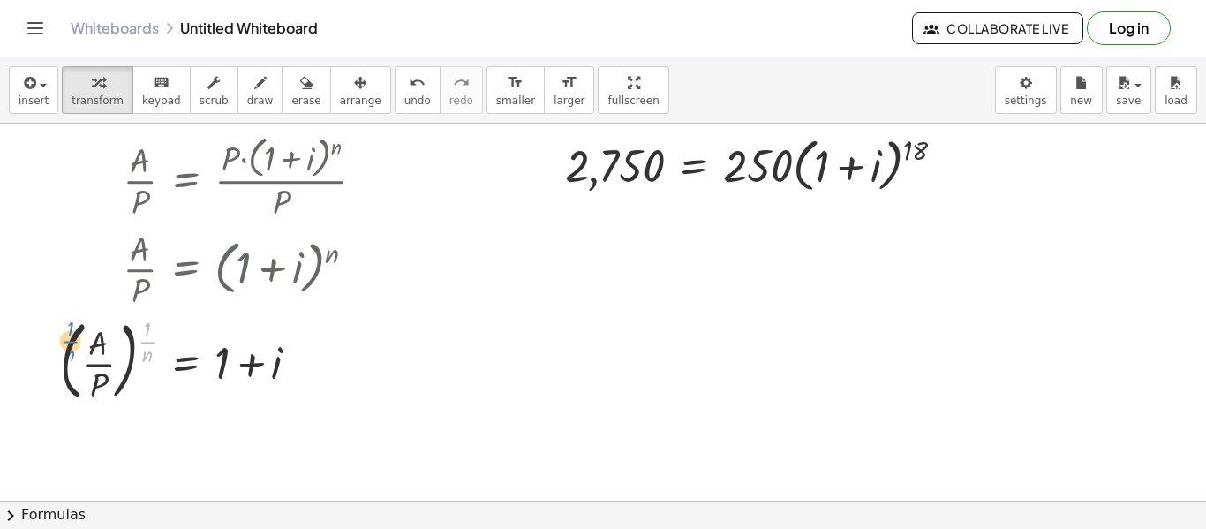
drag, startPoint x: 146, startPoint y: 342, endPoint x: 67, endPoint y: 342, distance: 78.6
click at [67, 342] on div at bounding box center [232, 359] width 362 height 95
drag, startPoint x: 153, startPoint y: 351, endPoint x: 61, endPoint y: 342, distance: 92.2
click at [61, 342] on div at bounding box center [232, 359] width 362 height 95
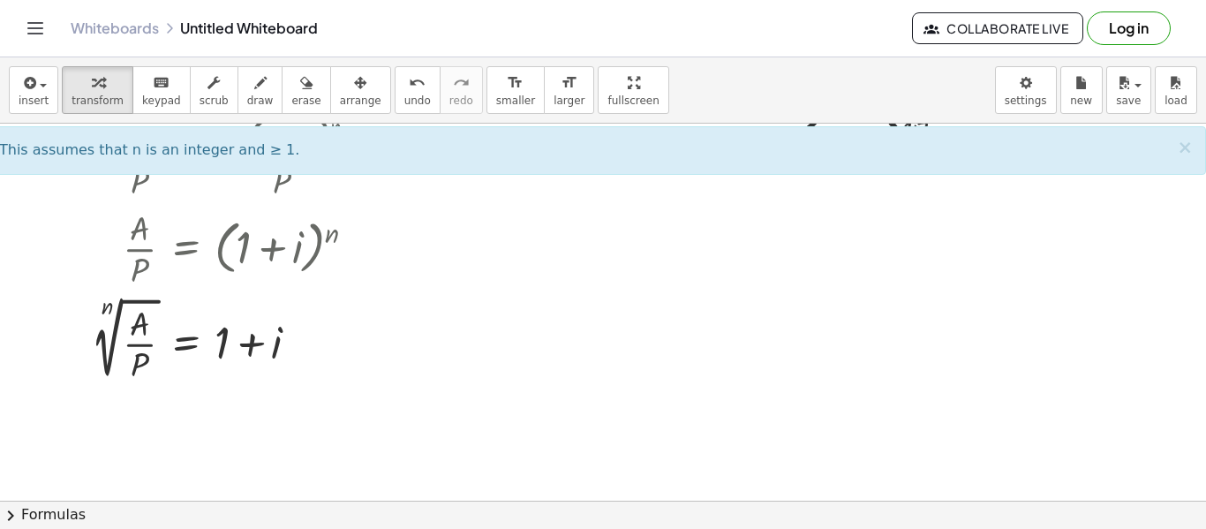
scroll to position [126, 17]
drag, startPoint x: 229, startPoint y: 346, endPoint x: 255, endPoint y: 349, distance: 26.6
click at [255, 349] on div at bounding box center [248, 336] width 330 height 94
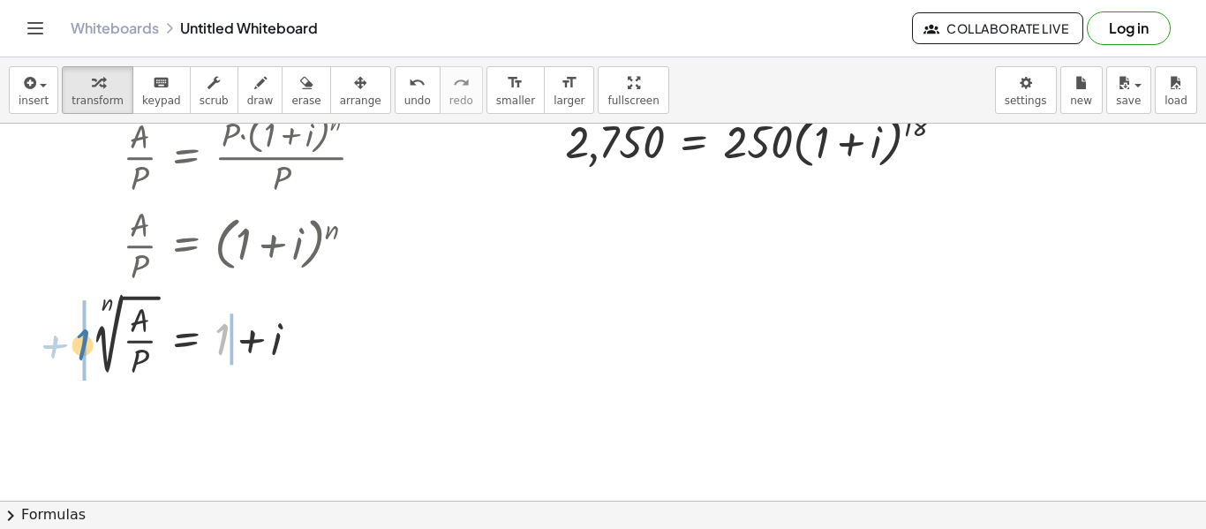
drag, startPoint x: 219, startPoint y: 340, endPoint x: 79, endPoint y: 344, distance: 140.4
click at [79, 344] on div "A = · P · ( + 1 + i ) n · A · P = · P · ( + 1 + i ) n · P · A · P = ( + 1 + i )…" at bounding box center [241, 211] width 352 height 352
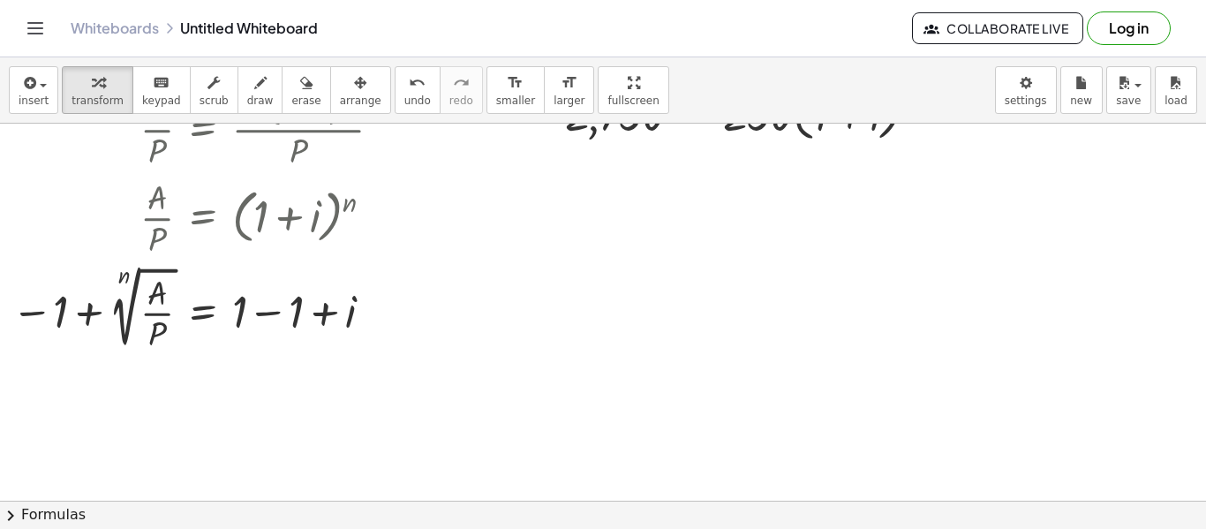
scroll to position [154, 0]
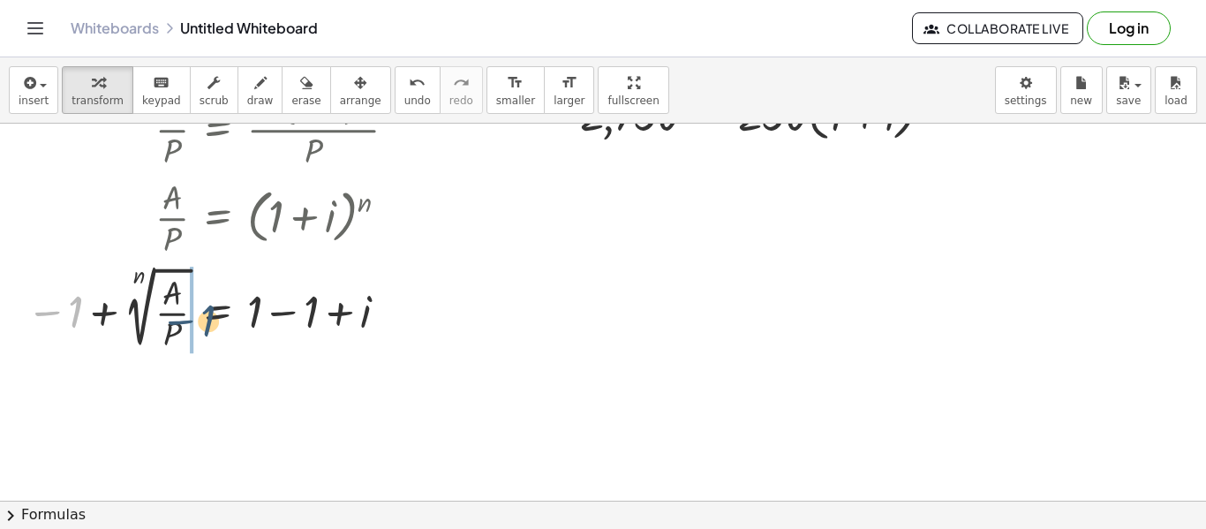
drag, startPoint x: 54, startPoint y: 305, endPoint x: 192, endPoint y: 309, distance: 137.8
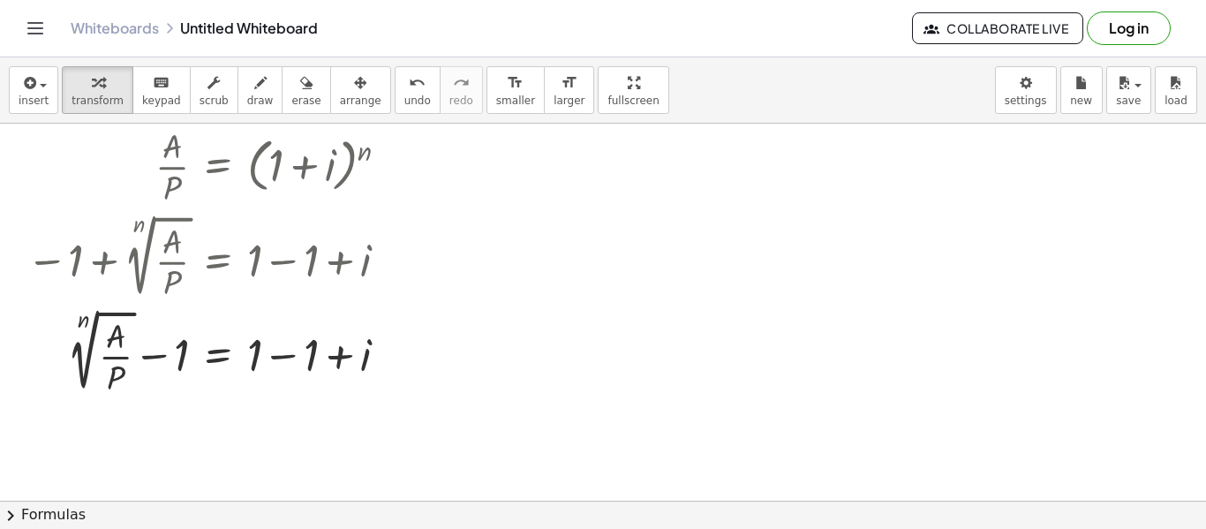
scroll to position [206, 0]
drag, startPoint x: 186, startPoint y: 359, endPoint x: 70, endPoint y: 356, distance: 116.6
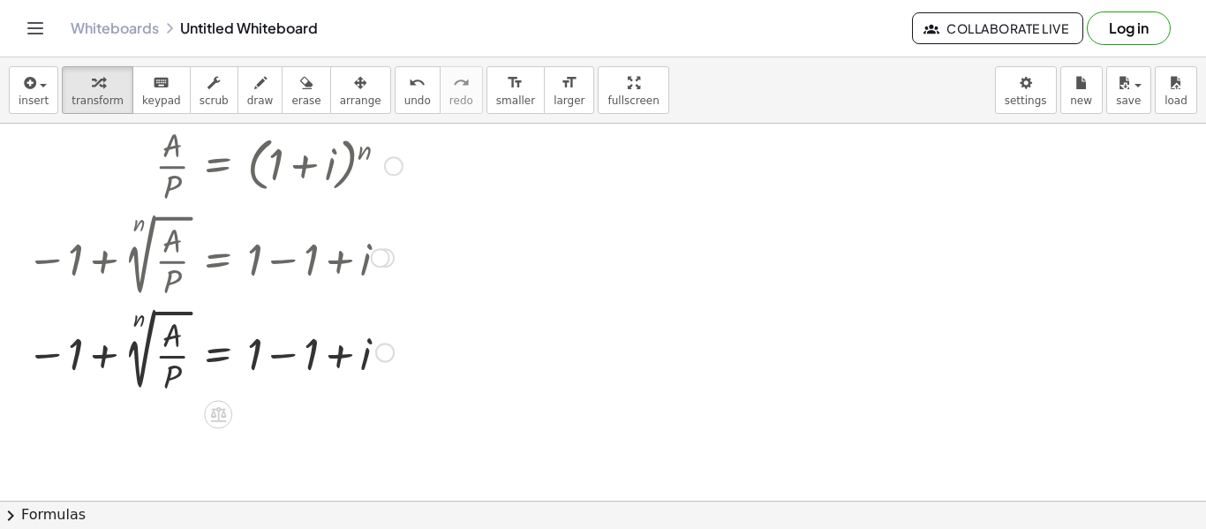
click at [312, 360] on div at bounding box center [232, 351] width 428 height 94
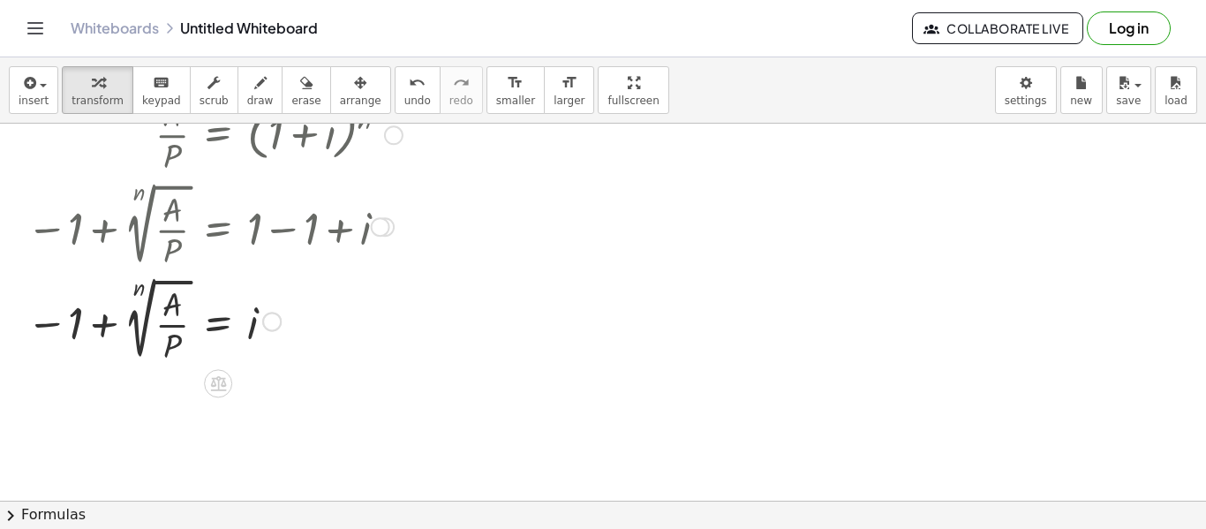
scroll to position [237, 0]
